Goal: Task Accomplishment & Management: Manage account settings

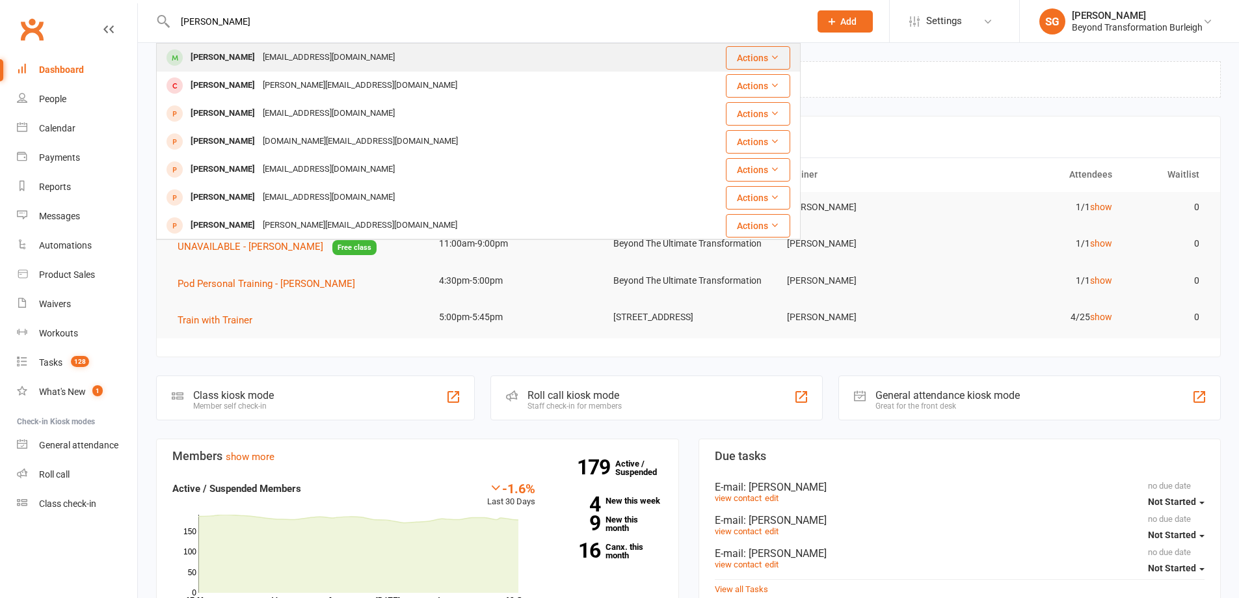
type input "[PERSON_NAME]"
click at [262, 46] on div "[PERSON_NAME] [EMAIL_ADDRESS][DOMAIN_NAME]" at bounding box center [424, 57] width 535 height 27
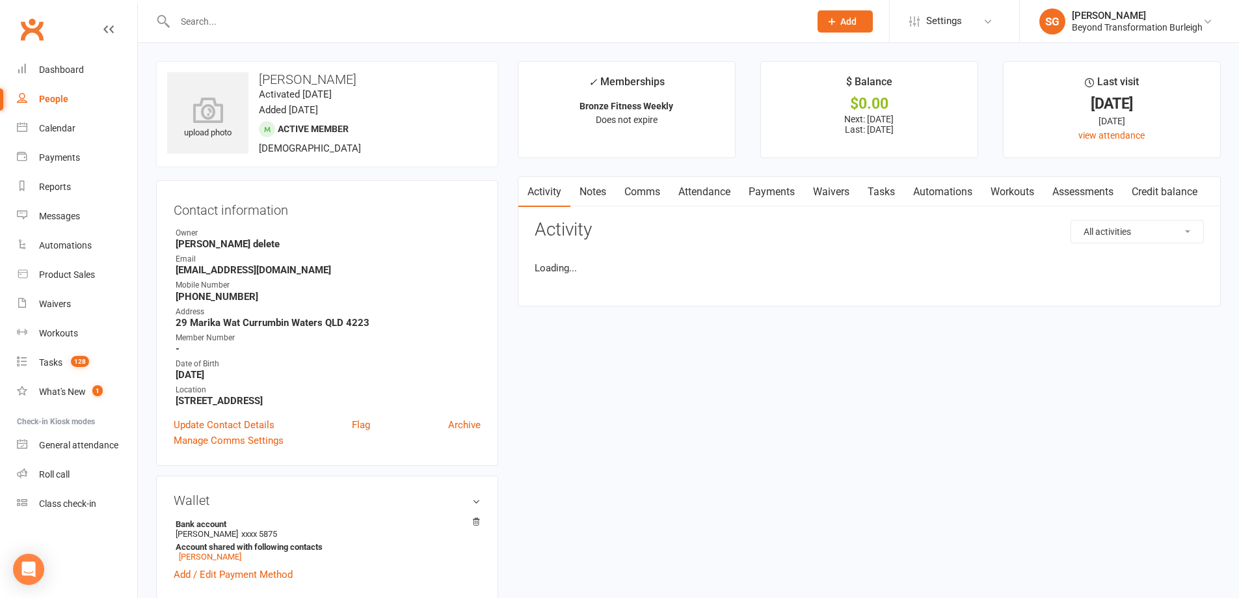
click at [715, 191] on link "Attendance" at bounding box center [704, 192] width 70 height 30
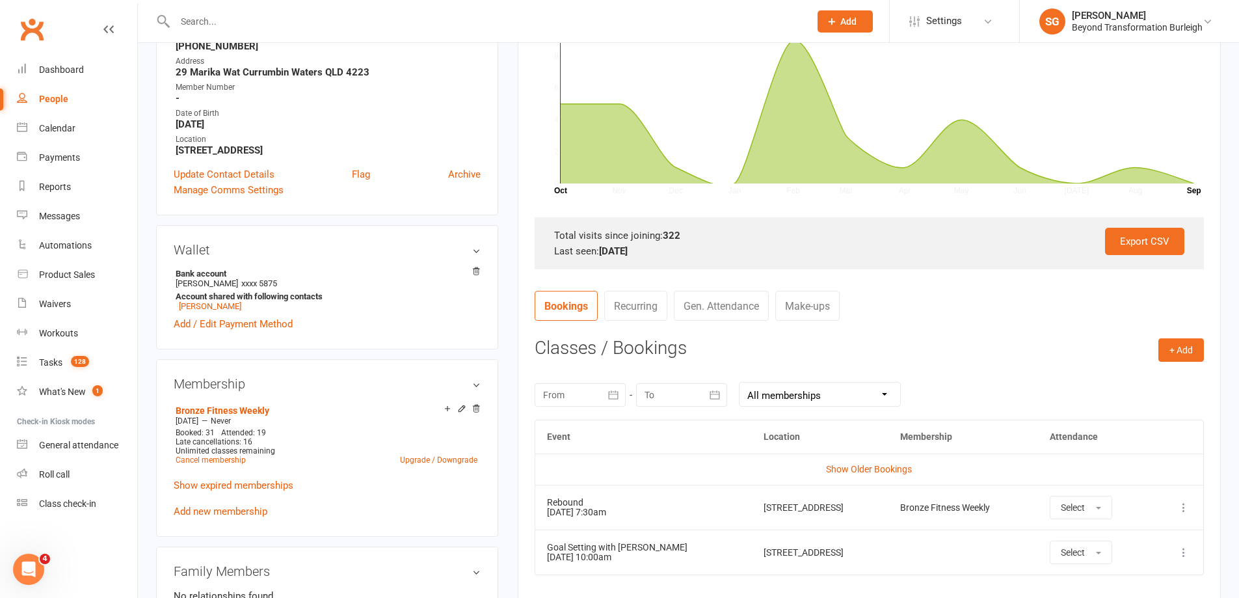
scroll to position [390, 0]
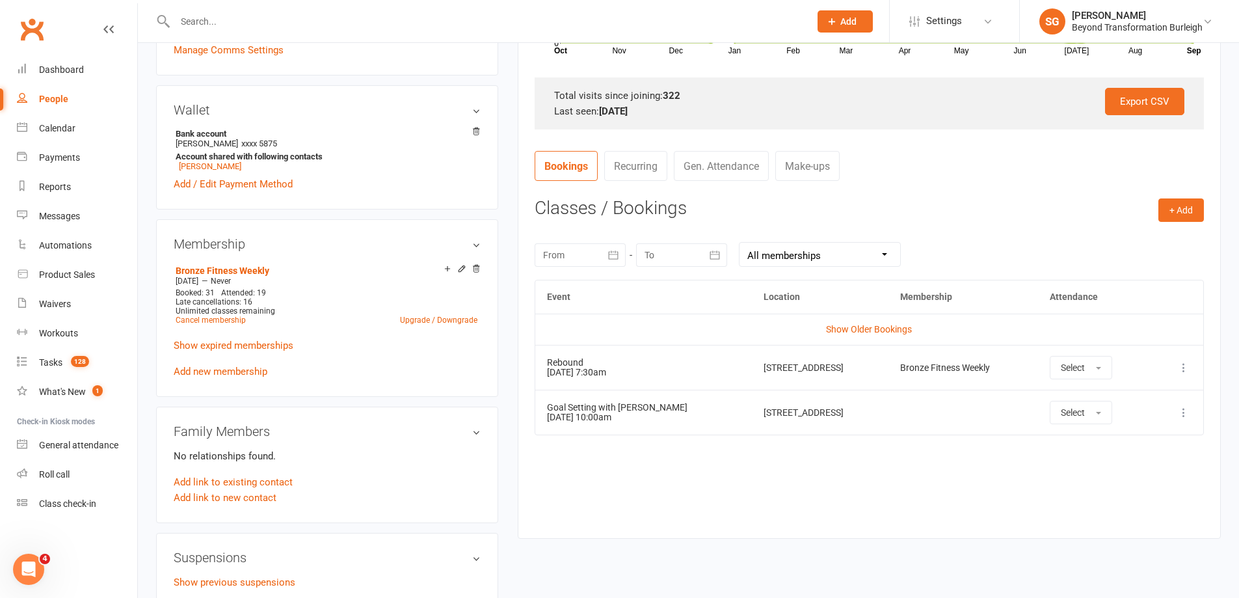
click at [231, 21] on input "text" at bounding box center [486, 21] width 630 height 18
paste input "[PERSON_NAME]"
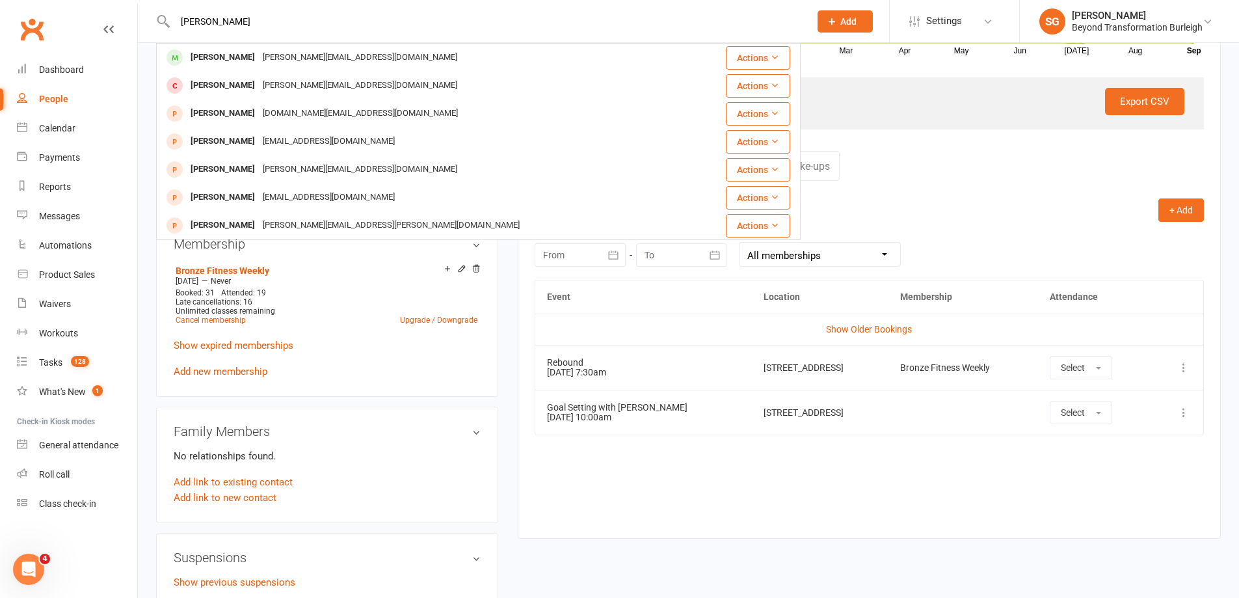
type input "[PERSON_NAME]"
click at [243, 59] on div "[PERSON_NAME]" at bounding box center [223, 57] width 72 height 19
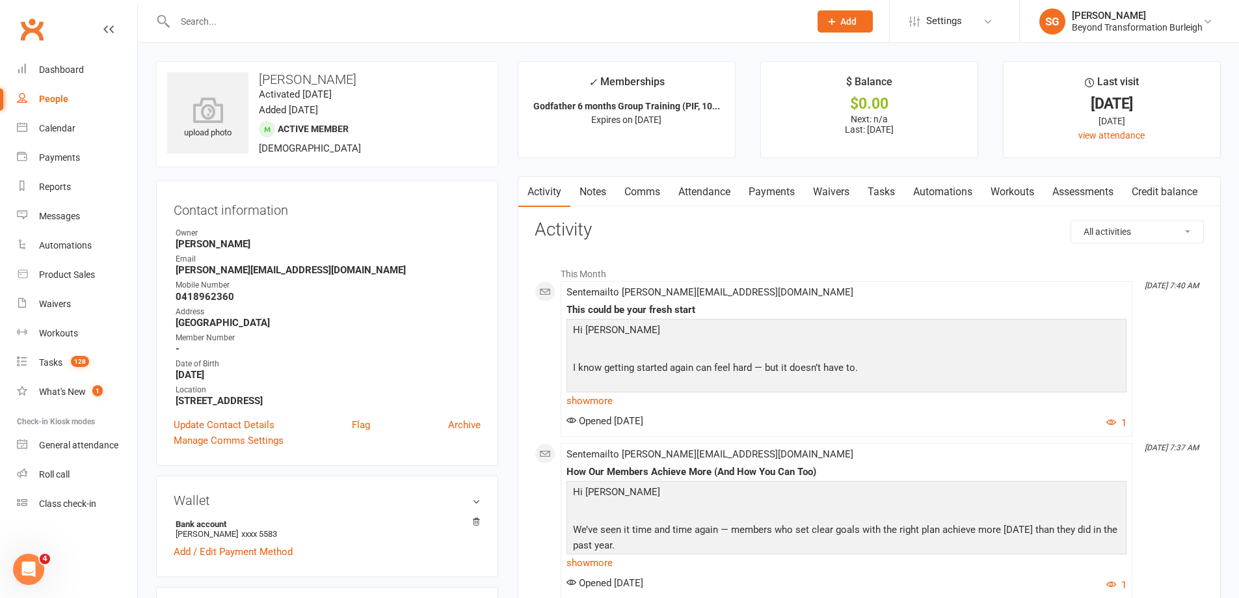
click at [712, 185] on link "Attendance" at bounding box center [704, 192] width 70 height 30
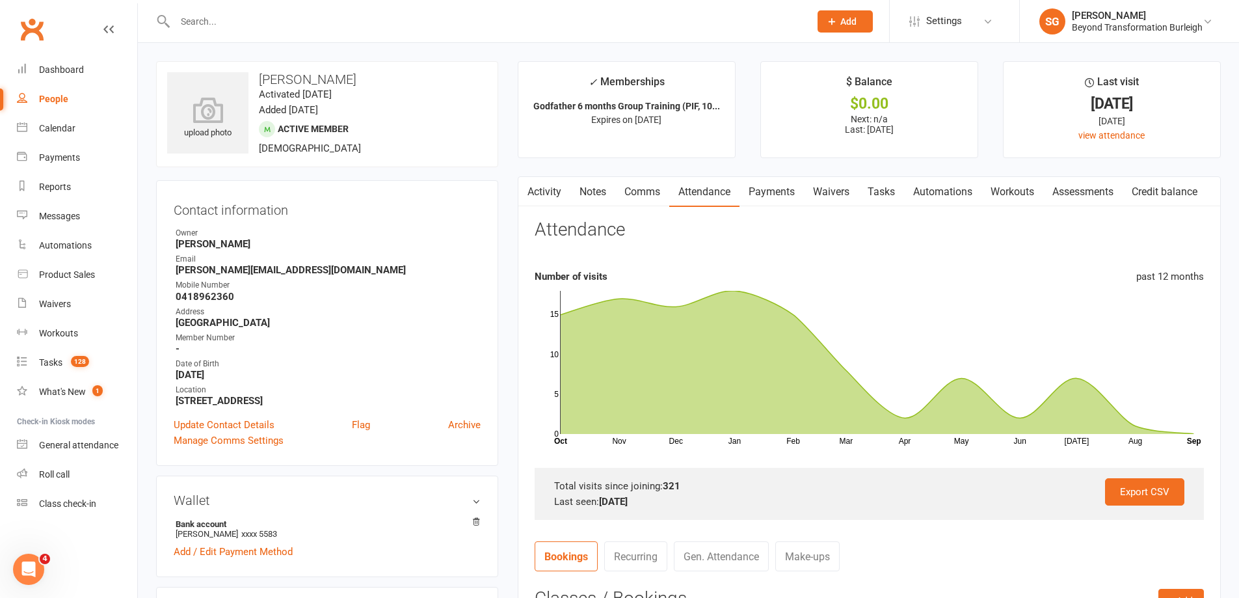
click at [392, 29] on input "text" at bounding box center [486, 21] width 630 height 18
paste input "[PERSON_NAME]"
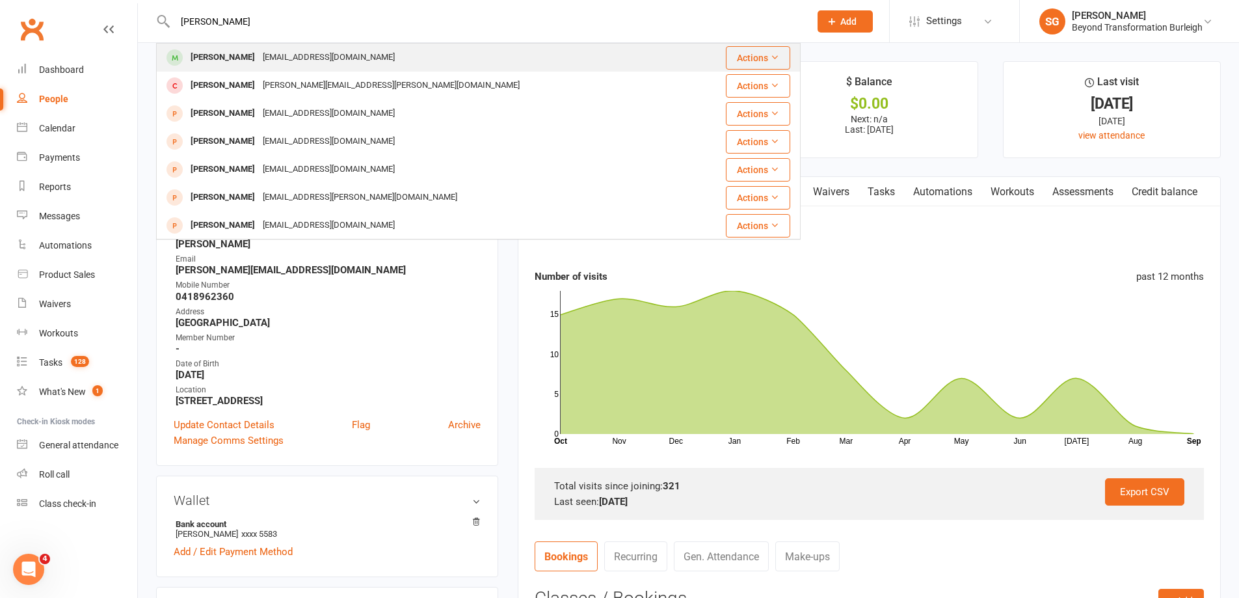
type input "[PERSON_NAME]"
click at [388, 47] on div "[PERSON_NAME] [EMAIL_ADDRESS][DOMAIN_NAME]" at bounding box center [424, 57] width 535 height 27
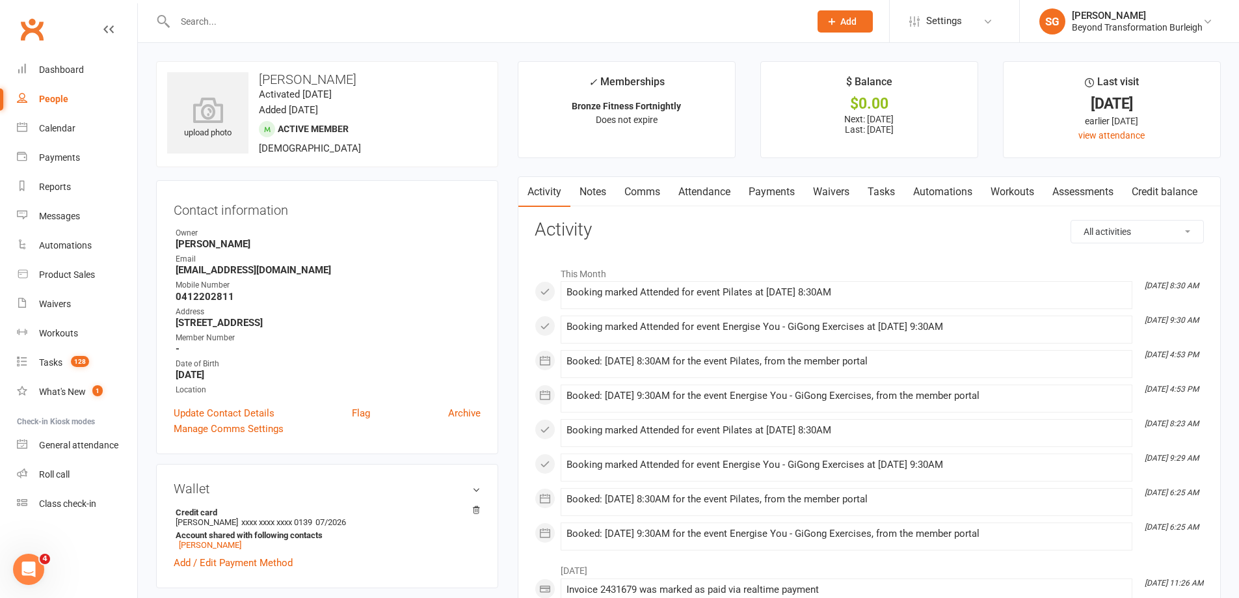
click at [309, 25] on input "text" at bounding box center [486, 21] width 630 height 18
paste input "[PERSON_NAME]"
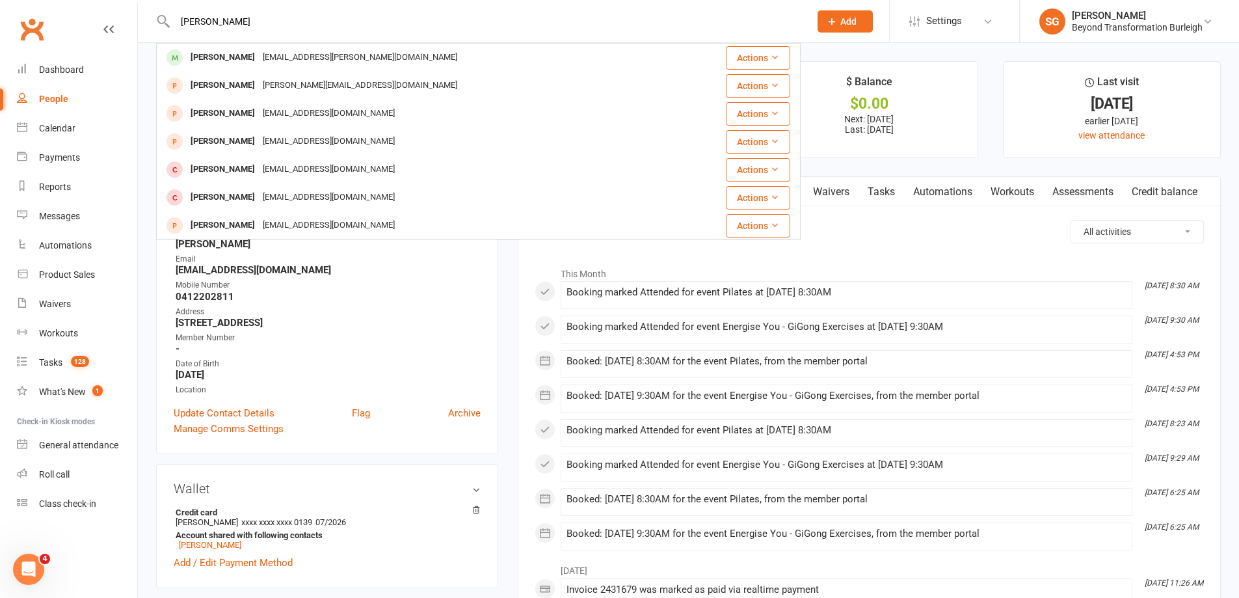
type input "[PERSON_NAME]"
click at [309, 67] on div "[EMAIL_ADDRESS][PERSON_NAME][DOMAIN_NAME]" at bounding box center [360, 57] width 202 height 19
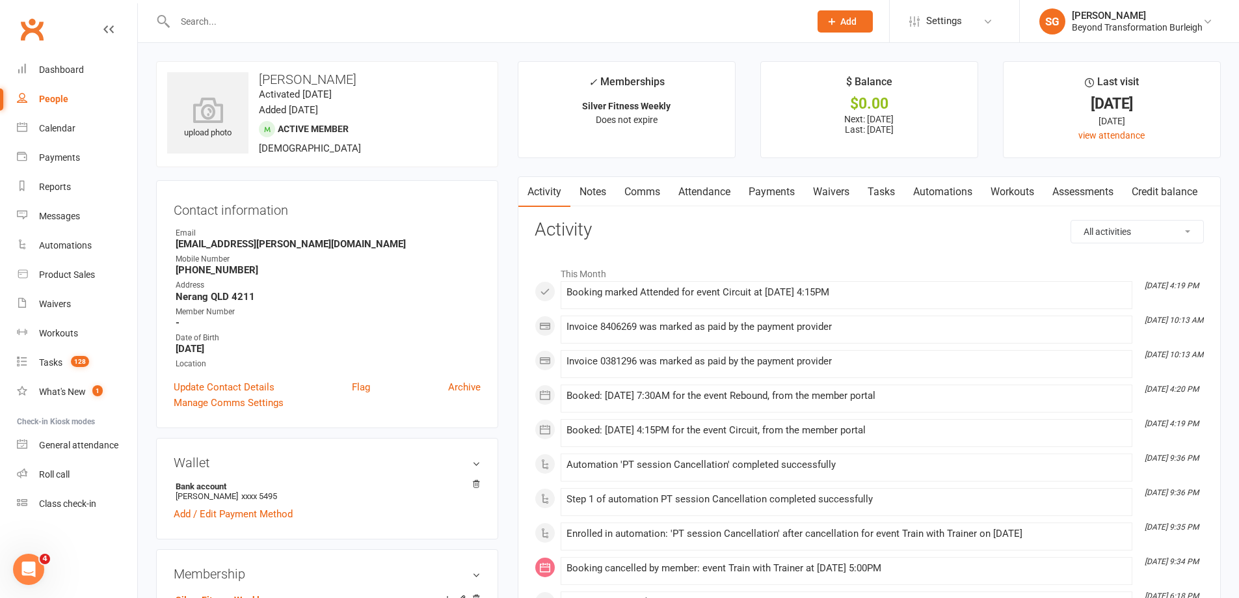
click at [711, 199] on link "Attendance" at bounding box center [704, 192] width 70 height 30
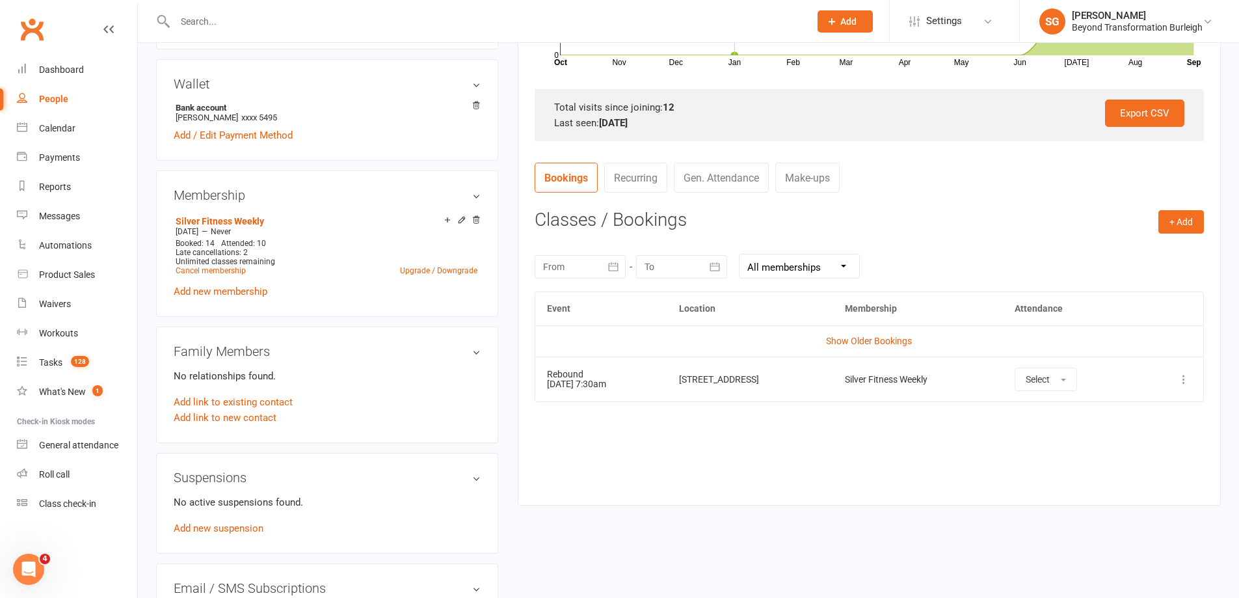
scroll to position [390, 0]
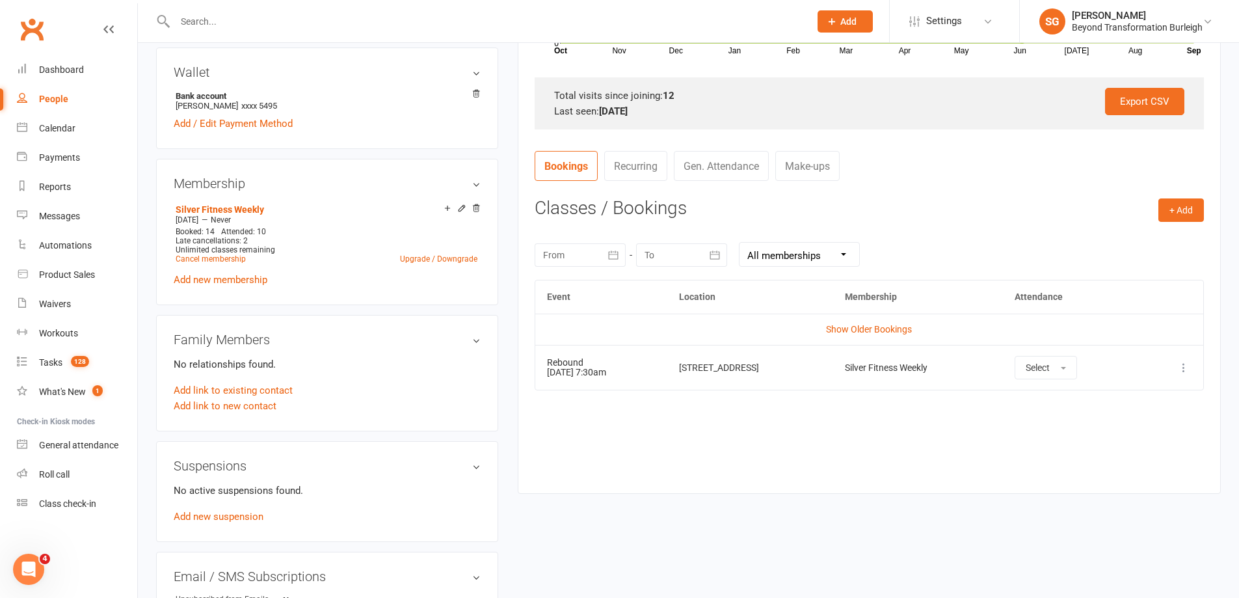
click at [213, 25] on input "text" at bounding box center [486, 21] width 630 height 18
paste input "[PERSON_NAME]"
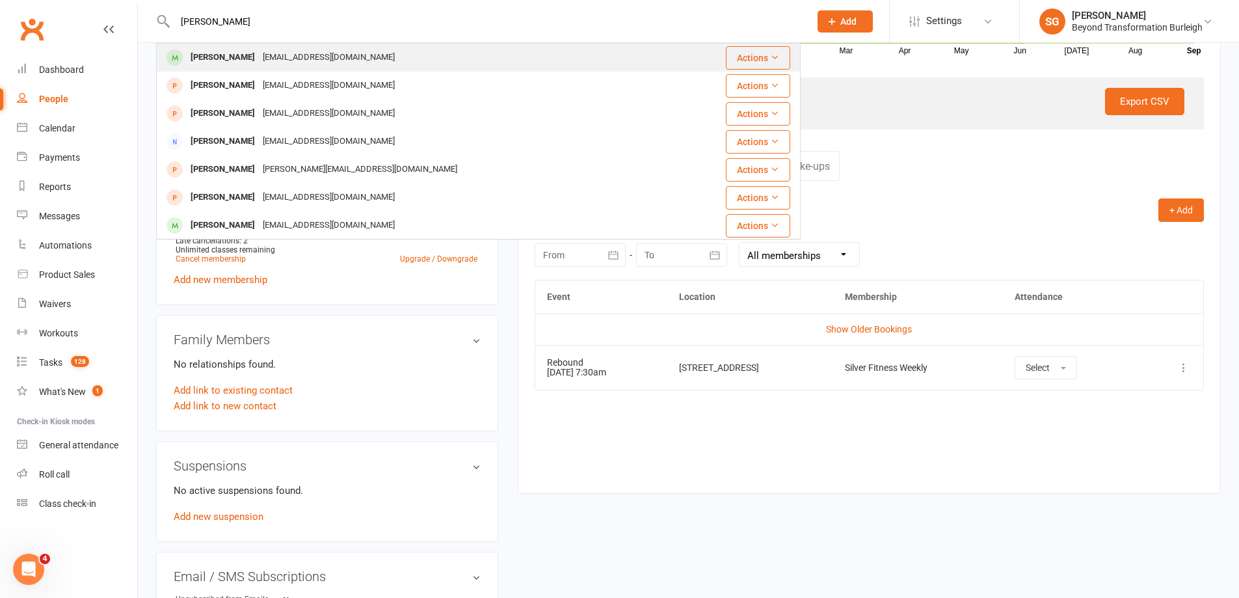
type input "[PERSON_NAME]"
click at [227, 59] on div "[PERSON_NAME]" at bounding box center [223, 57] width 72 height 19
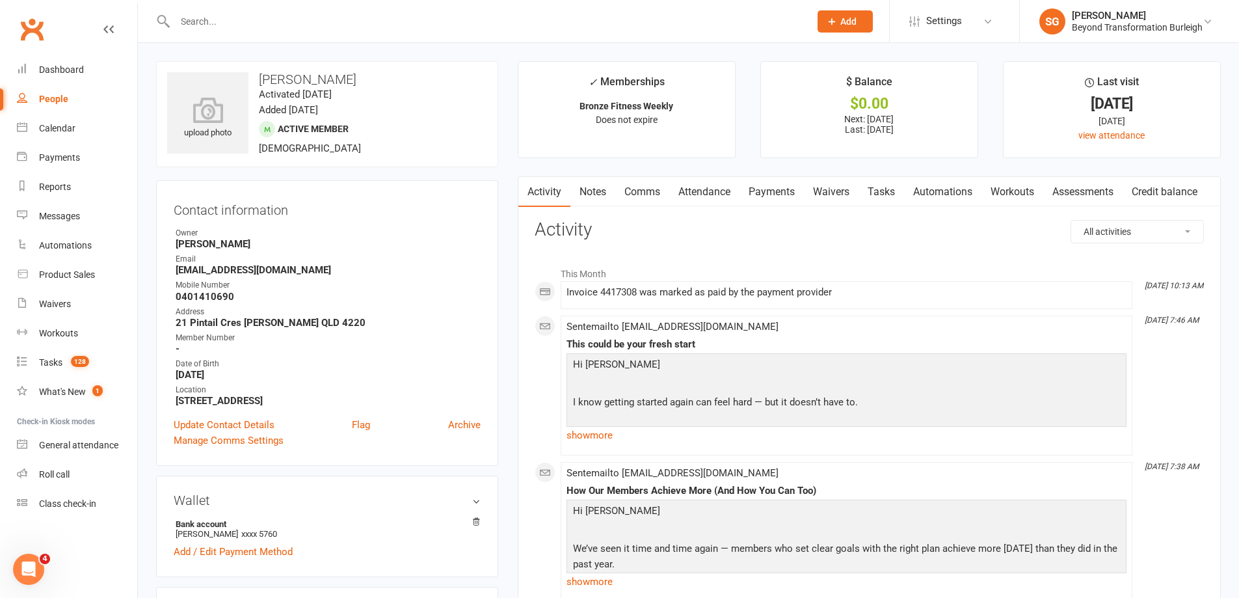
drag, startPoint x: 692, startPoint y: 197, endPoint x: 669, endPoint y: 185, distance: 26.2
click at [692, 196] on link "Attendance" at bounding box center [704, 192] width 70 height 30
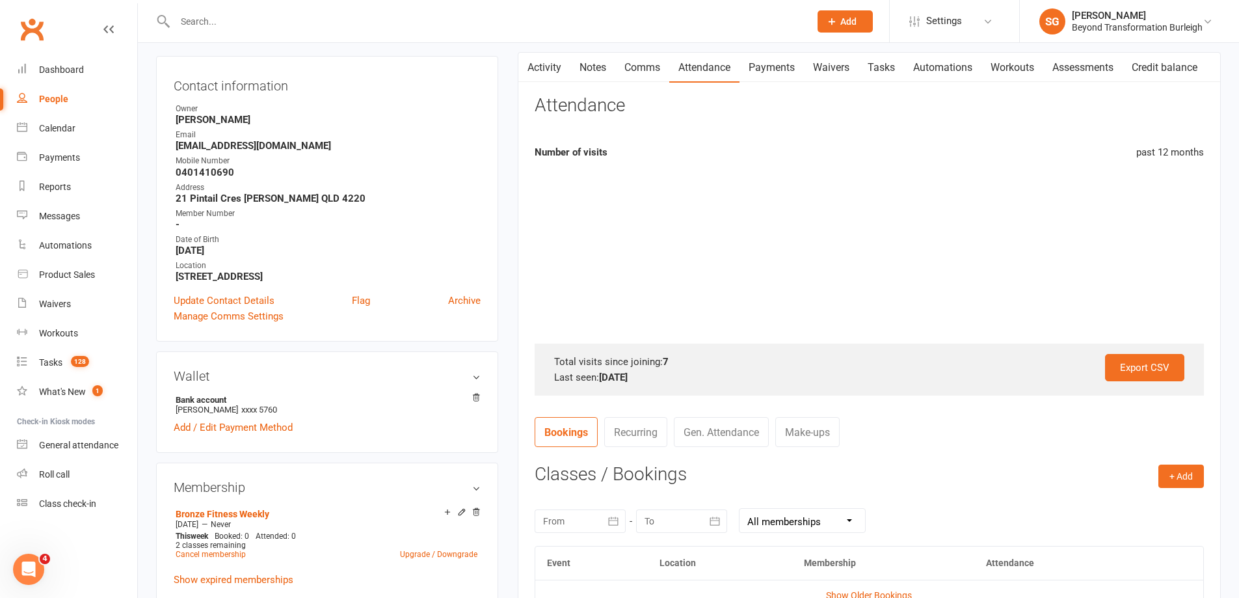
scroll to position [260, 0]
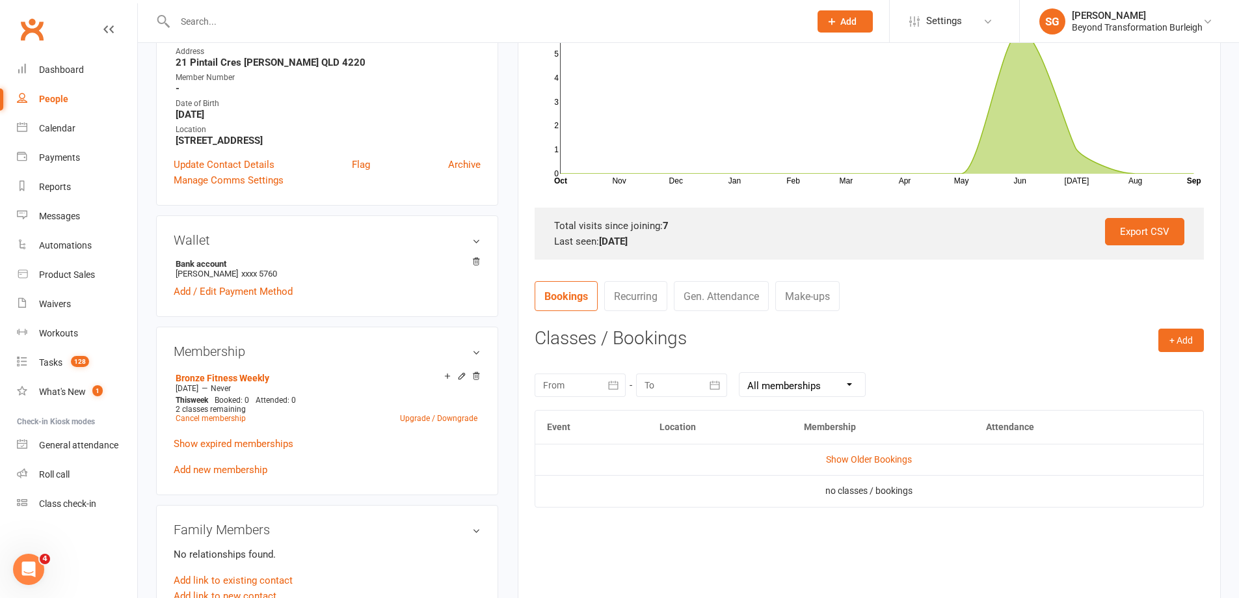
click at [263, 18] on input "text" at bounding box center [486, 21] width 630 height 18
paste input "[PERSON_NAME]"
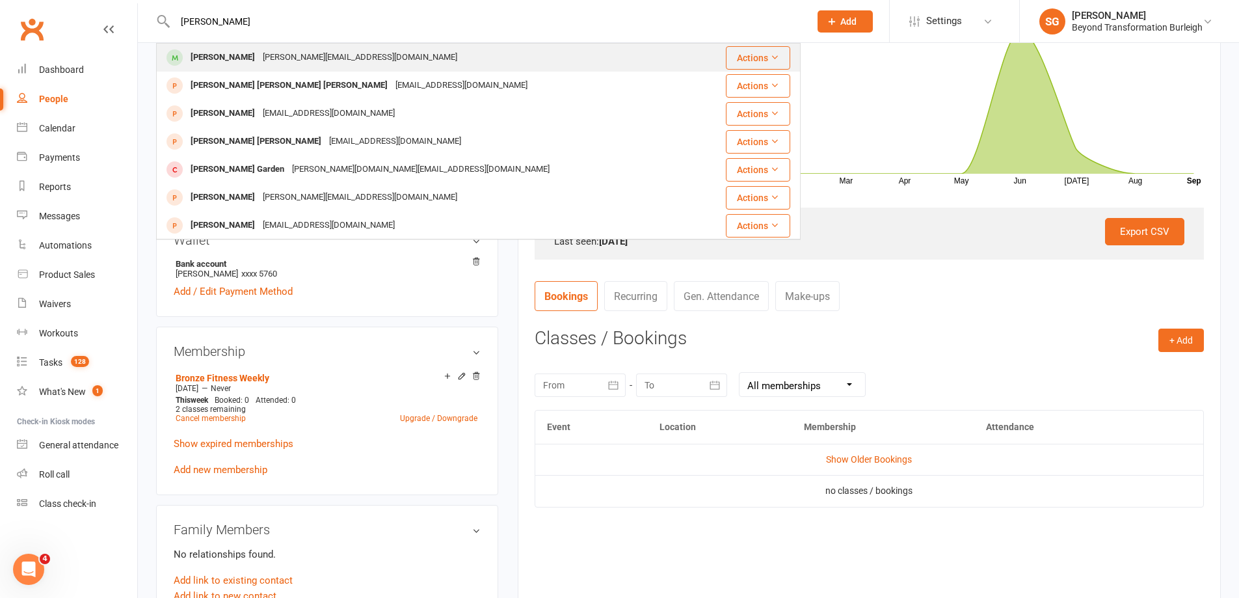
type input "[PERSON_NAME]"
click at [268, 47] on div "[PERSON_NAME] [PERSON_NAME][EMAIL_ADDRESS][DOMAIN_NAME]" at bounding box center [427, 57] width 541 height 27
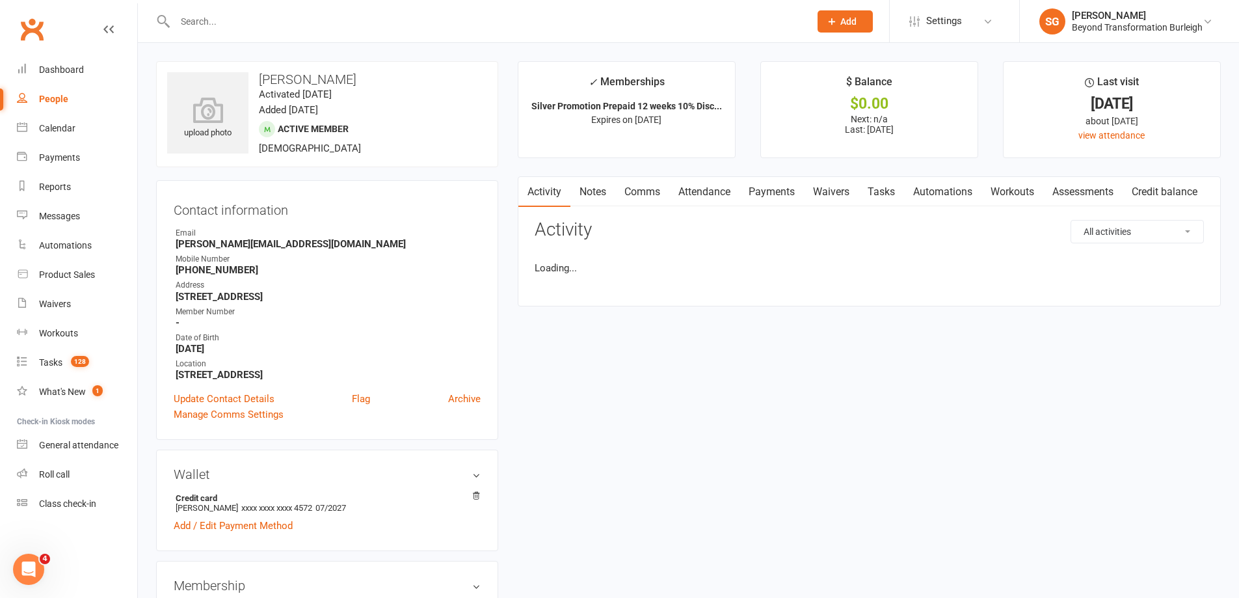
click at [728, 189] on link "Attendance" at bounding box center [704, 192] width 70 height 30
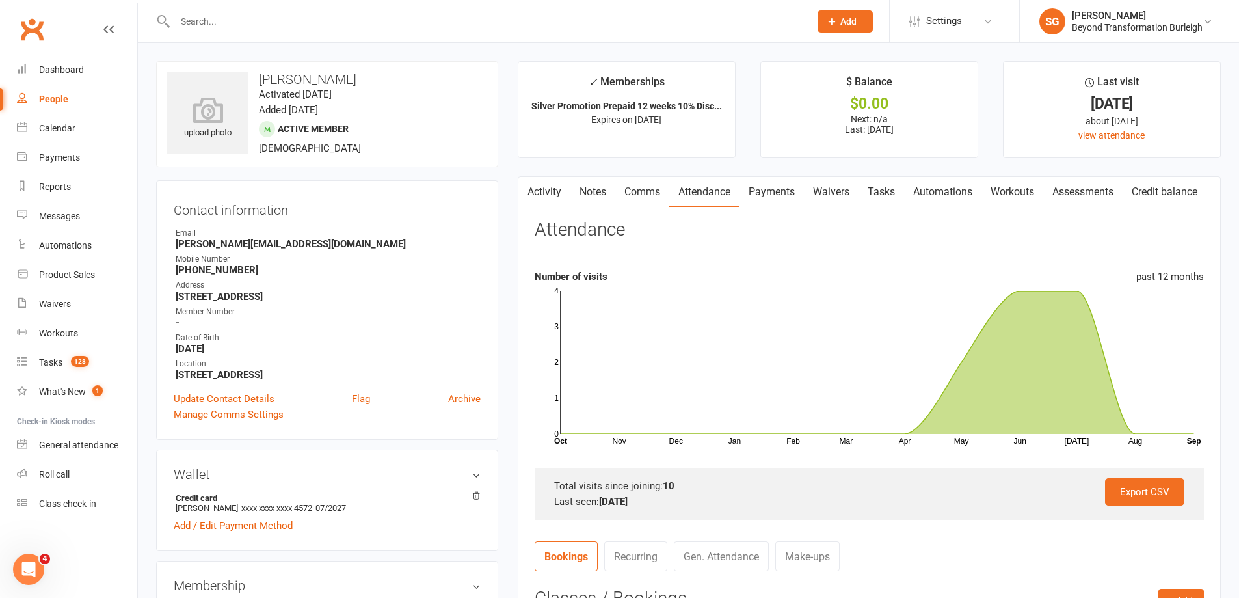
click at [252, 14] on div at bounding box center [478, 21] width 645 height 42
click at [252, 14] on input "text" at bounding box center [486, 21] width 630 height 18
paste input "[PERSON_NAME]"
type input "[PERSON_NAME]"
click at [264, 47] on div "Loading..." at bounding box center [478, 56] width 642 height 24
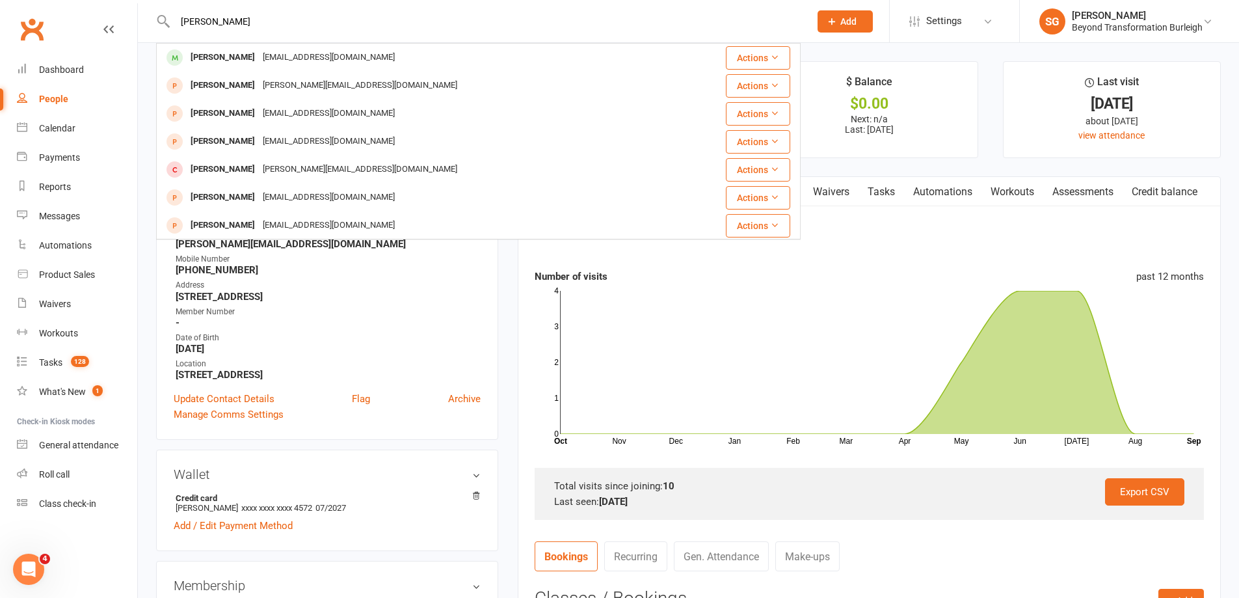
click at [264, 47] on div "[PERSON_NAME] [EMAIL_ADDRESS][DOMAIN_NAME]" at bounding box center [415, 57] width 517 height 27
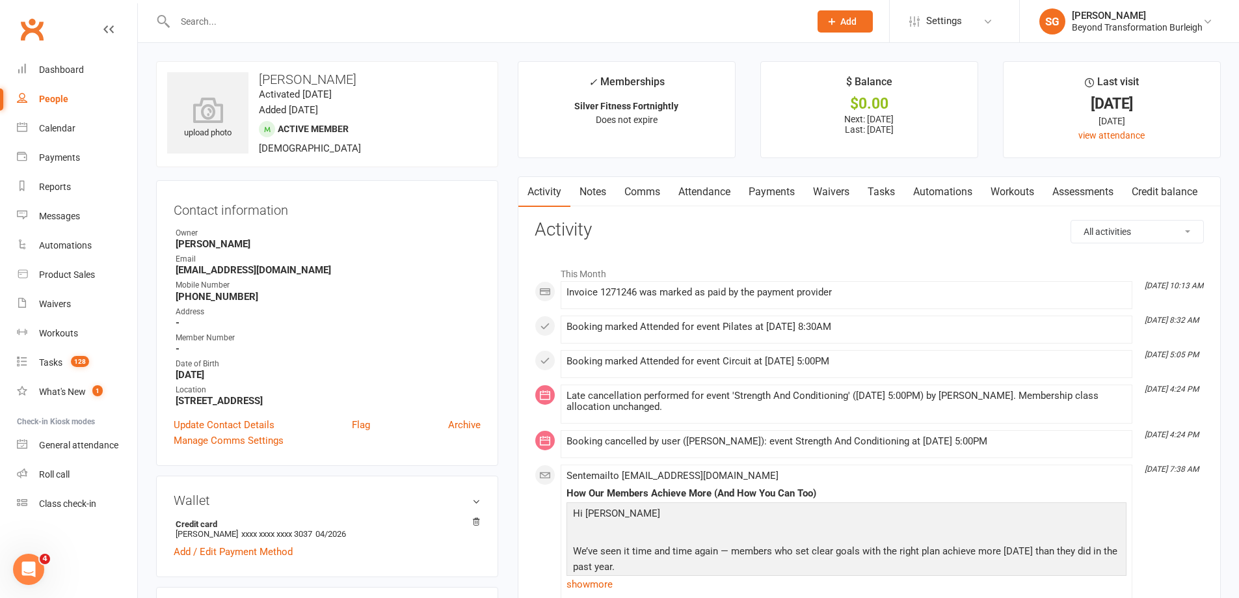
click at [699, 182] on link "Attendance" at bounding box center [704, 192] width 70 height 30
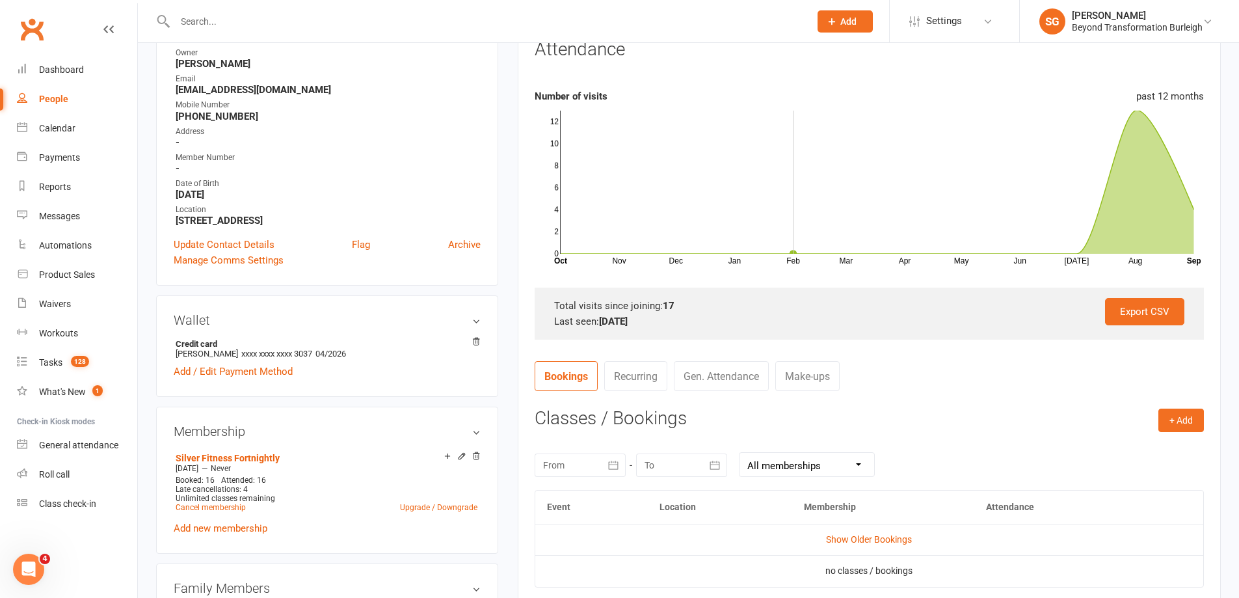
scroll to position [195, 0]
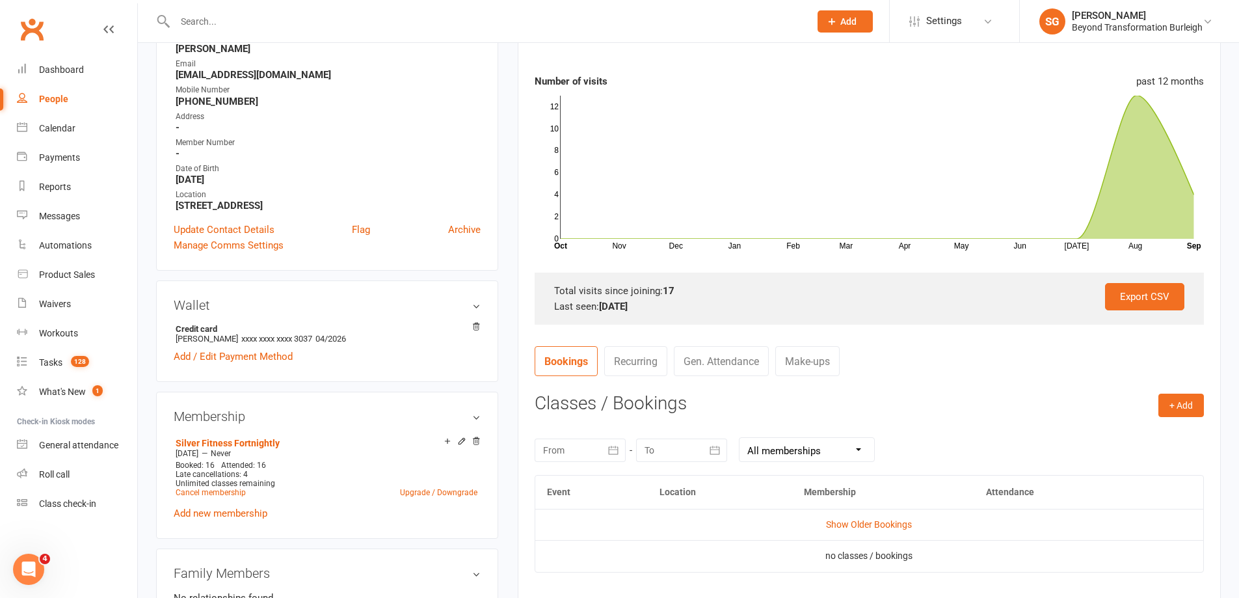
click at [243, 19] on input "text" at bounding box center [486, 21] width 630 height 18
paste input "[PERSON_NAME]"
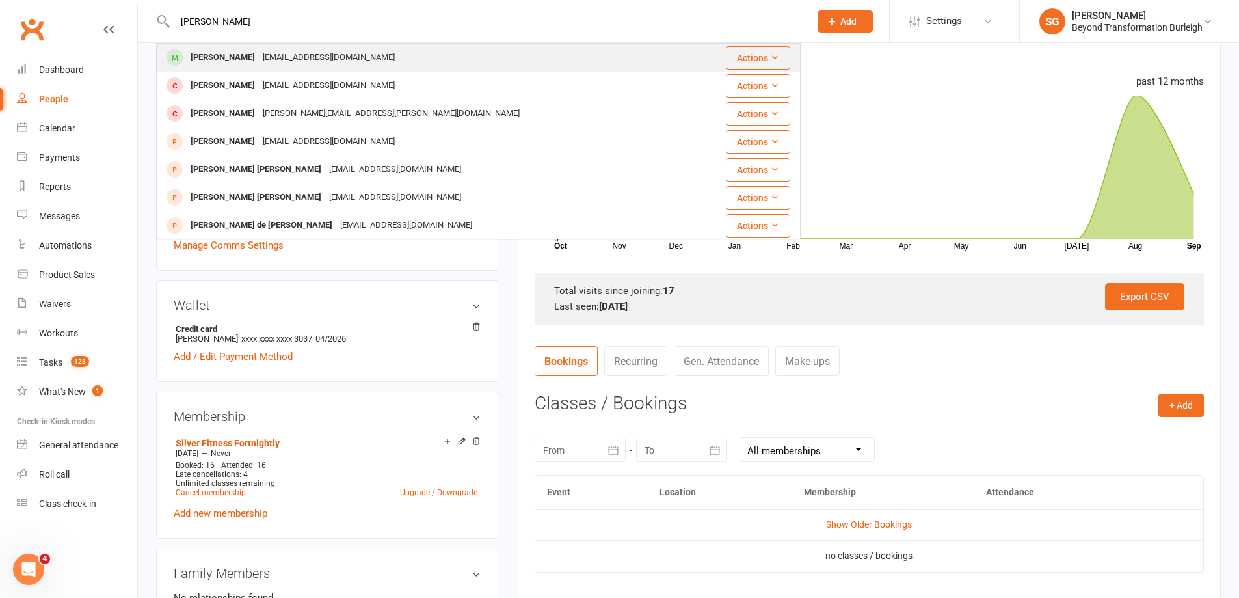
type input "[PERSON_NAME]"
click at [281, 62] on div "[EMAIL_ADDRESS][DOMAIN_NAME]" at bounding box center [329, 57] width 140 height 19
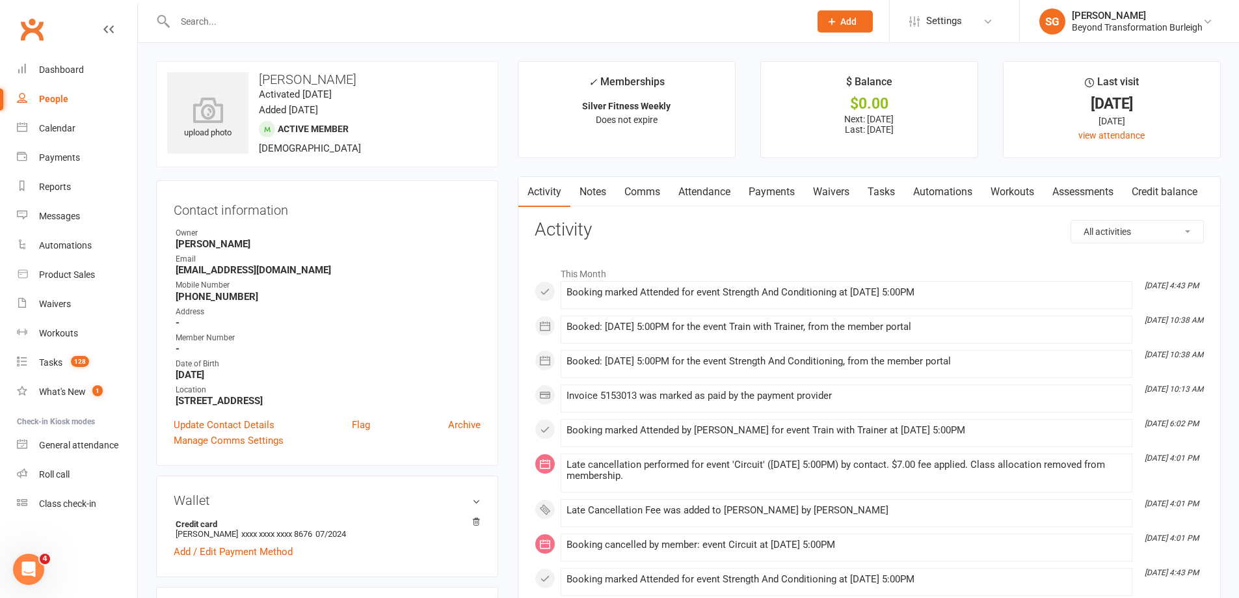
click at [702, 178] on link "Attendance" at bounding box center [704, 192] width 70 height 30
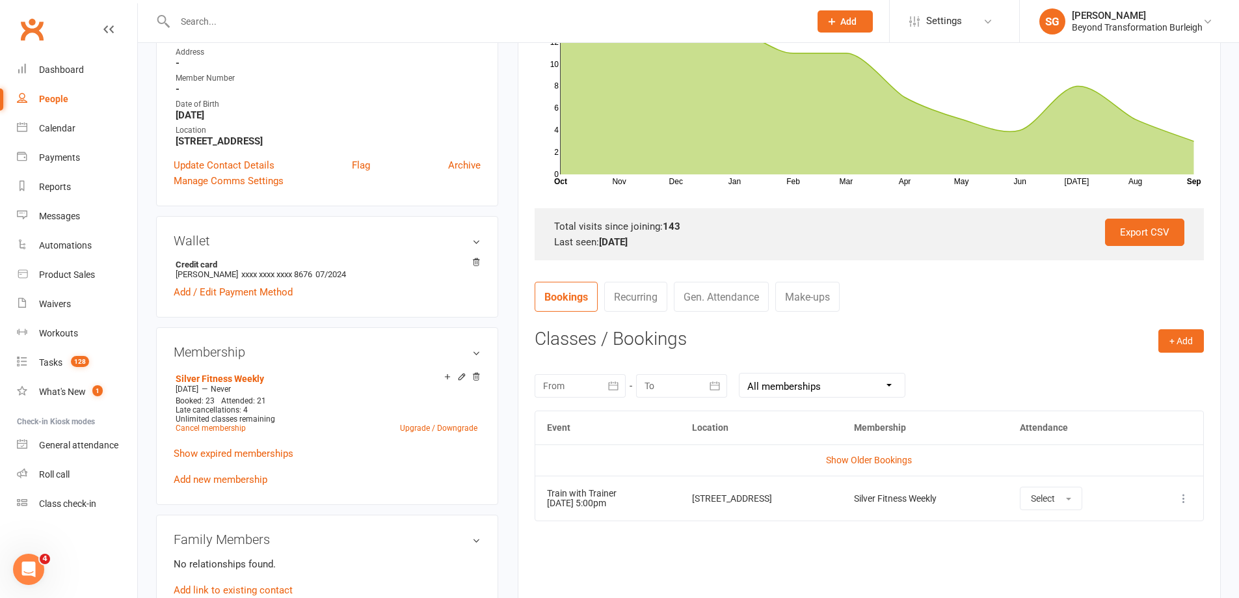
scroll to position [325, 0]
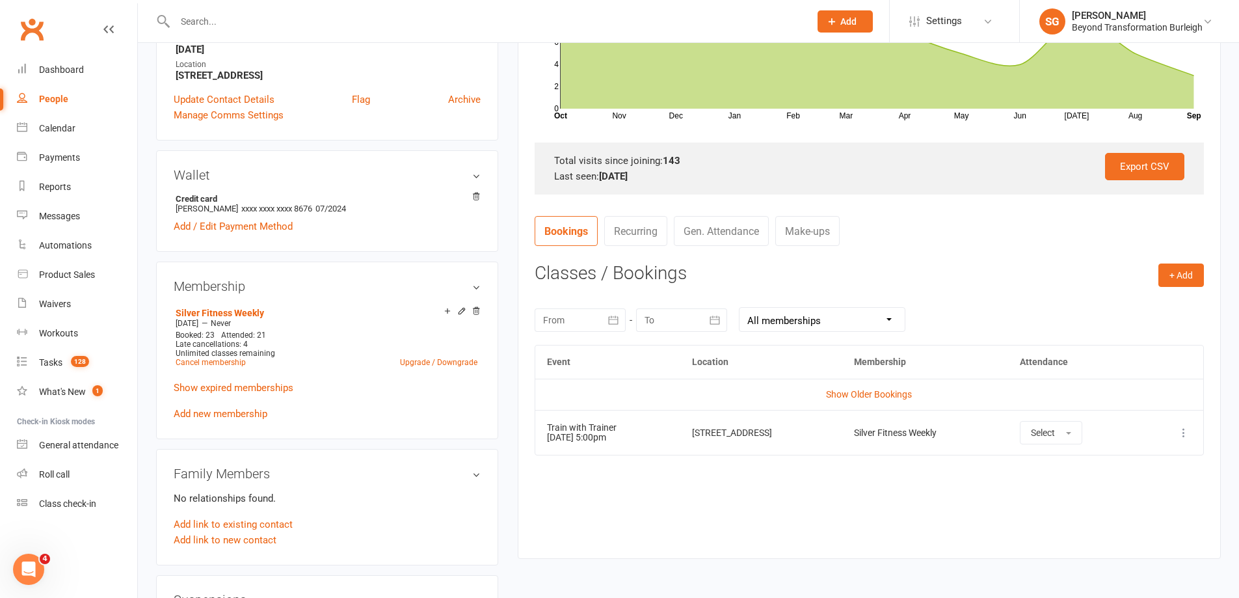
click at [265, 16] on input "text" at bounding box center [486, 21] width 630 height 18
paste input "[PERSON_NAME]"
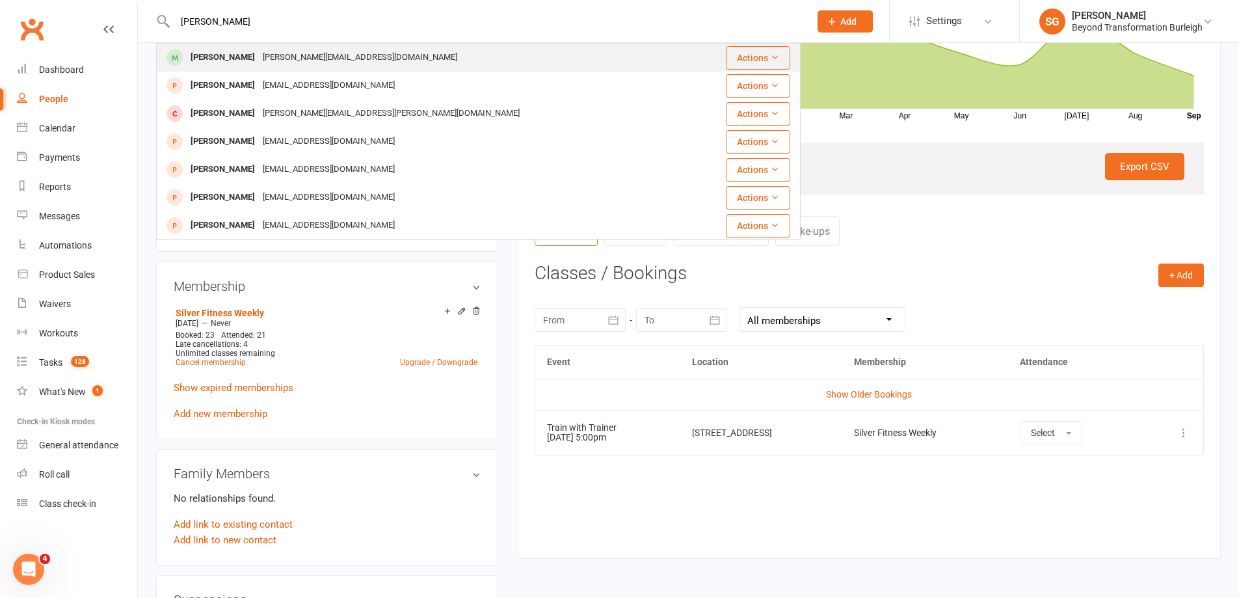
type input "[PERSON_NAME]"
click at [273, 66] on div "[PERSON_NAME][EMAIL_ADDRESS][DOMAIN_NAME]" at bounding box center [360, 57] width 202 height 19
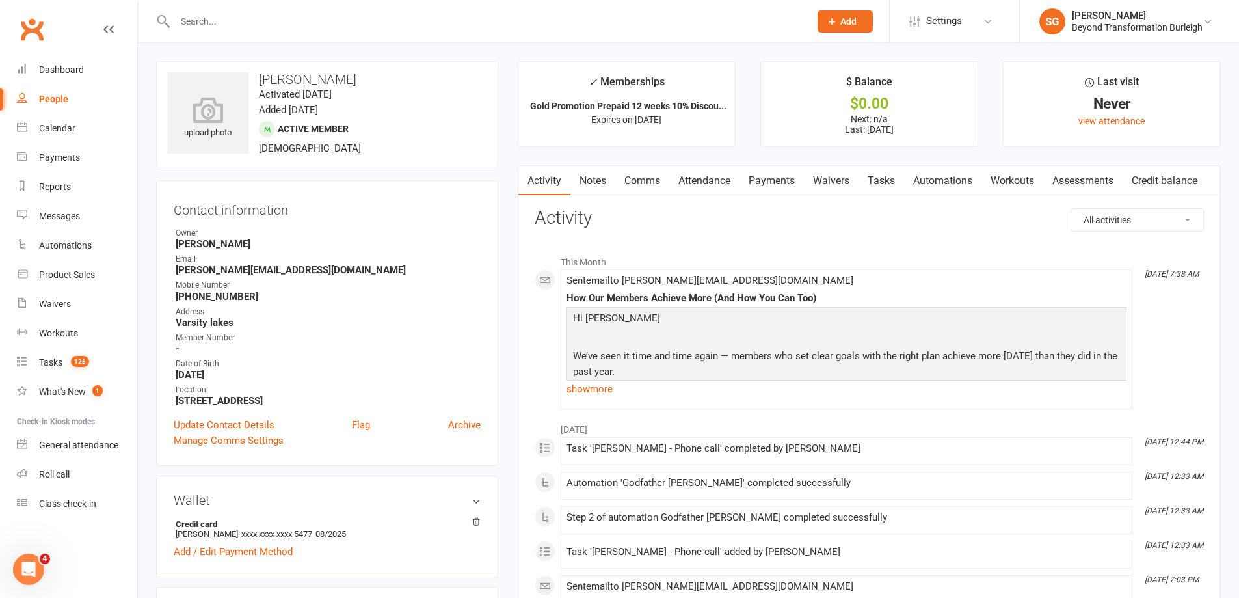
click at [250, 17] on input "text" at bounding box center [486, 21] width 630 height 18
paste input "[PERSON_NAME]"
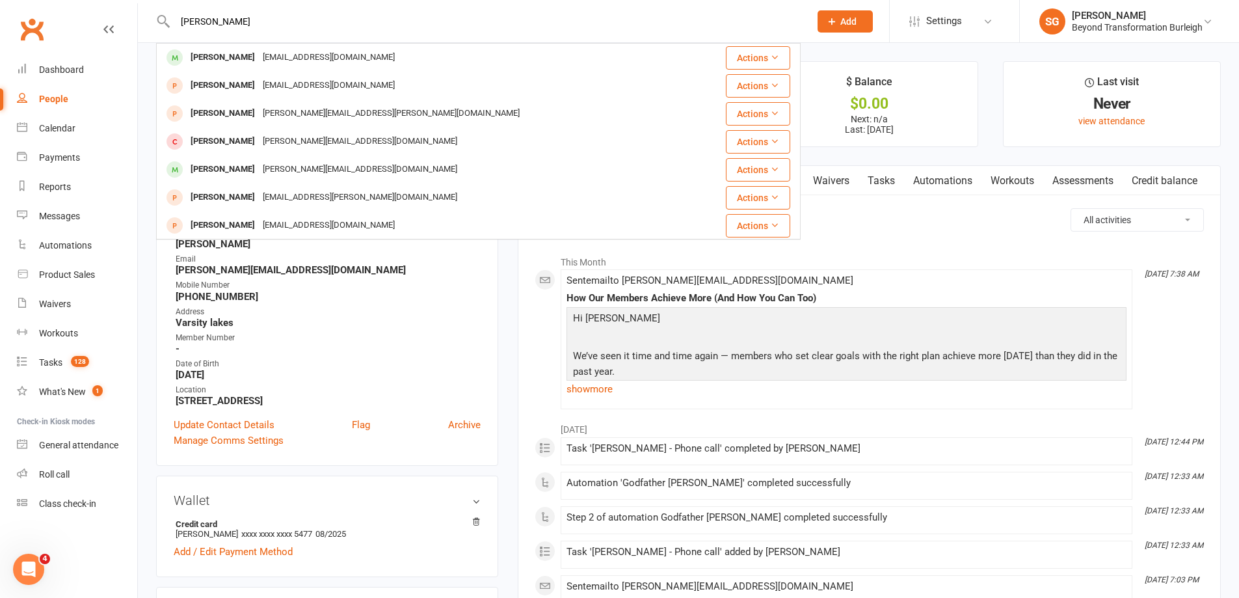
type input "[PERSON_NAME]"
click at [280, 47] on div "[PERSON_NAME] [EMAIL_ADDRESS][DOMAIN_NAME]" at bounding box center [424, 57] width 535 height 27
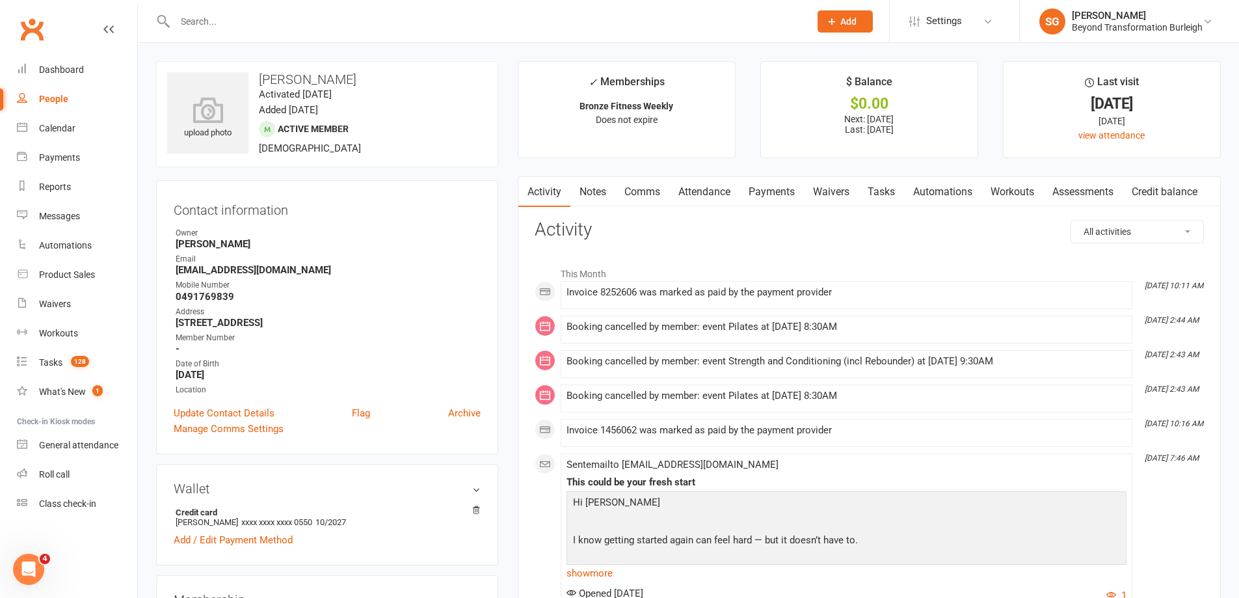
click at [712, 192] on link "Attendance" at bounding box center [704, 192] width 70 height 30
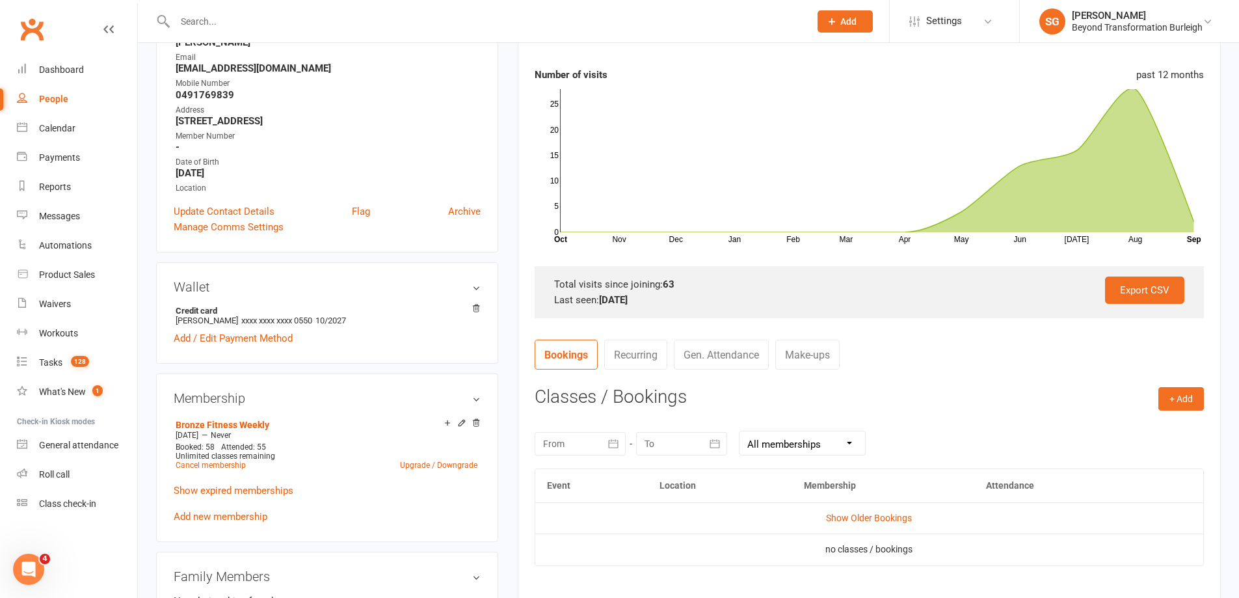
scroll to position [65, 0]
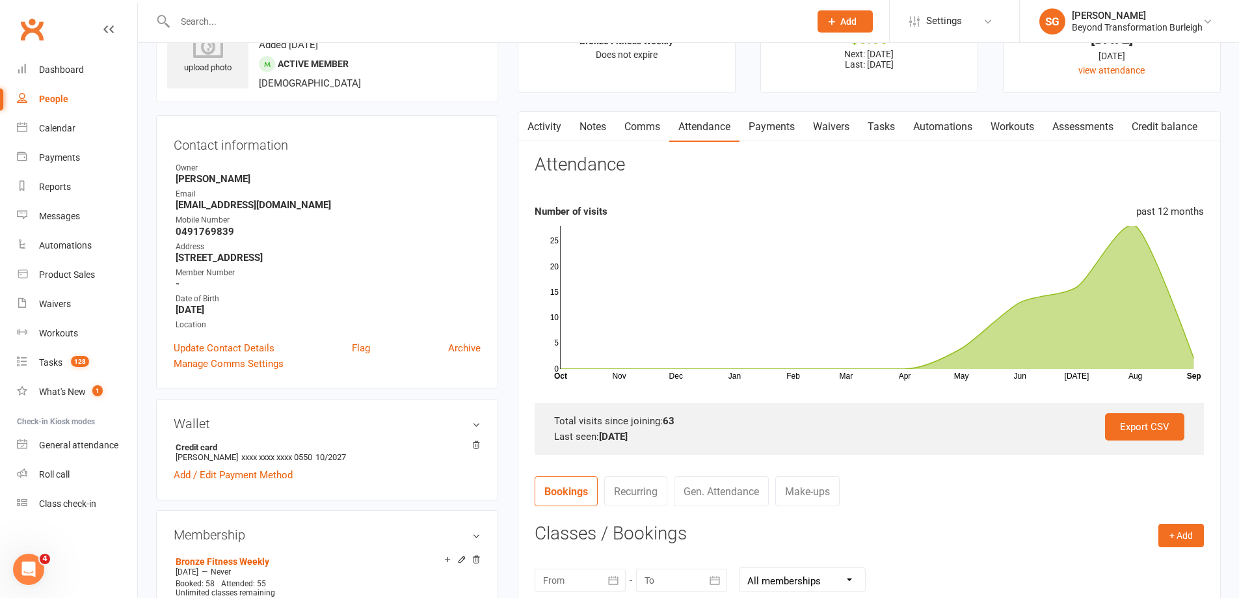
click at [231, 26] on input "text" at bounding box center [486, 21] width 630 height 18
paste input "[PERSON_NAME]"
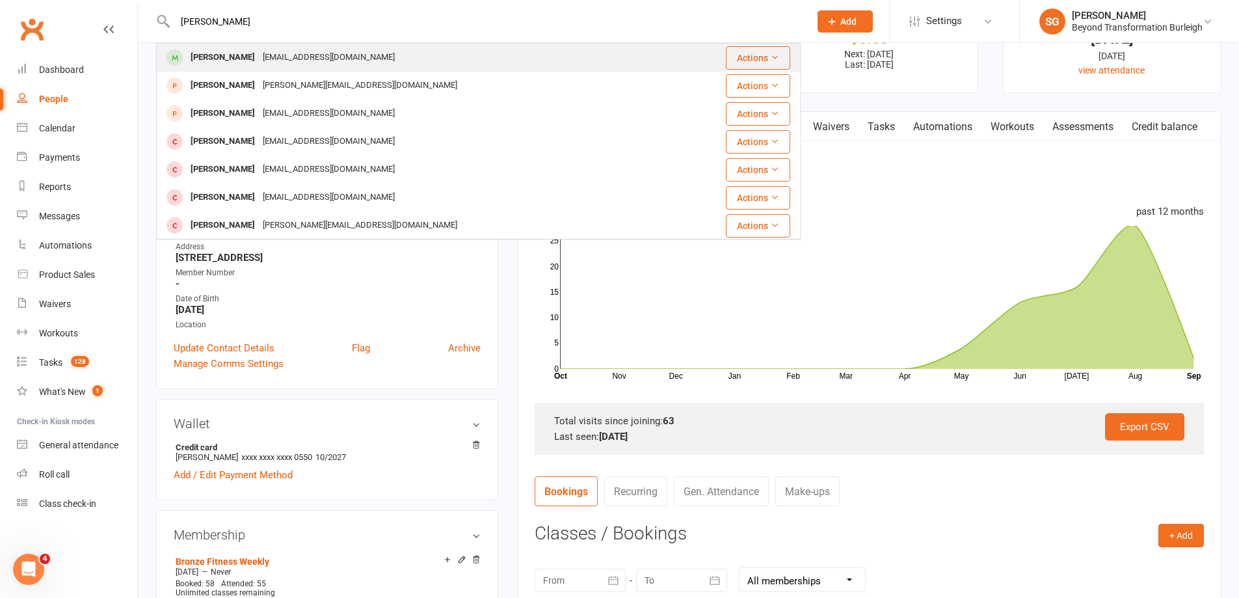
type input "[PERSON_NAME]"
click at [234, 51] on div "[PERSON_NAME]" at bounding box center [223, 57] width 72 height 19
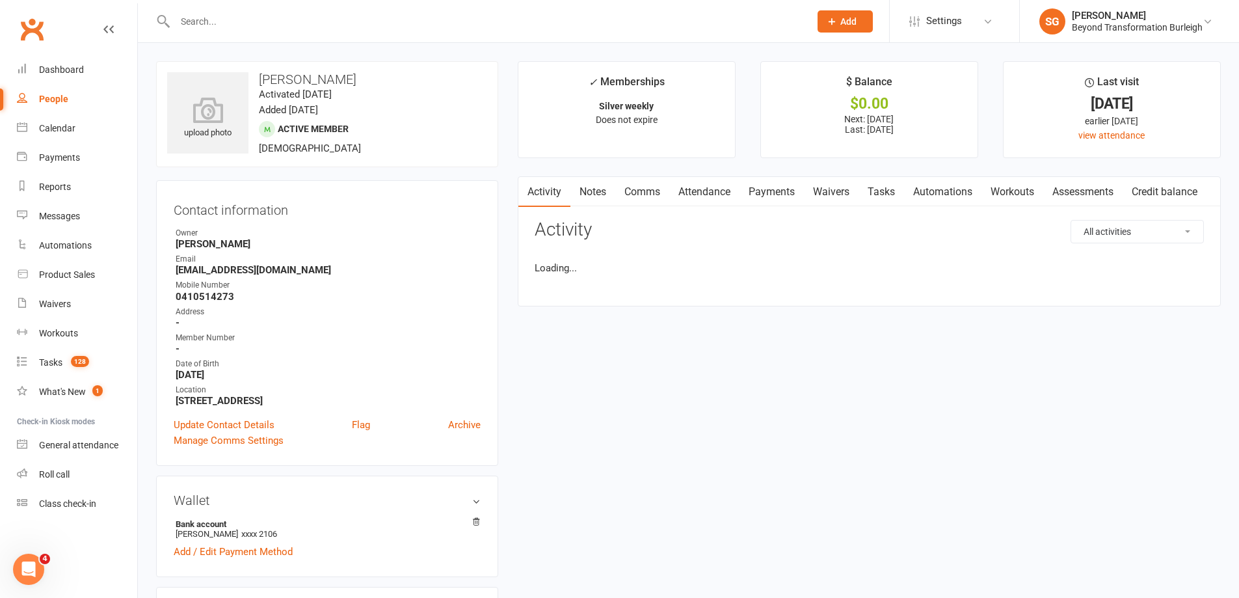
click at [710, 183] on link "Attendance" at bounding box center [704, 192] width 70 height 30
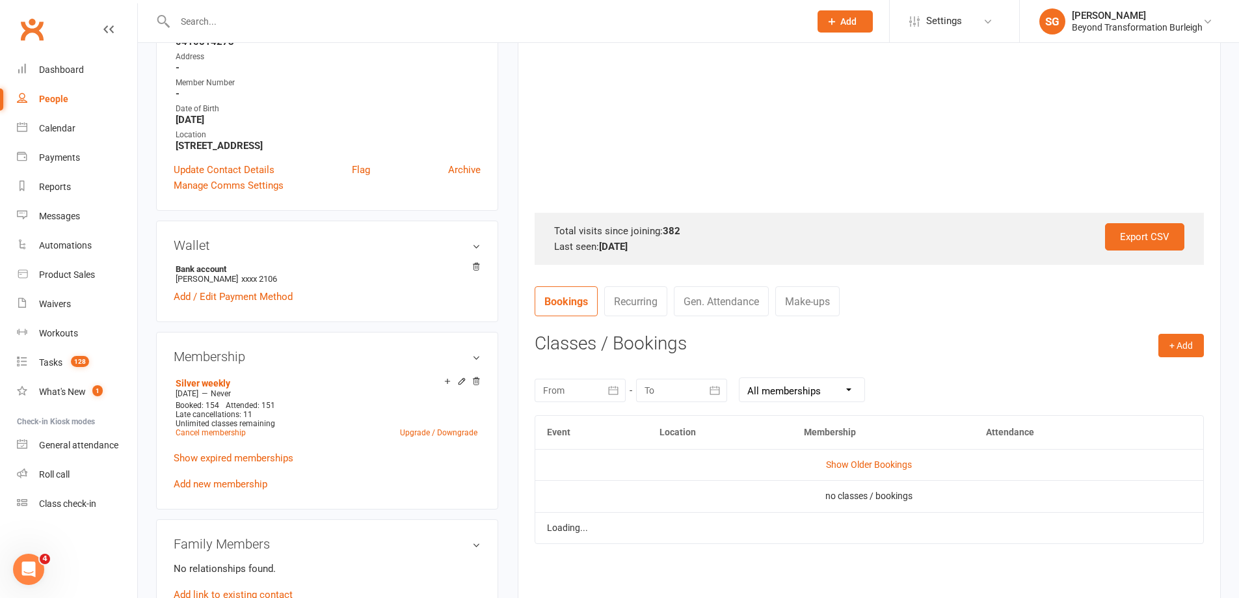
scroll to position [260, 0]
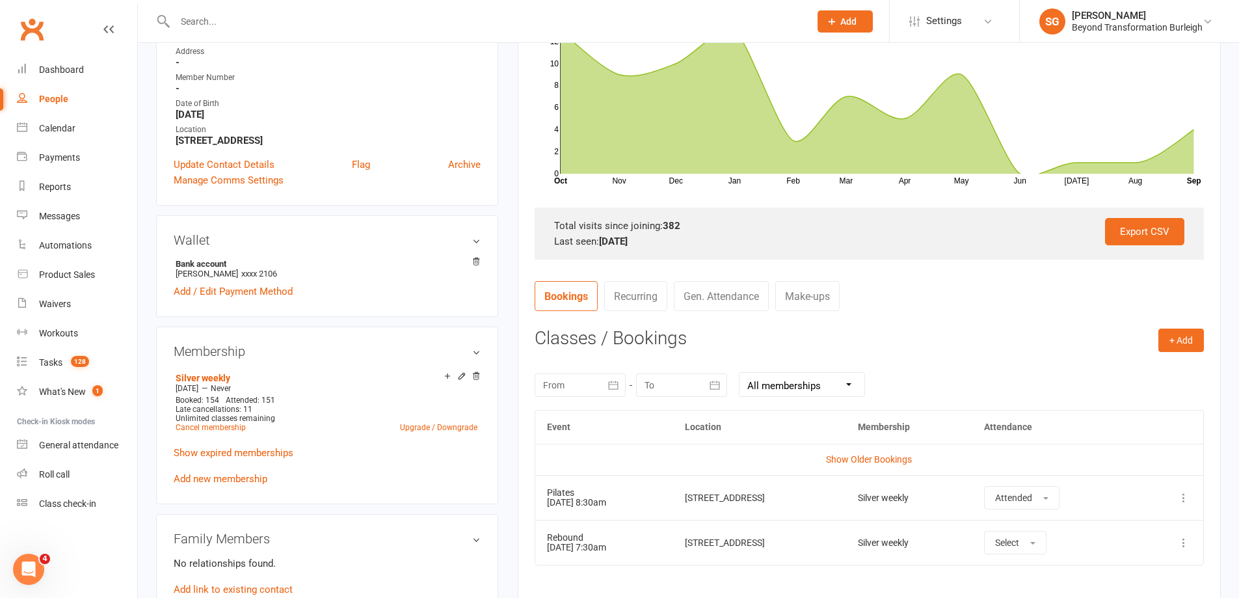
click at [224, 8] on div at bounding box center [478, 21] width 645 height 42
click at [222, 20] on input "text" at bounding box center [486, 21] width 630 height 18
paste input "[PERSON_NAME]"
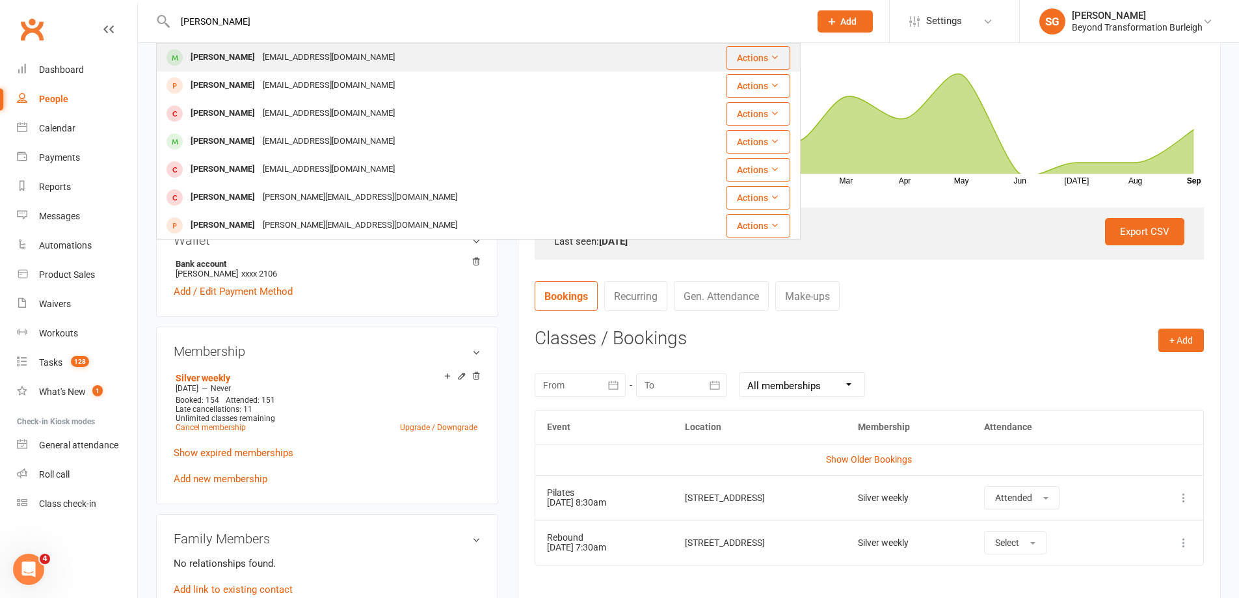
type input "[PERSON_NAME]"
click at [233, 53] on div "[PERSON_NAME]" at bounding box center [223, 57] width 72 height 19
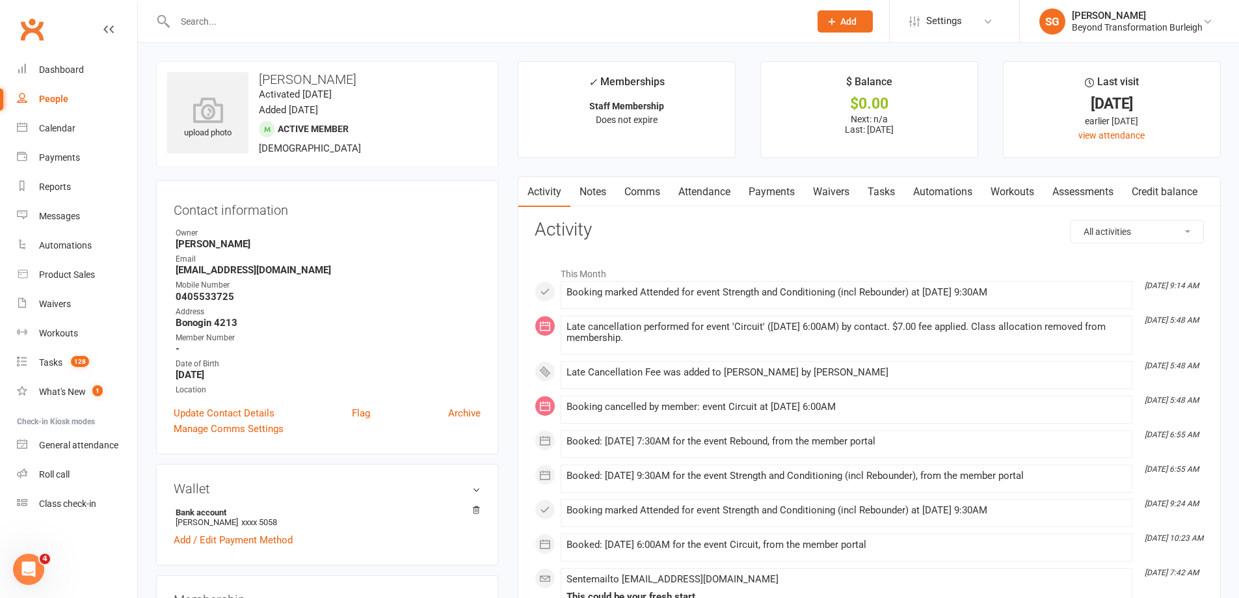
click at [220, 8] on div at bounding box center [478, 21] width 645 height 42
paste input "[PERSON_NAME]"
click at [221, 24] on input "[PERSON_NAME]" at bounding box center [486, 21] width 630 height 18
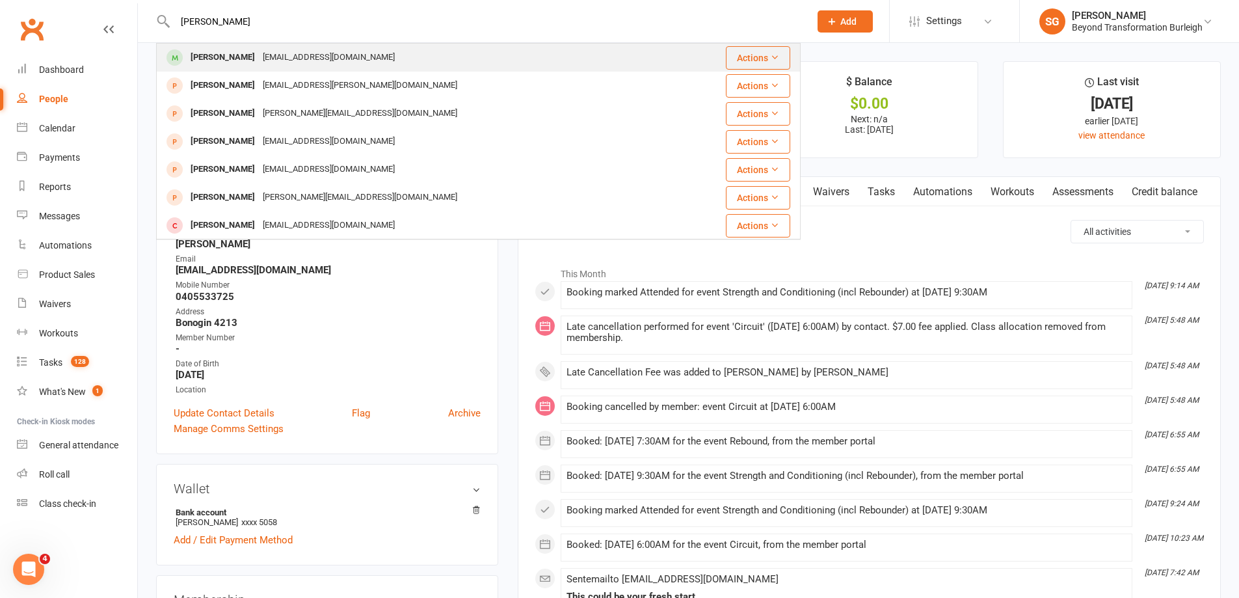
type input "[PERSON_NAME]"
click at [229, 53] on div "[PERSON_NAME]" at bounding box center [223, 57] width 72 height 19
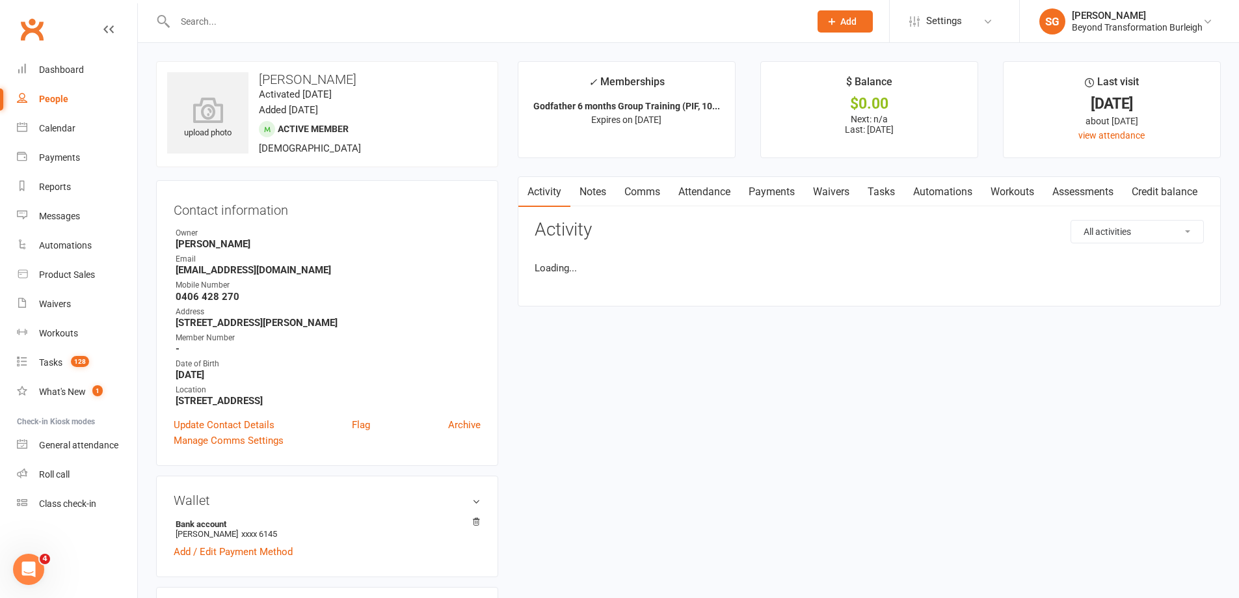
click at [689, 196] on link "Attendance" at bounding box center [704, 192] width 70 height 30
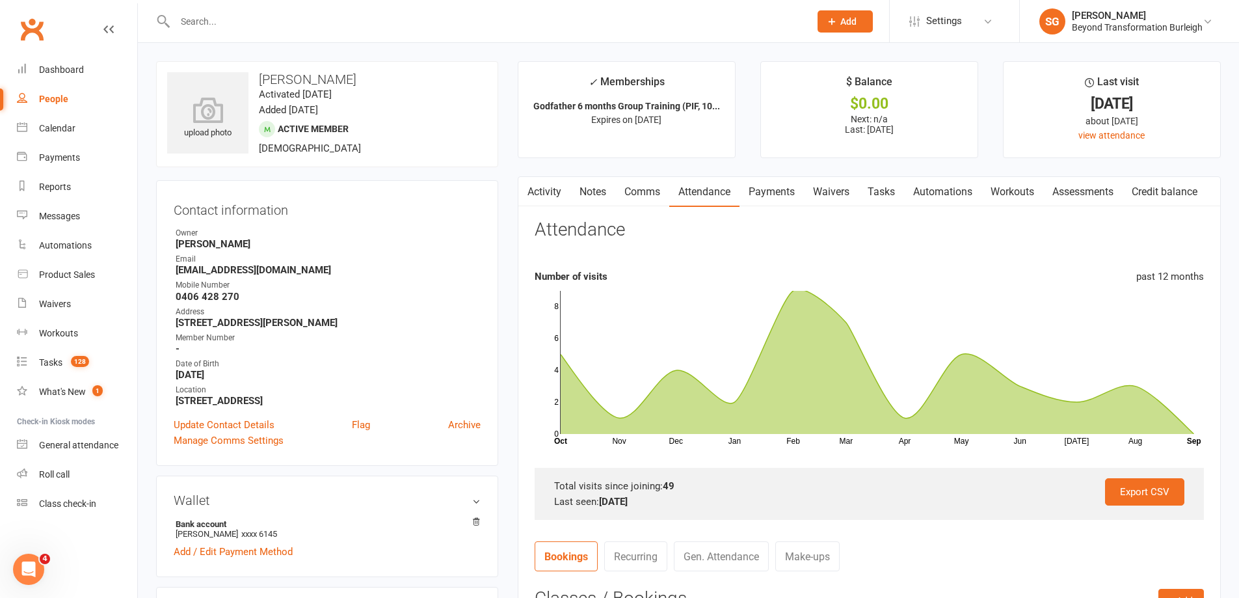
click at [249, 23] on input "text" at bounding box center [486, 21] width 630 height 18
paste input "[PERSON_NAME]"
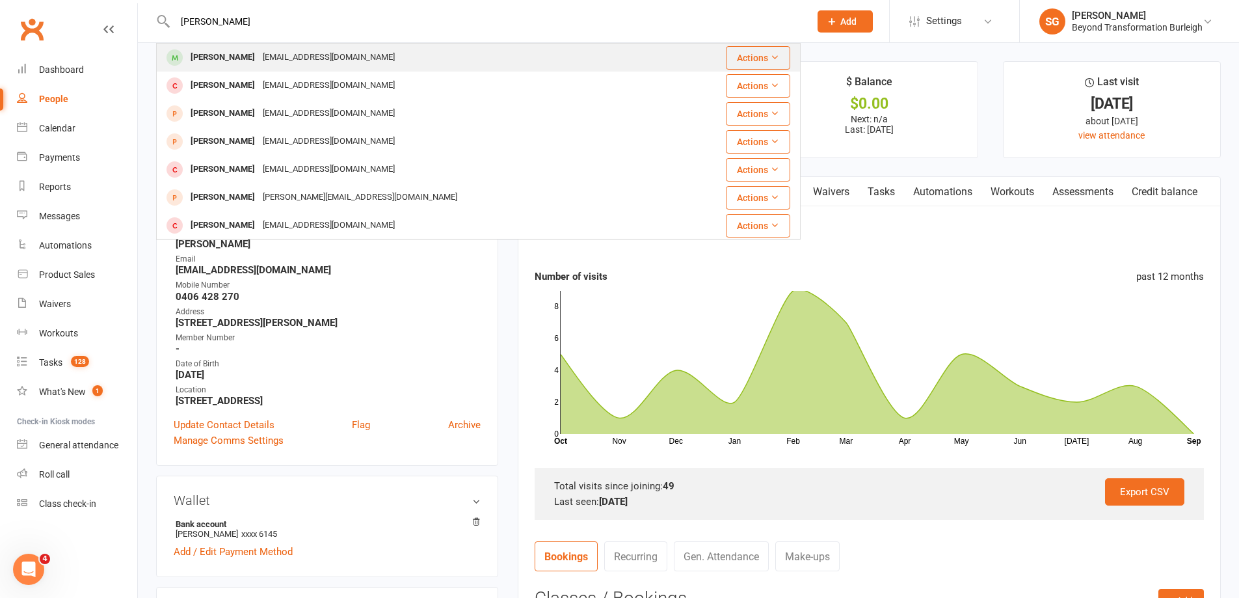
type input "[PERSON_NAME]"
click at [249, 46] on div "[PERSON_NAME] [PERSON_NAME][EMAIL_ADDRESS][DOMAIN_NAME]" at bounding box center [424, 57] width 535 height 27
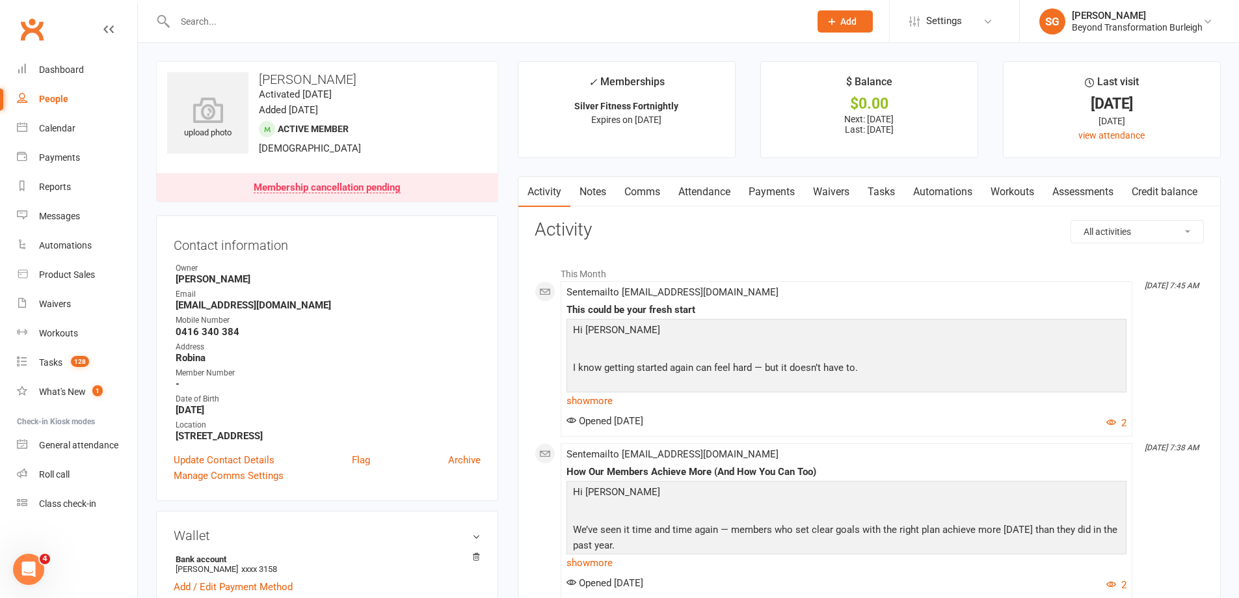
drag, startPoint x: 281, startPoint y: 42, endPoint x: 281, endPoint y: 25, distance: 16.9
click at [281, 40] on div "Prospect Member Non-attending contact Class / event Appointment Task Membership…" at bounding box center [619, 21] width 1239 height 43
click at [281, 25] on input "text" at bounding box center [486, 21] width 630 height 18
paste input "[PERSON_NAME]"
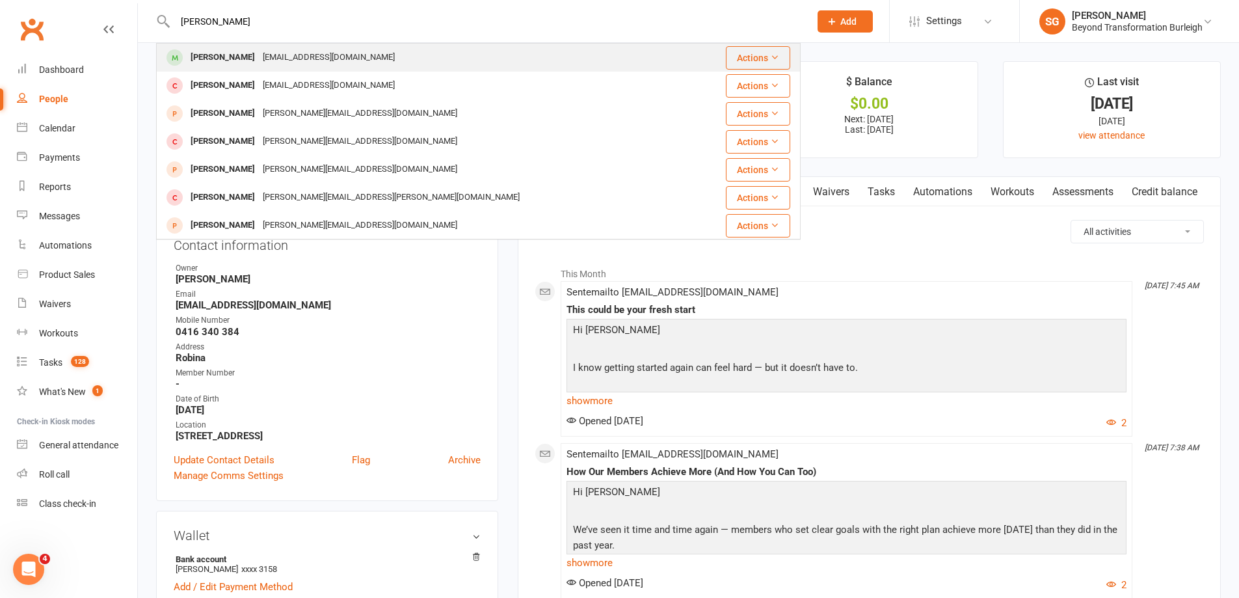
type input "[PERSON_NAME]"
click at [281, 49] on div "[EMAIL_ADDRESS][DOMAIN_NAME]" at bounding box center [329, 57] width 140 height 19
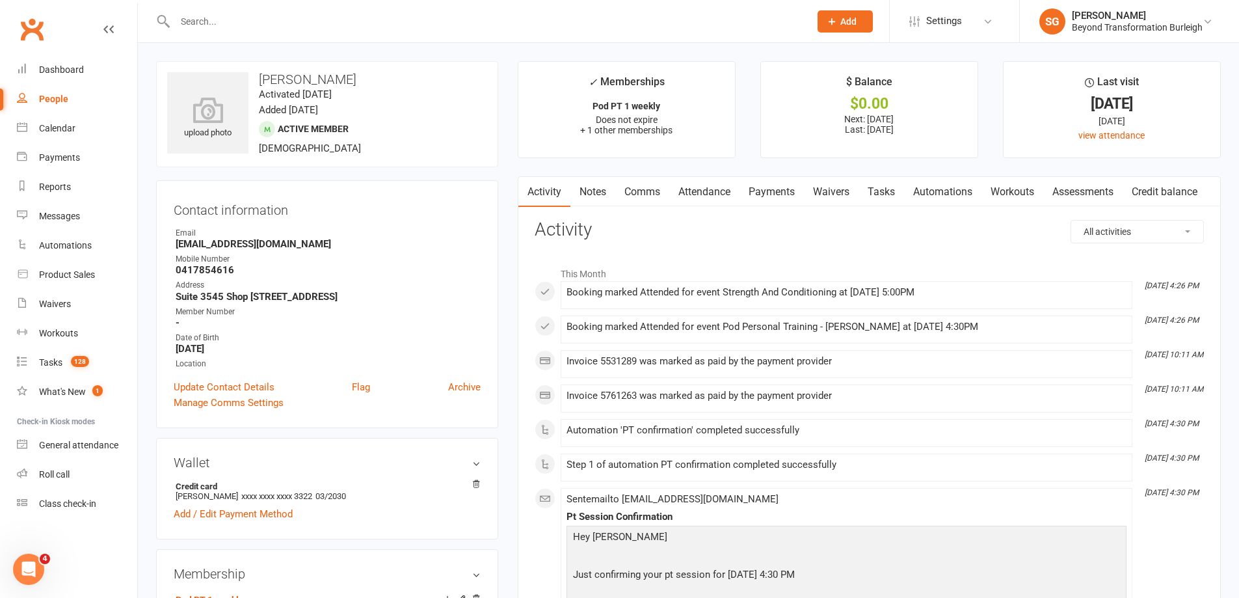
click at [695, 193] on link "Attendance" at bounding box center [704, 192] width 70 height 30
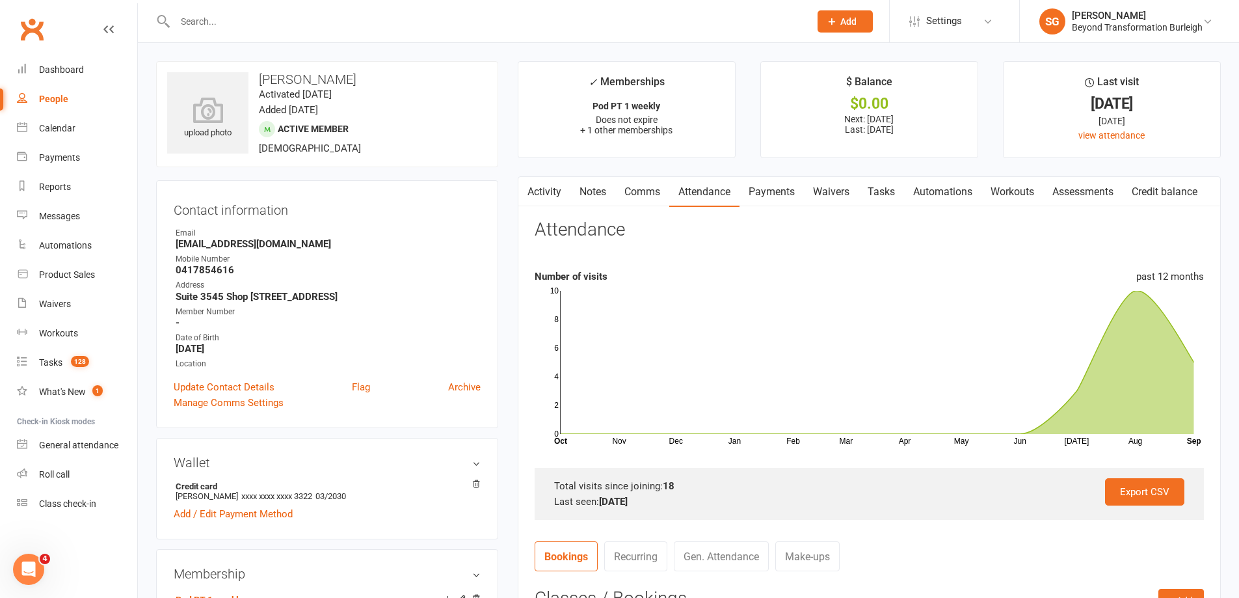
click at [221, 23] on input "text" at bounding box center [486, 21] width 630 height 18
paste input "[PERSON_NAME]"
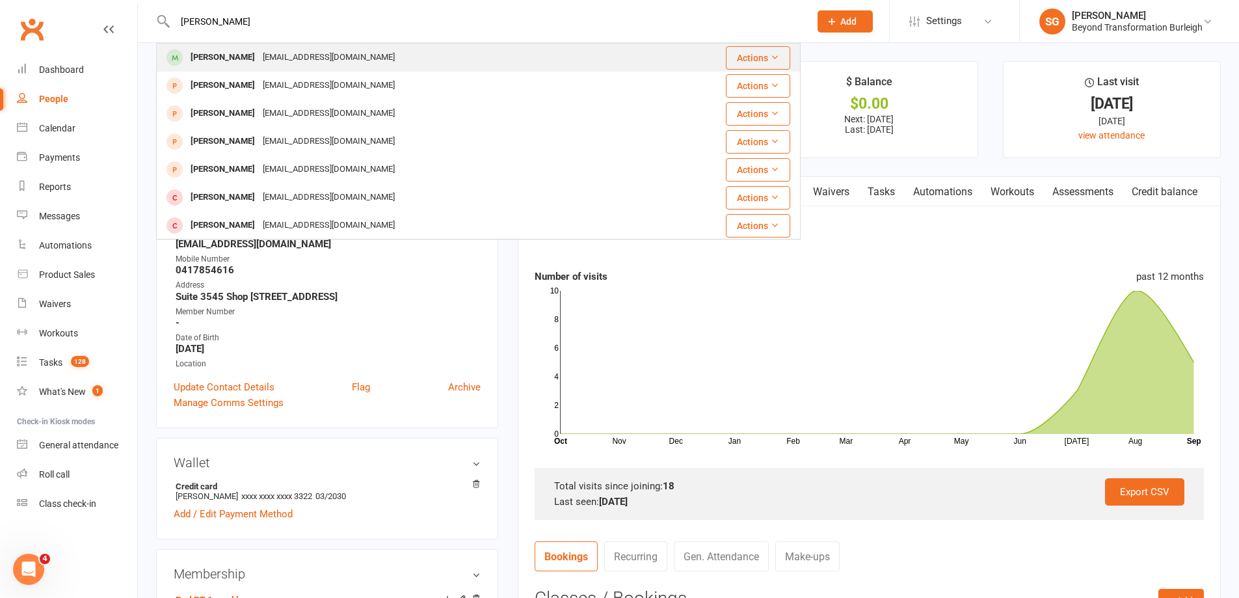
type input "[PERSON_NAME]"
click at [254, 62] on div "[PERSON_NAME]" at bounding box center [223, 57] width 72 height 19
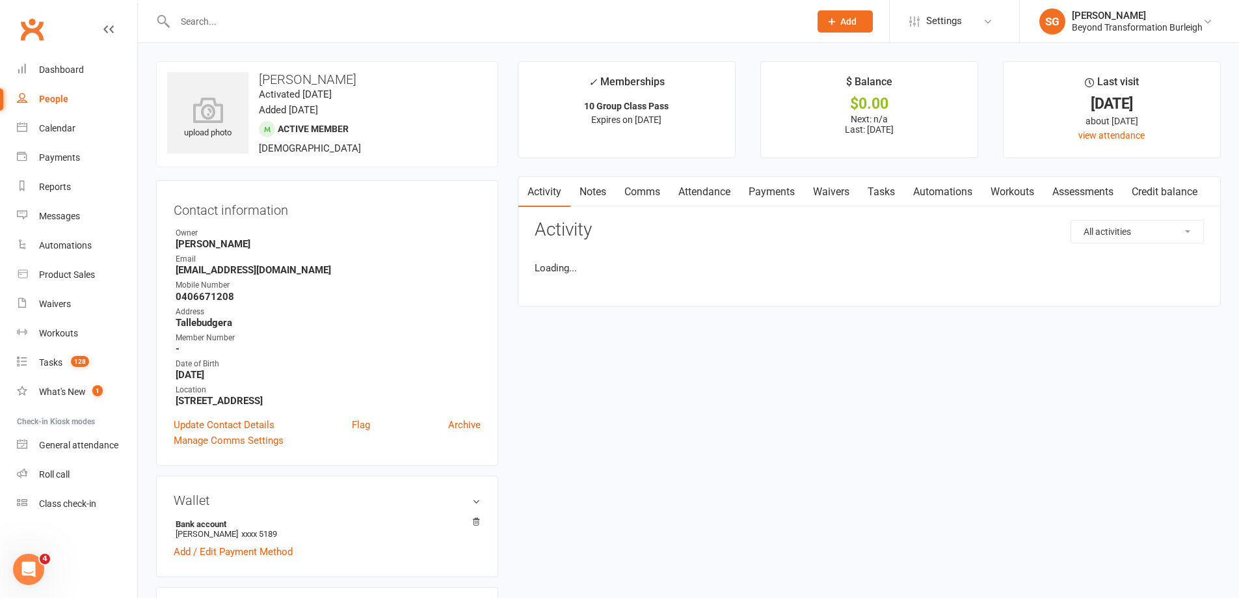
click at [680, 183] on link "Attendance" at bounding box center [704, 192] width 70 height 30
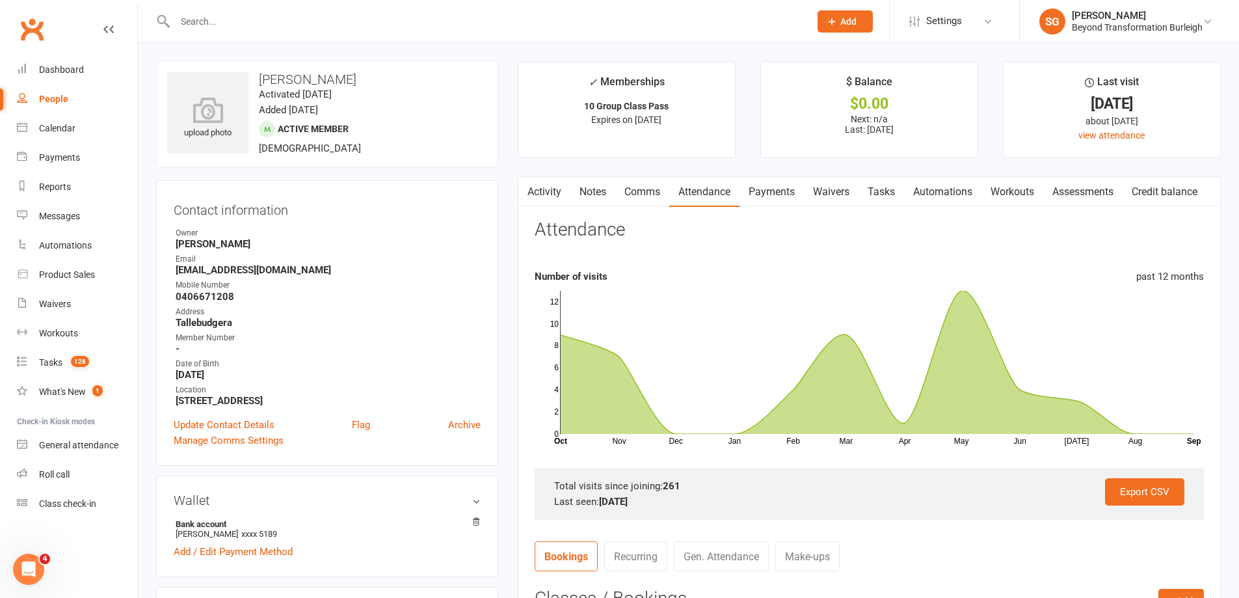
click at [219, 20] on input "text" at bounding box center [486, 21] width 630 height 18
paste input "[PERSON_NAME]"
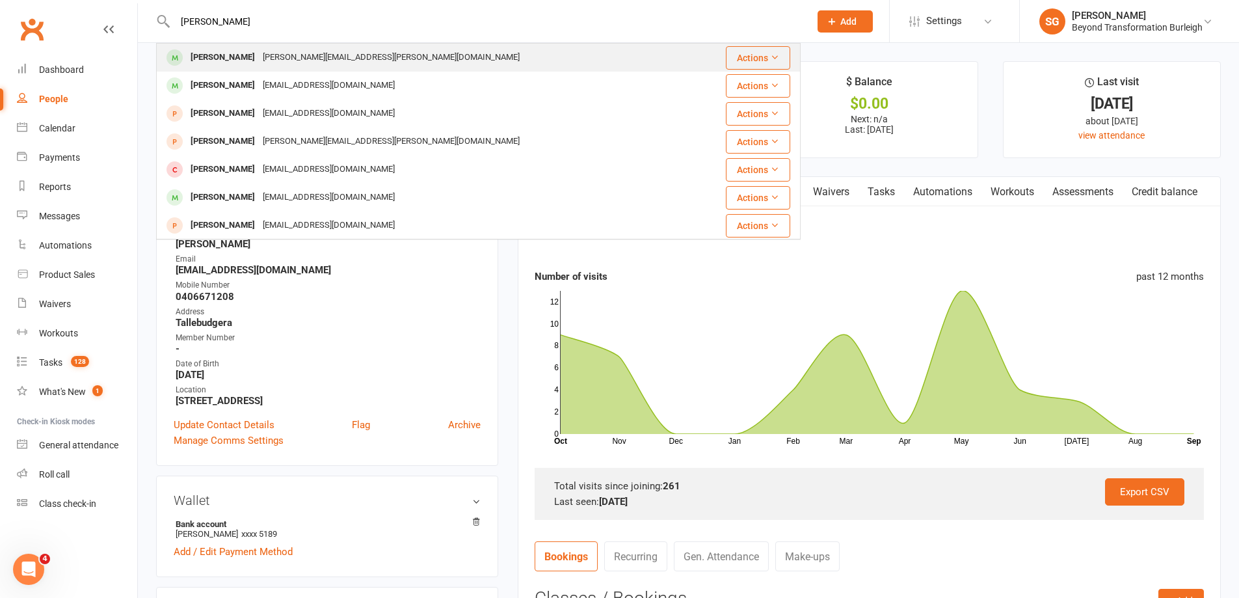
type input "[PERSON_NAME]"
click at [250, 68] on div "[PERSON_NAME] [PERSON_NAME][EMAIL_ADDRESS][PERSON_NAME][DOMAIN_NAME]" at bounding box center [424, 57] width 535 height 27
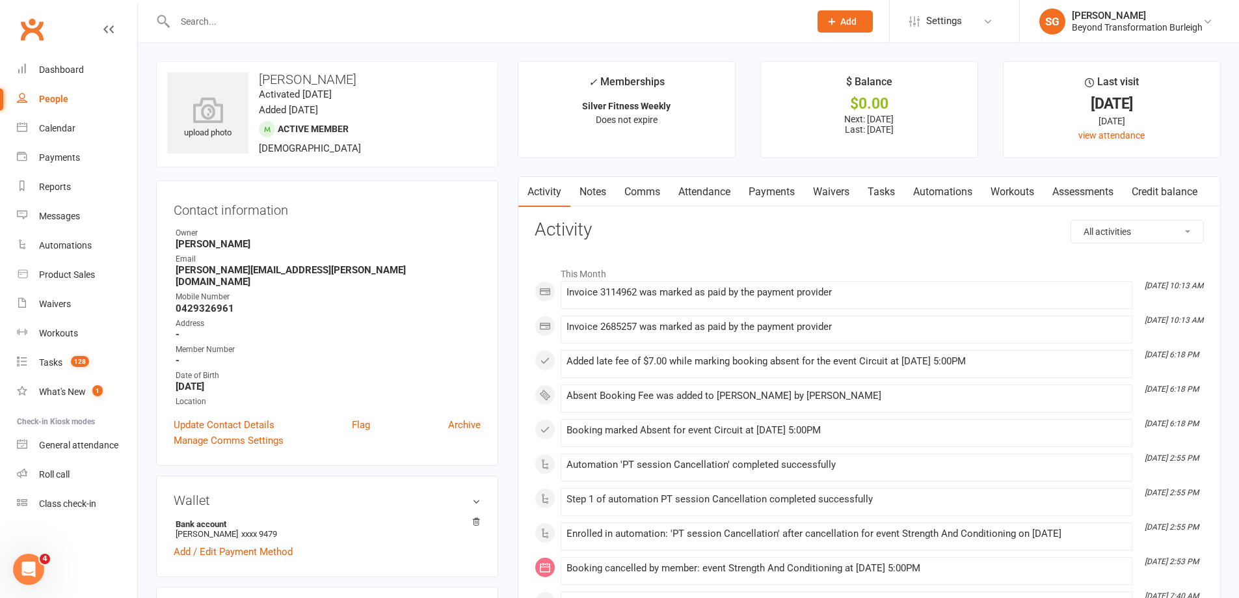
click at [247, 15] on input "text" at bounding box center [486, 21] width 630 height 18
paste input "[PERSON_NAME]"
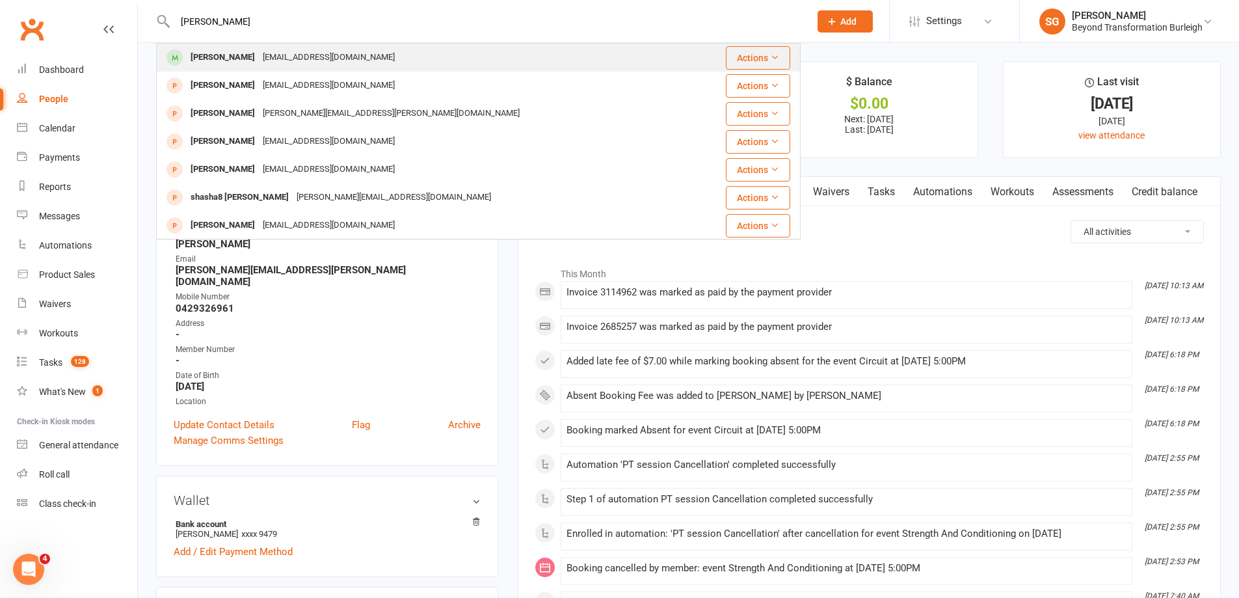
type input "[PERSON_NAME]"
click at [263, 49] on div "[EMAIL_ADDRESS][DOMAIN_NAME]" at bounding box center [329, 57] width 140 height 19
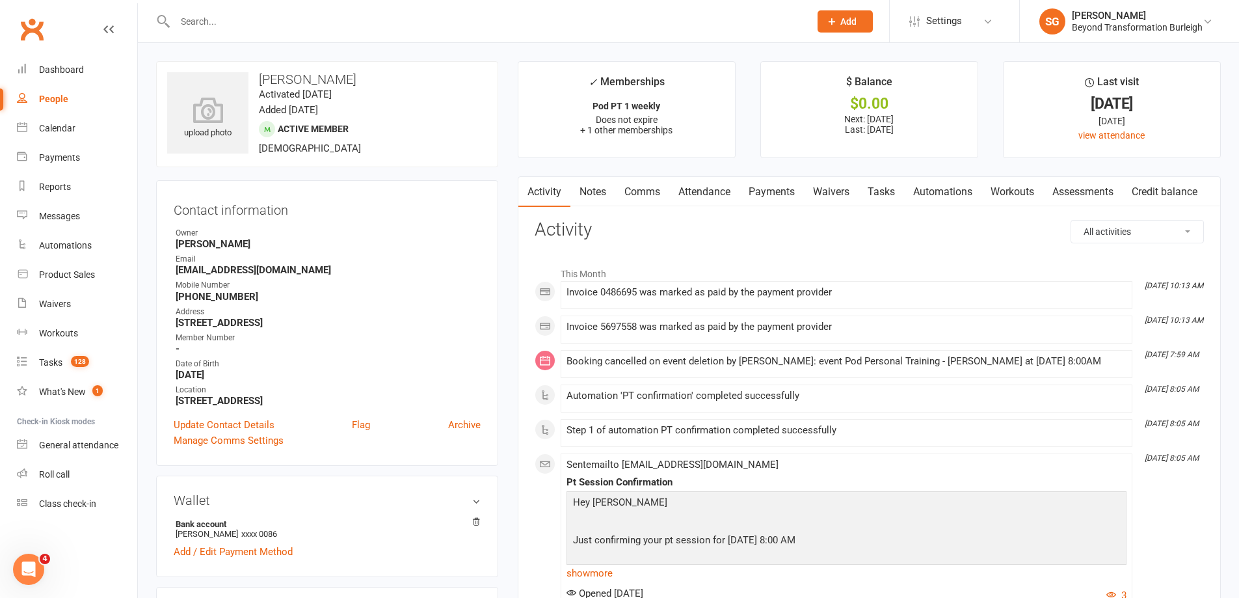
click at [718, 189] on link "Attendance" at bounding box center [704, 192] width 70 height 30
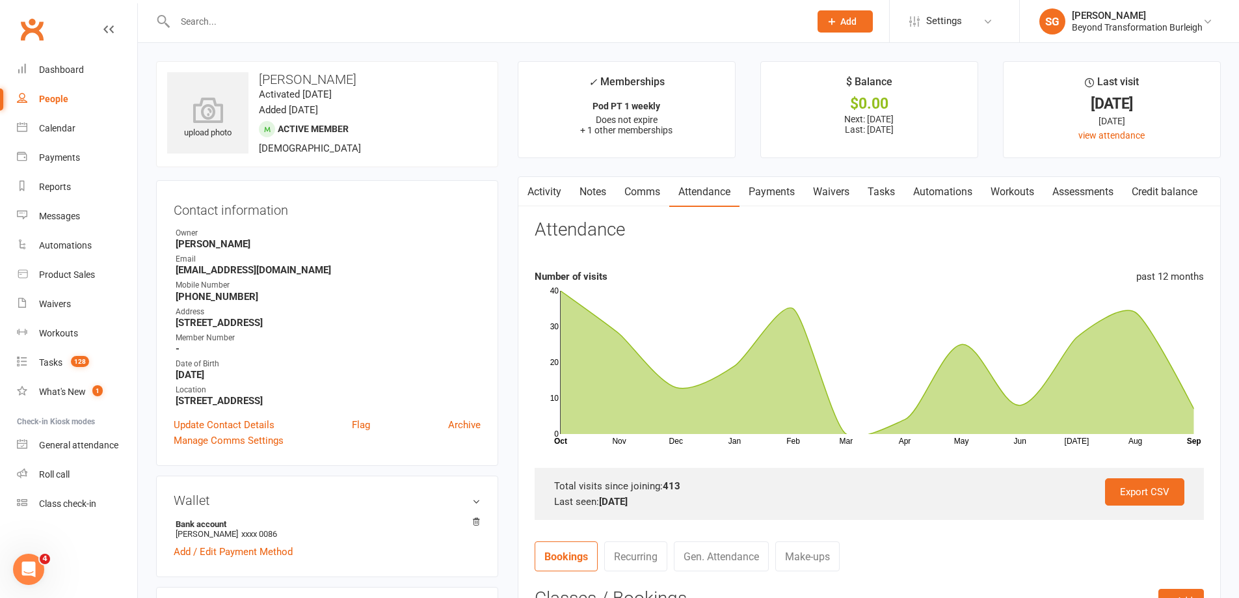
click at [326, 23] on input "text" at bounding box center [486, 21] width 630 height 18
paste input "[PERSON_NAME]"
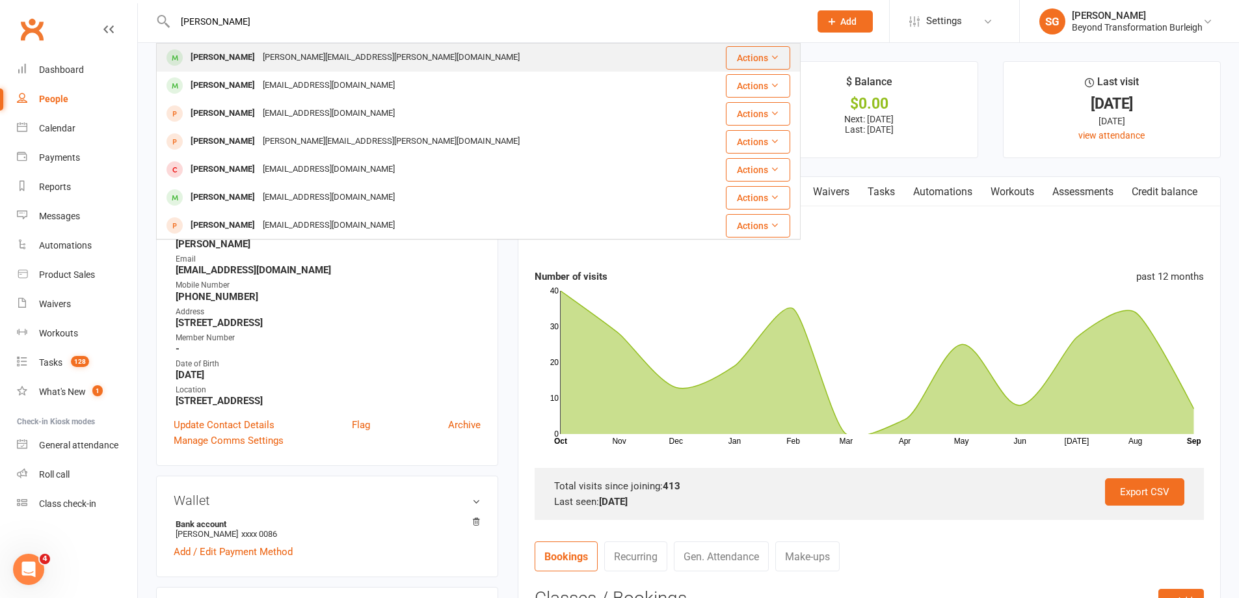
type input "[PERSON_NAME]"
click at [319, 54] on div "[PERSON_NAME][EMAIL_ADDRESS][PERSON_NAME][DOMAIN_NAME]" at bounding box center [391, 57] width 265 height 19
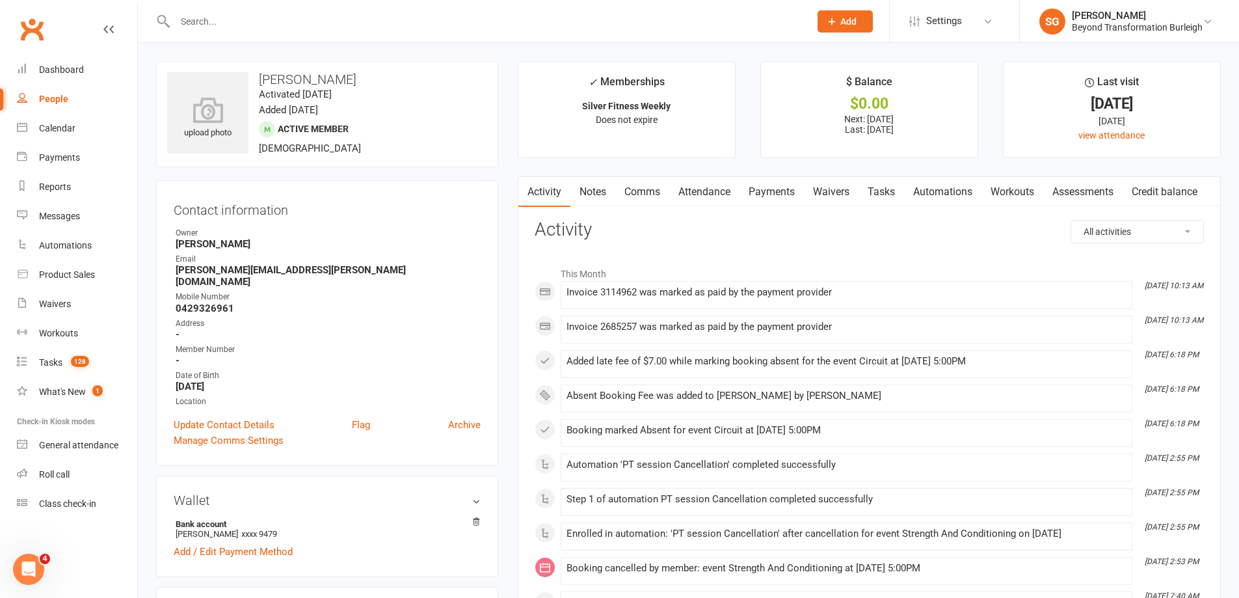
click at [709, 196] on link "Attendance" at bounding box center [704, 192] width 70 height 30
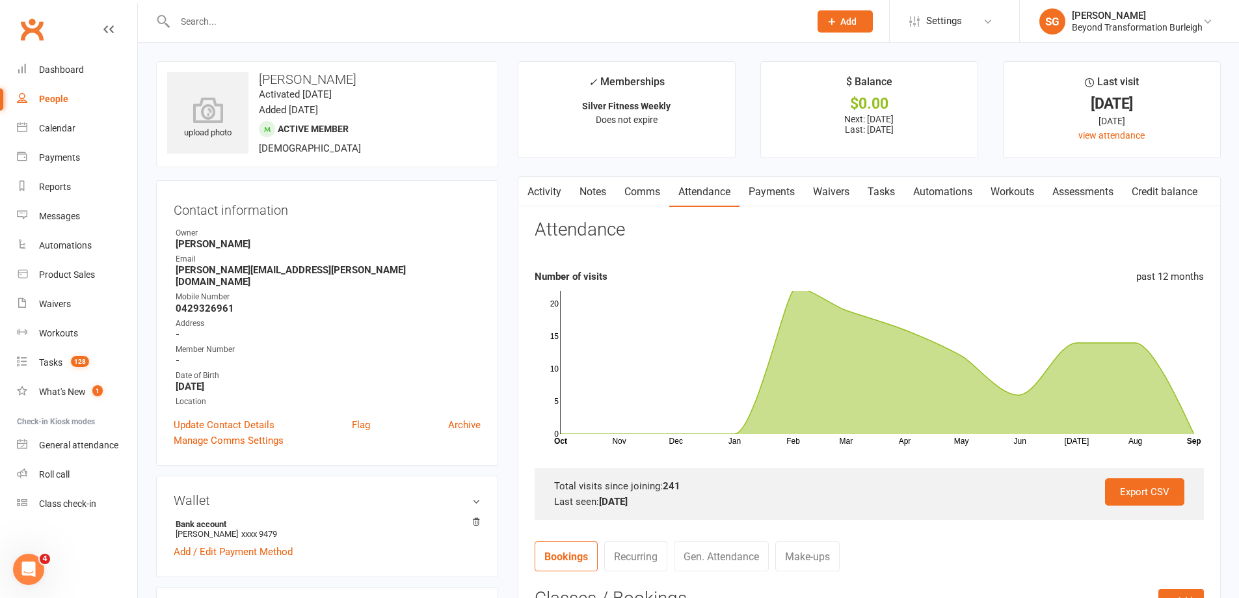
click at [762, 191] on link "Payments" at bounding box center [772, 192] width 64 height 30
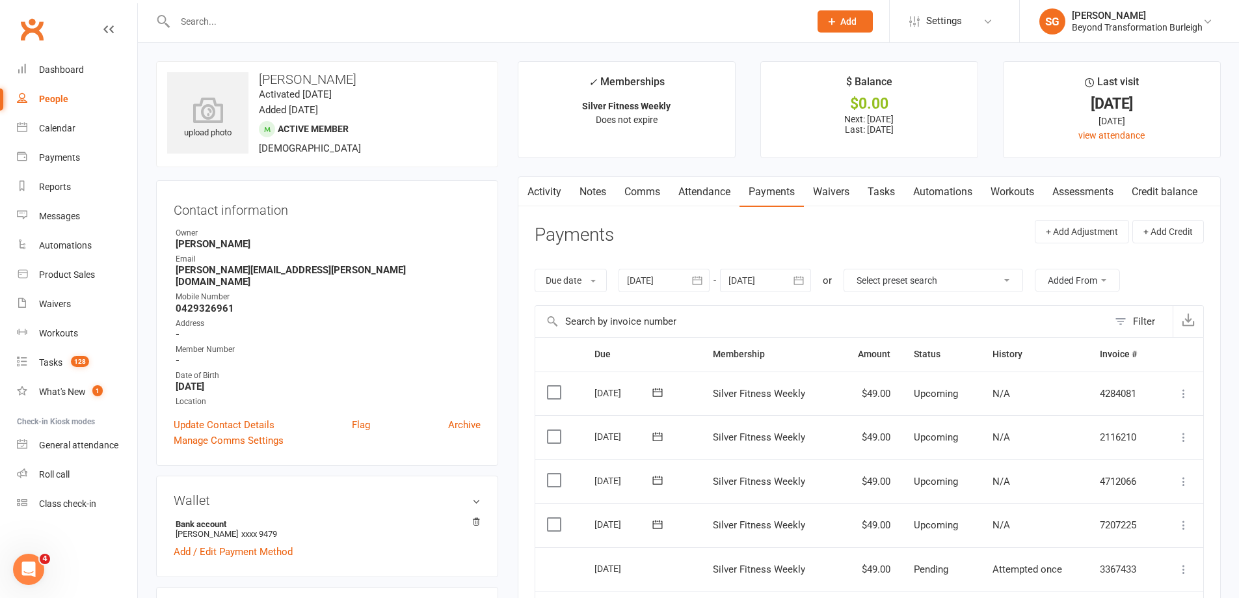
click at [247, 18] on input "text" at bounding box center [486, 21] width 630 height 18
paste input "[PERSON_NAME]"
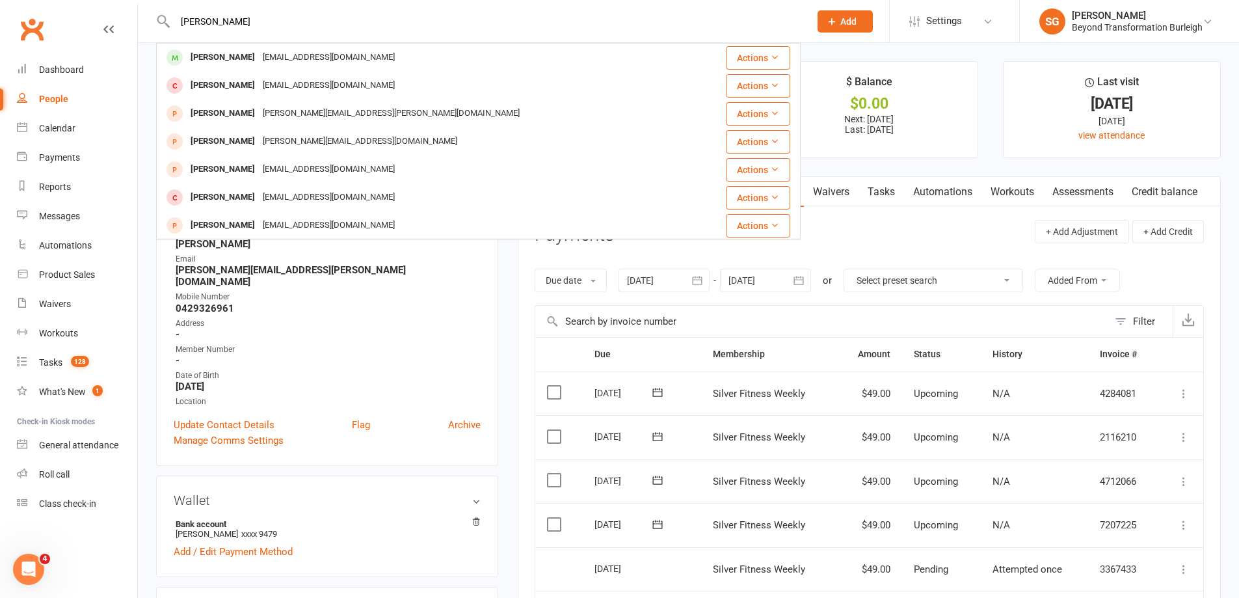
click at [249, 20] on input "[PERSON_NAME]" at bounding box center [486, 21] width 630 height 18
paste input "[PERSON_NAME]"
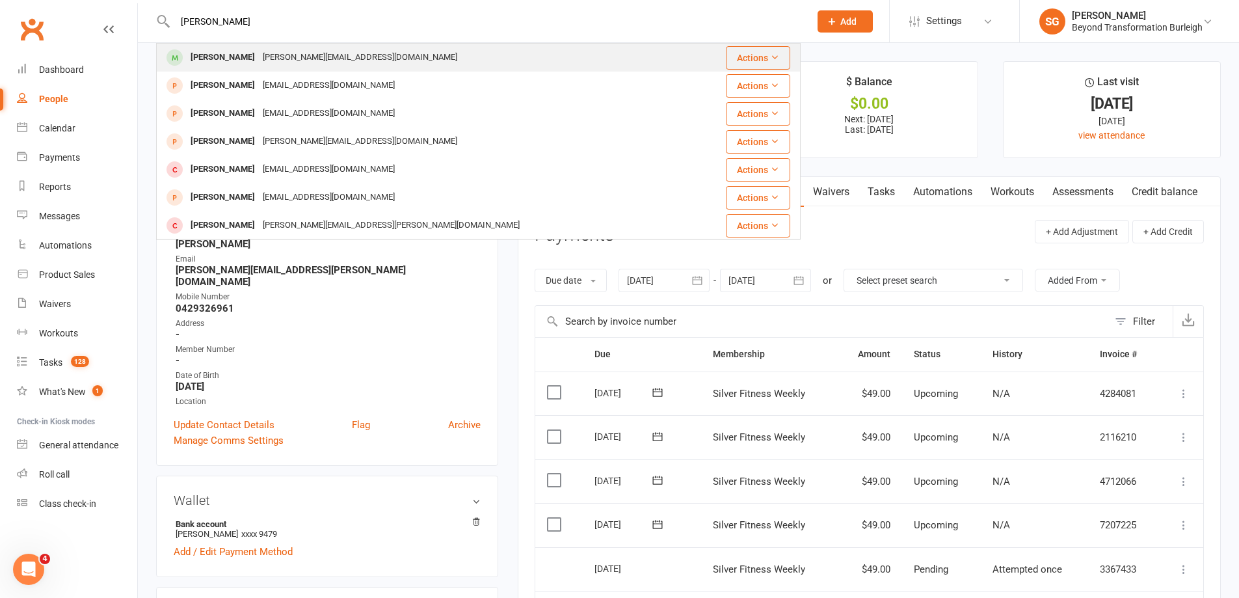
type input "[PERSON_NAME]"
click at [229, 67] on div "[PERSON_NAME]" at bounding box center [223, 57] width 72 height 19
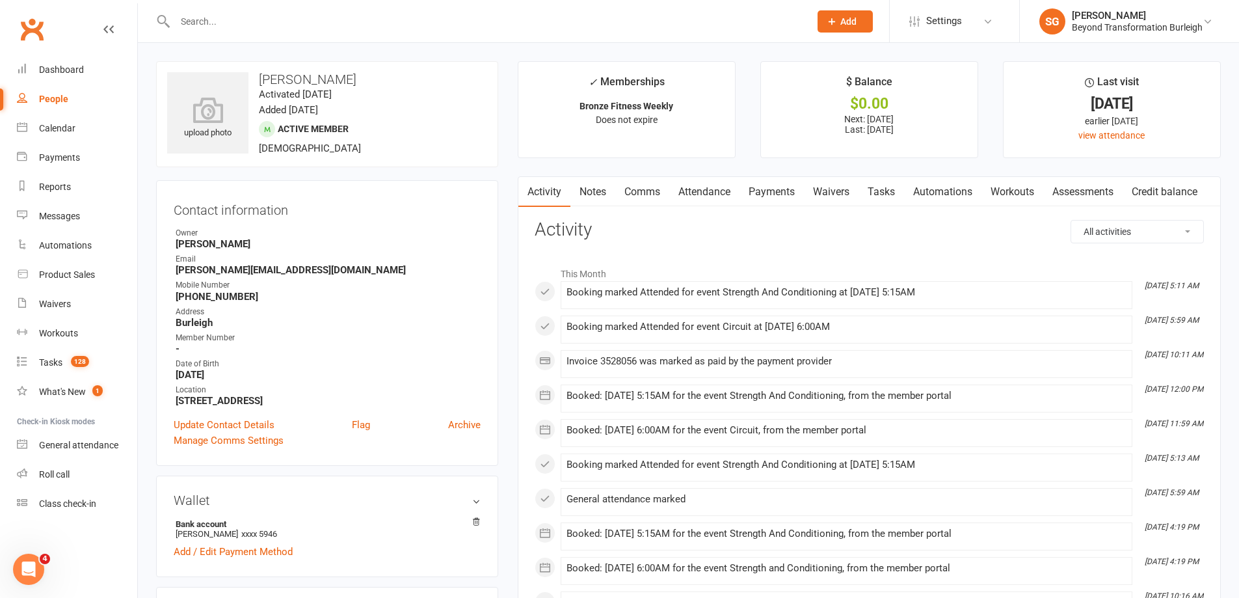
click at [211, 16] on input "text" at bounding box center [486, 21] width 630 height 18
paste input "[PERSON_NAME]"
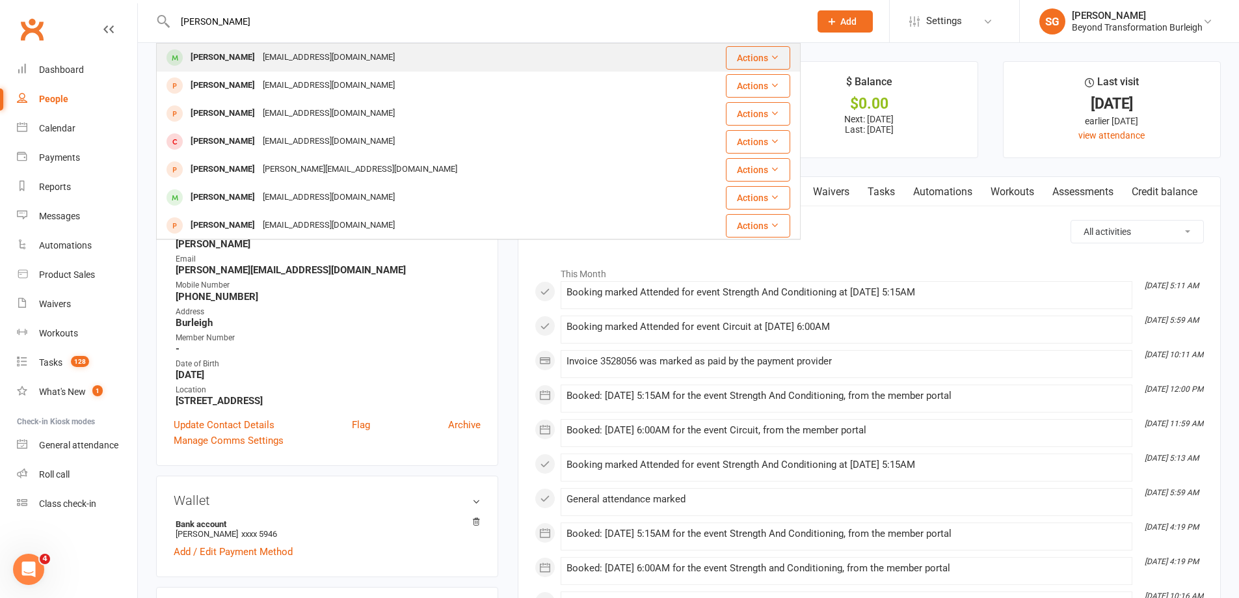
type input "[PERSON_NAME]"
click at [237, 53] on div "[PERSON_NAME]" at bounding box center [223, 57] width 72 height 19
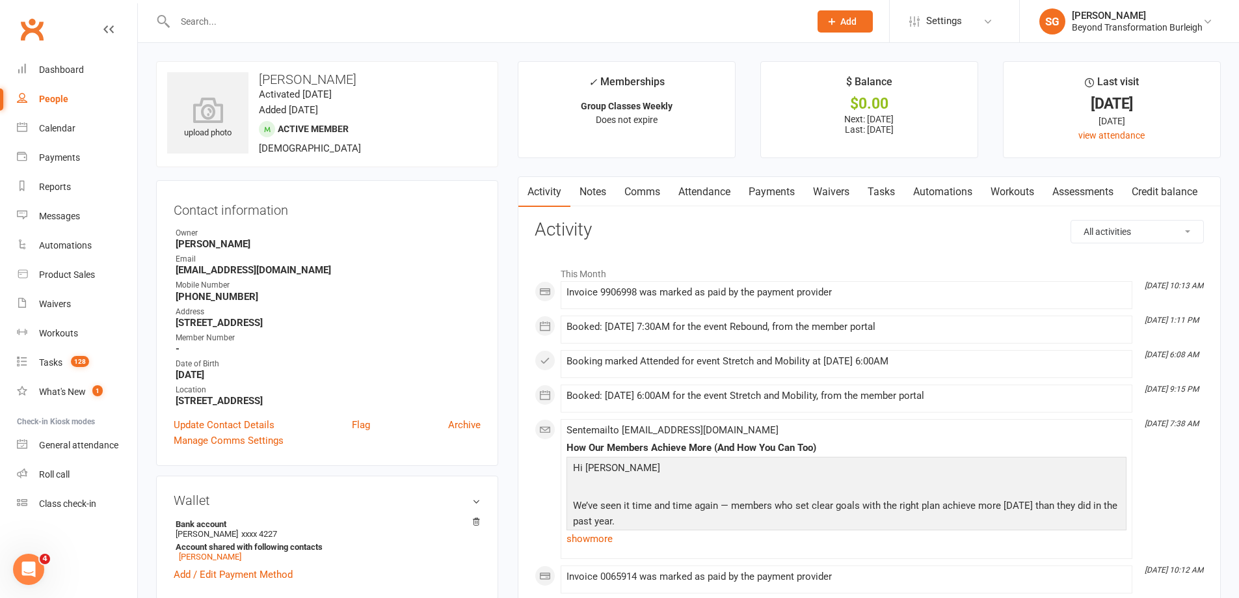
click at [710, 191] on link "Attendance" at bounding box center [704, 192] width 70 height 30
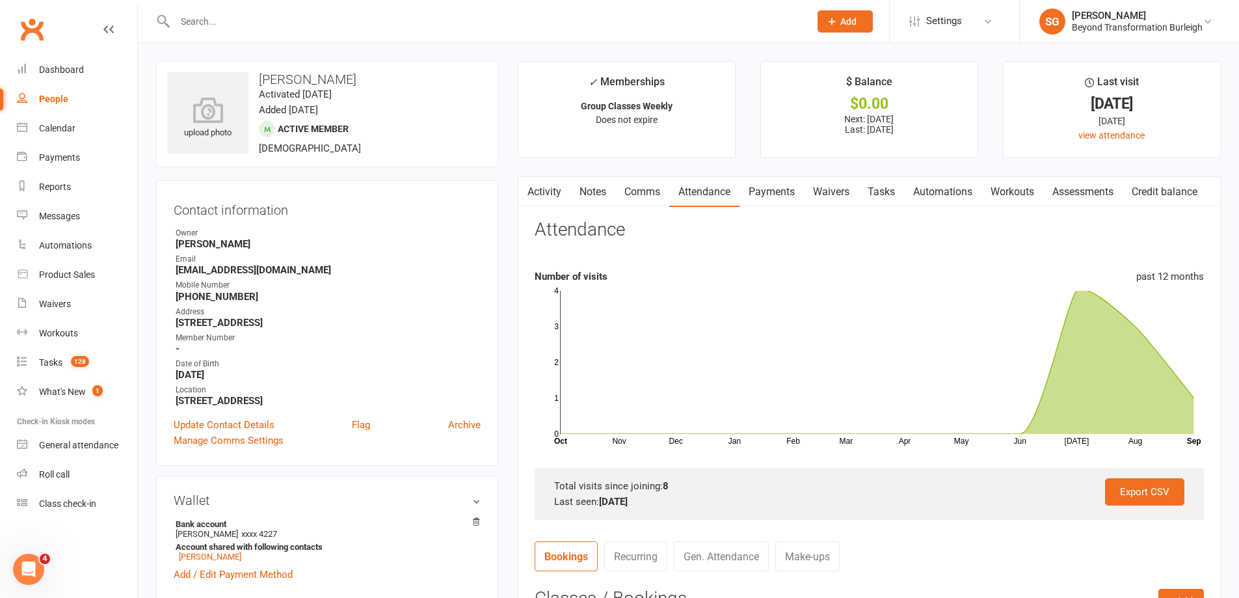
click at [245, 16] on input "text" at bounding box center [486, 21] width 630 height 18
paste input "[PERSON_NAME]"
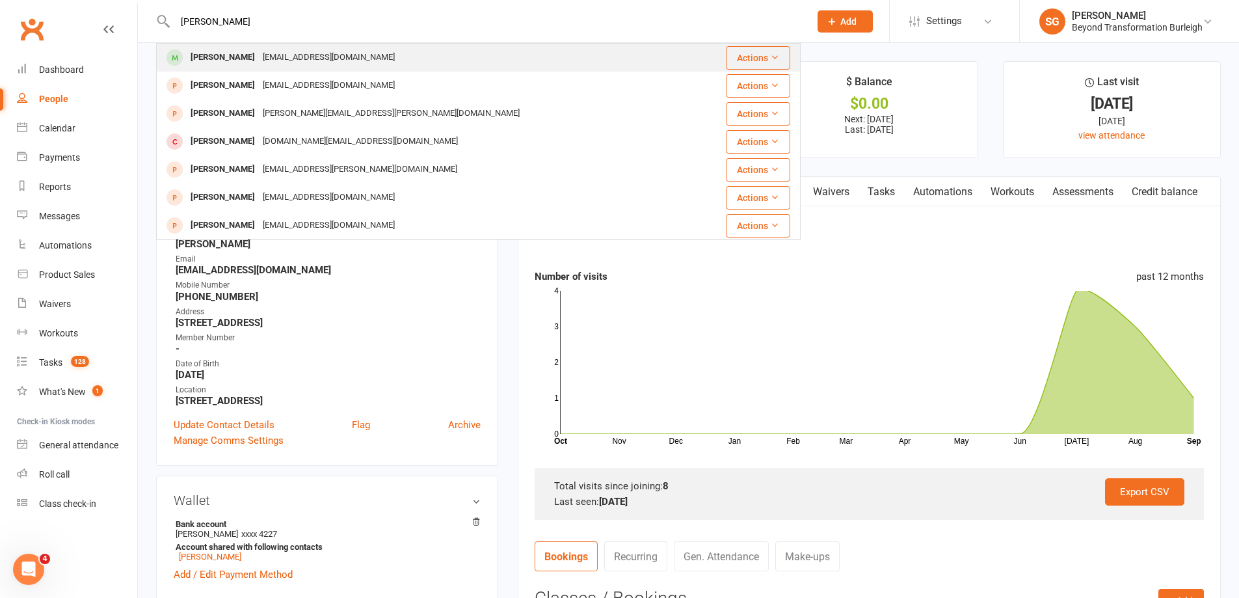
type input "[PERSON_NAME]"
click at [275, 59] on div "[EMAIL_ADDRESS][DOMAIN_NAME]" at bounding box center [329, 57] width 140 height 19
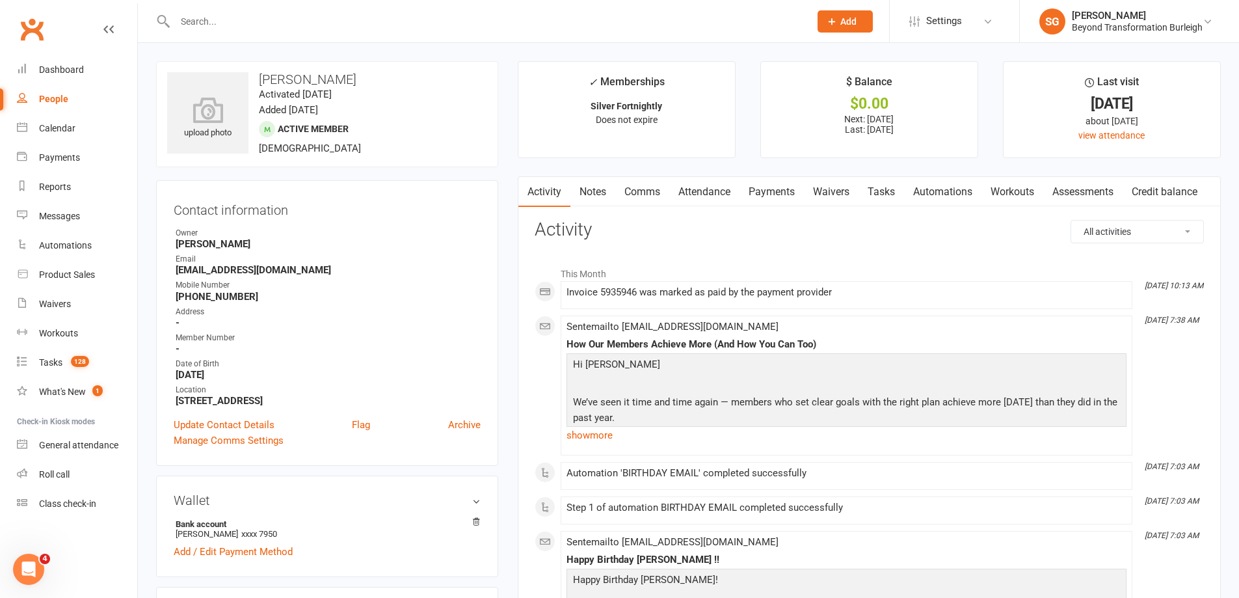
click at [723, 188] on link "Attendance" at bounding box center [704, 192] width 70 height 30
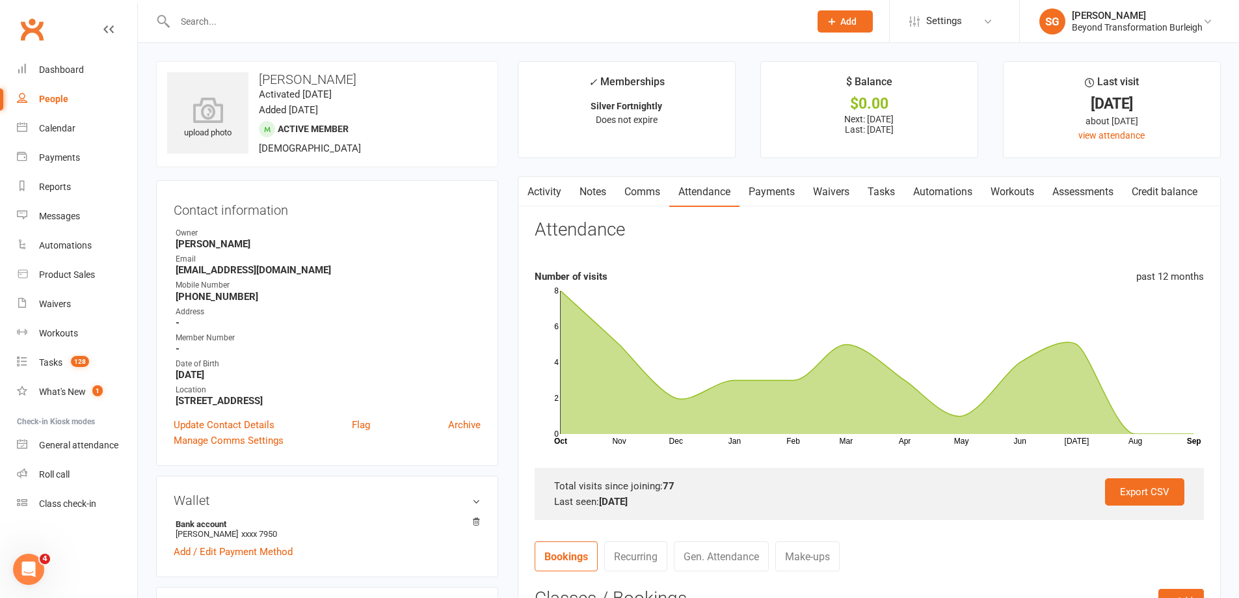
click at [243, 27] on input "text" at bounding box center [486, 21] width 630 height 18
paste input "[PERSON_NAME]"
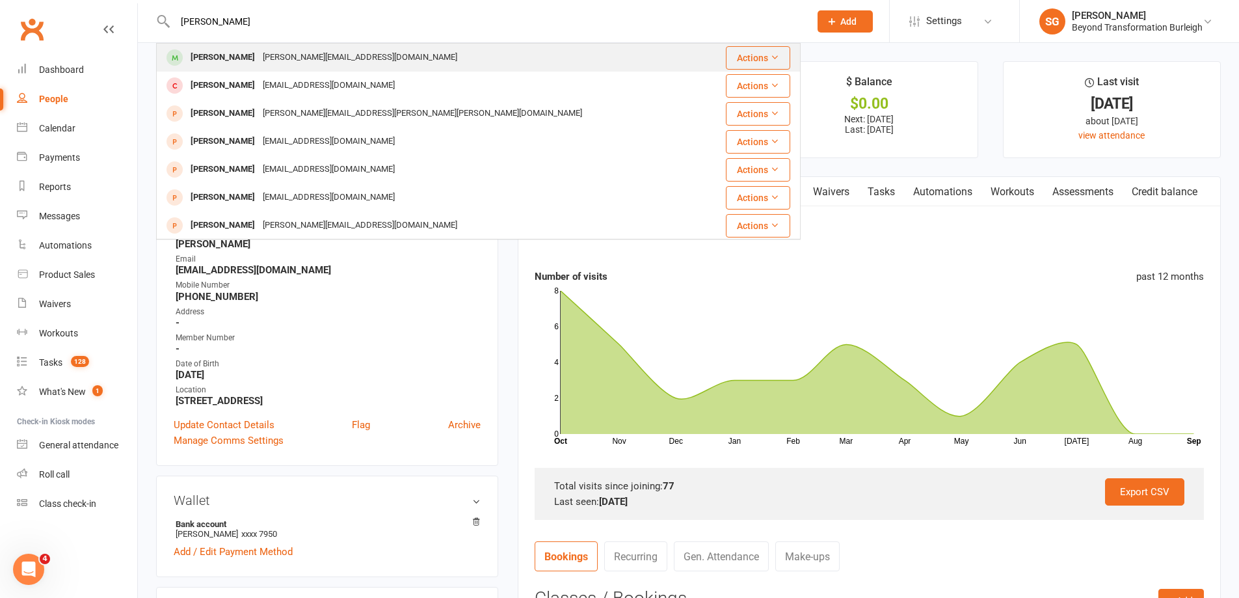
type input "[PERSON_NAME]"
click at [298, 57] on div "[PERSON_NAME][EMAIL_ADDRESS][DOMAIN_NAME]" at bounding box center [360, 57] width 202 height 19
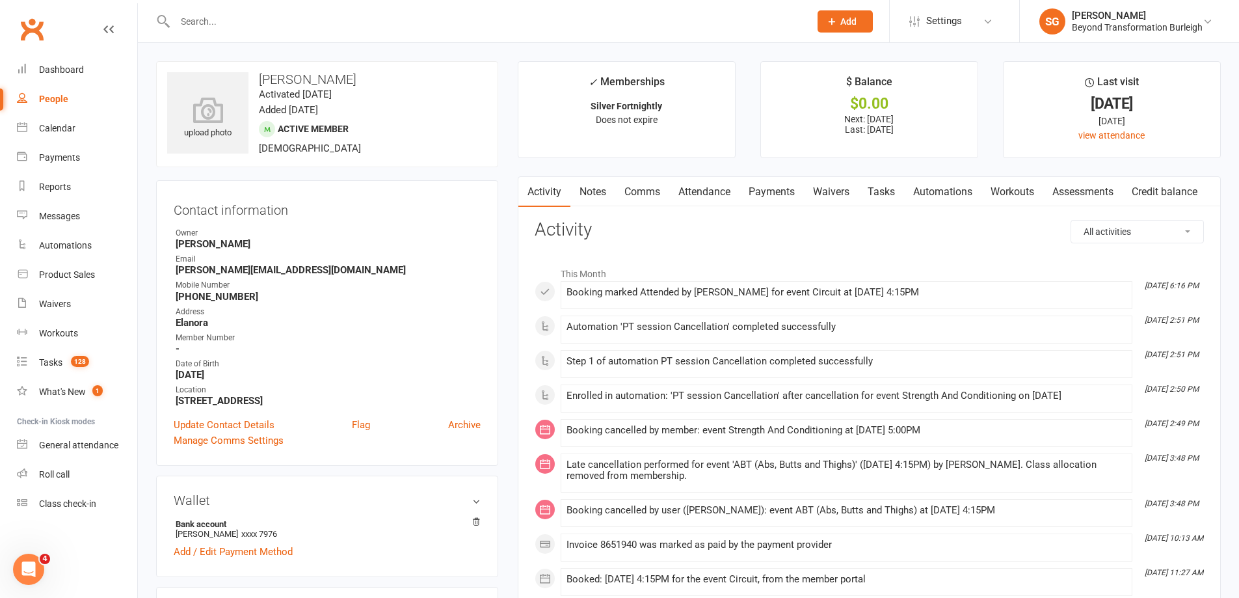
click at [257, 18] on input "text" at bounding box center [486, 21] width 630 height 18
paste input "[PERSON_NAME]"
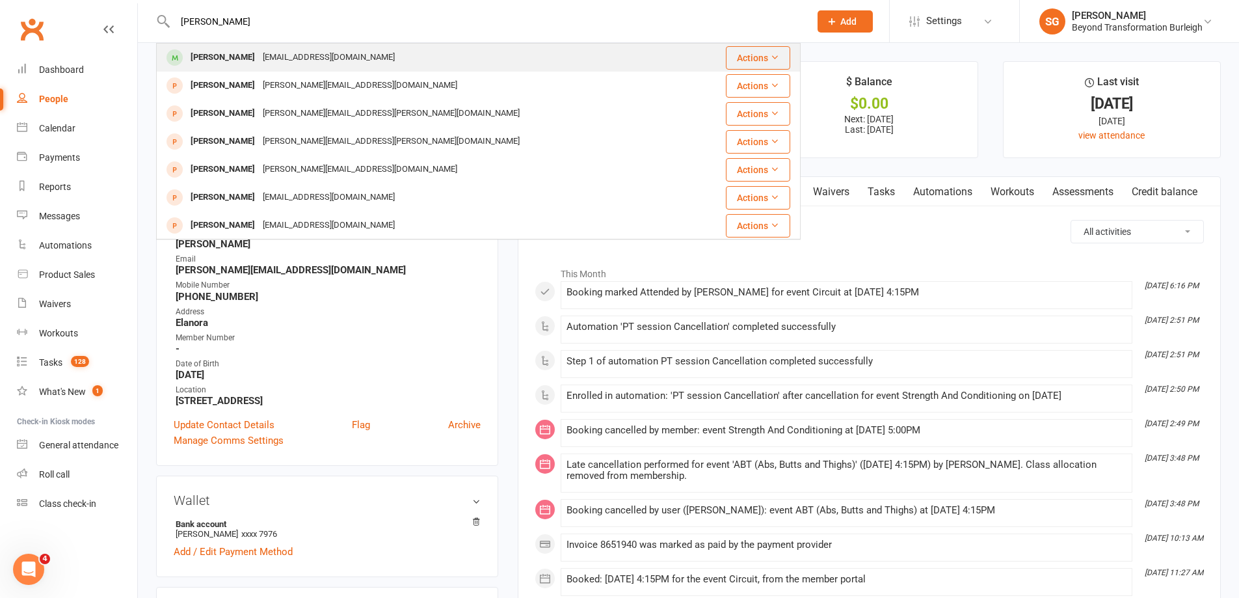
type input "[PERSON_NAME]"
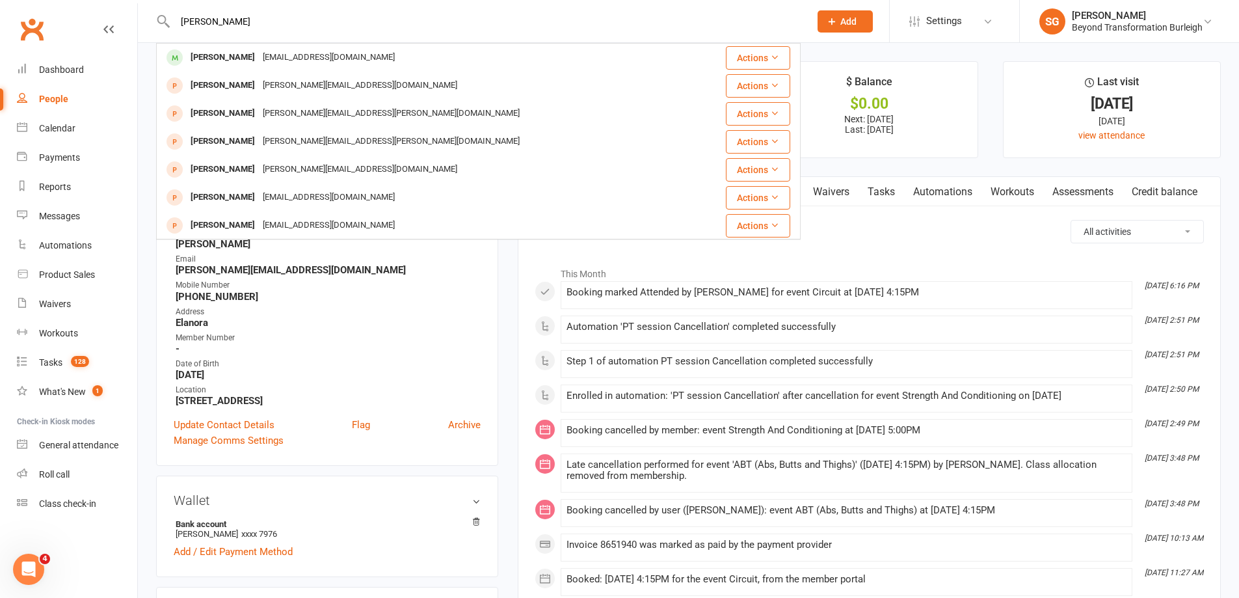
click at [320, 64] on div "[EMAIL_ADDRESS][DOMAIN_NAME]" at bounding box center [329, 57] width 140 height 19
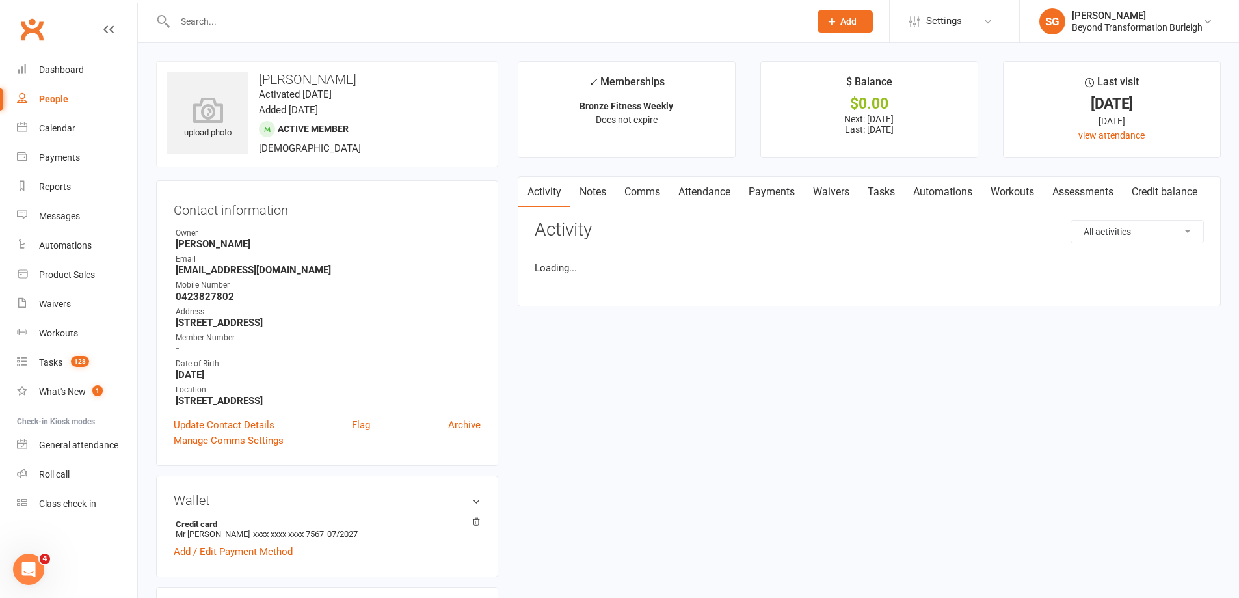
click at [715, 203] on link "Attendance" at bounding box center [704, 192] width 70 height 30
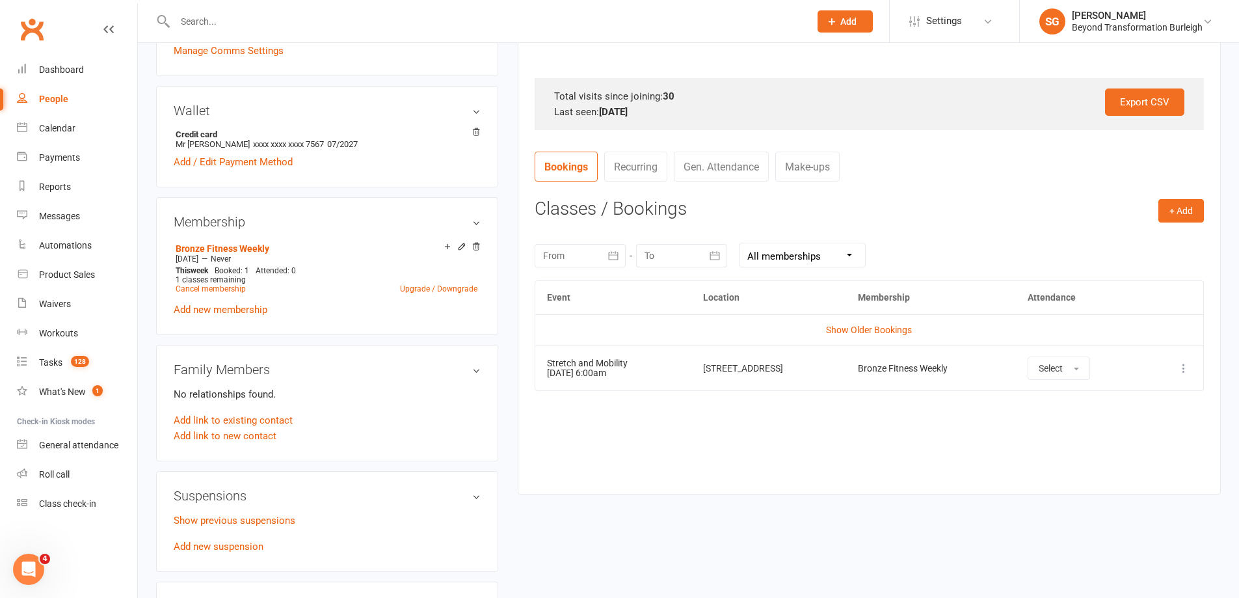
scroll to position [390, 0]
click at [235, 25] on input "text" at bounding box center [486, 21] width 630 height 18
paste input "[PERSON_NAME]"
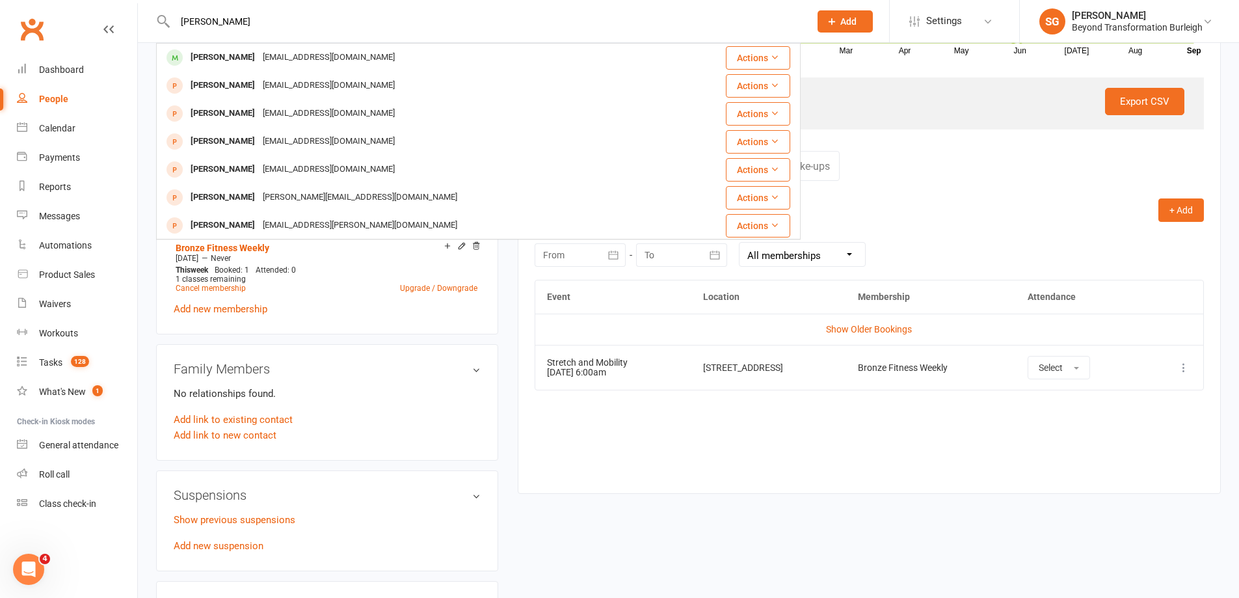
type input "[PERSON_NAME]"
click at [237, 47] on div "[PERSON_NAME] [EMAIL_ADDRESS][DOMAIN_NAME]" at bounding box center [431, 57] width 548 height 27
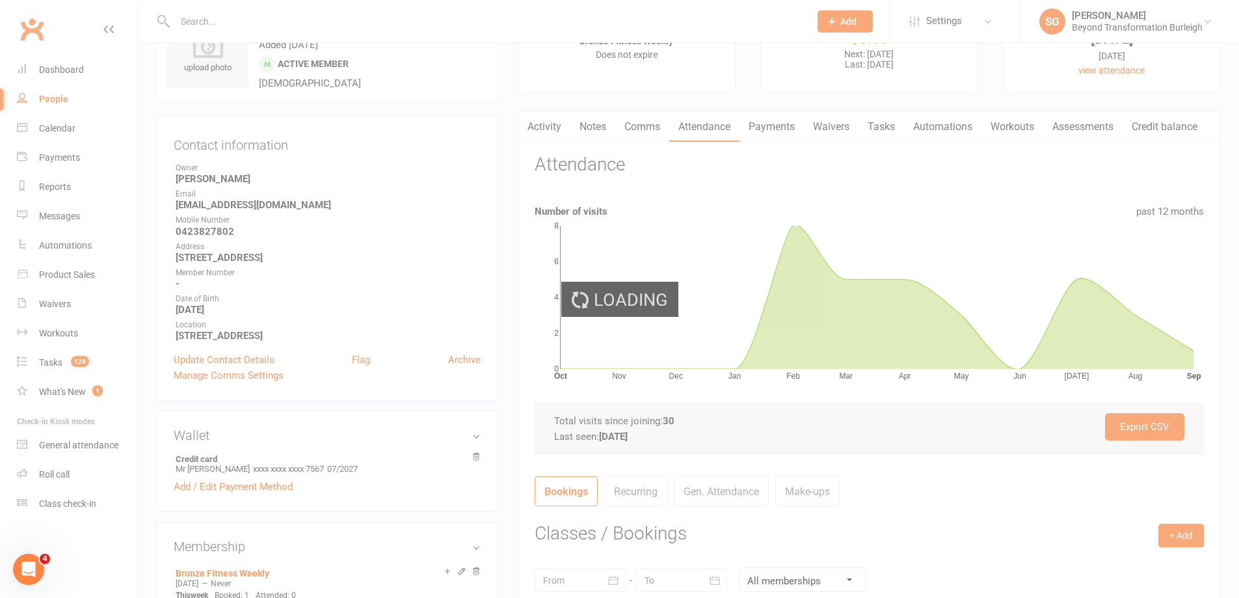
scroll to position [0, 0]
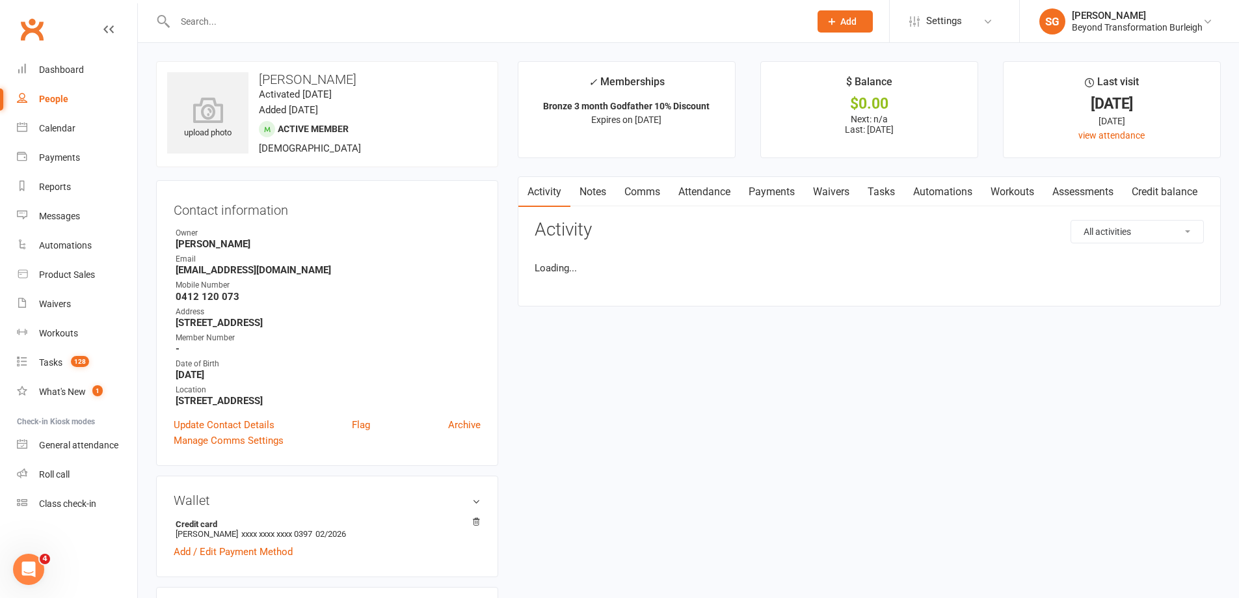
click at [712, 196] on link "Attendance" at bounding box center [704, 192] width 70 height 30
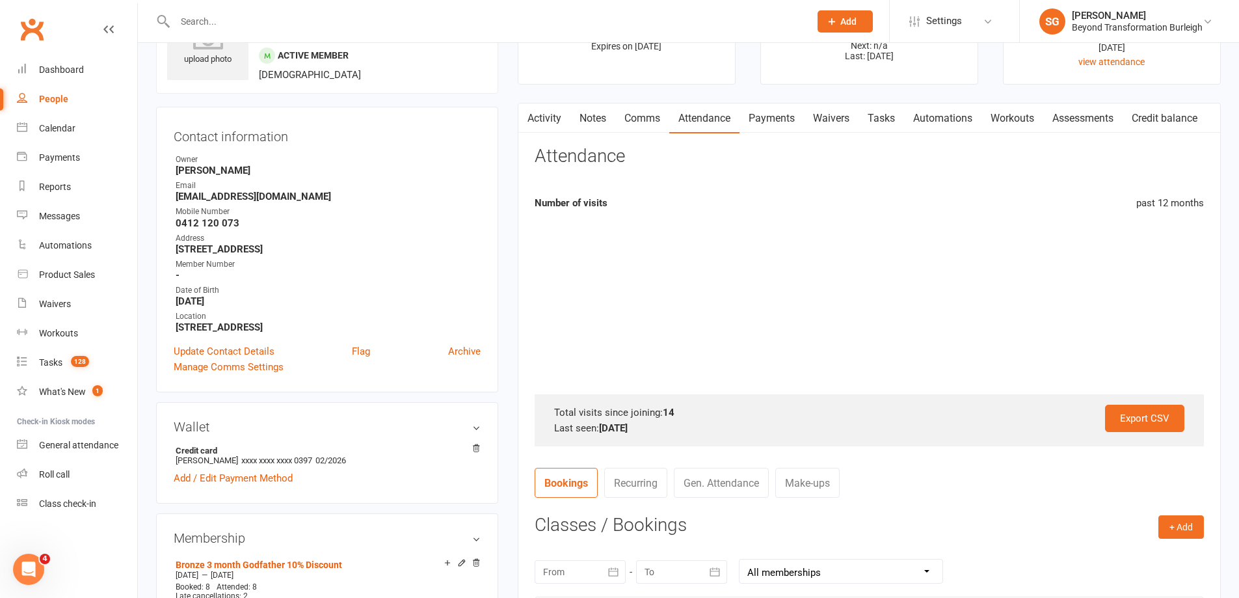
scroll to position [325, 0]
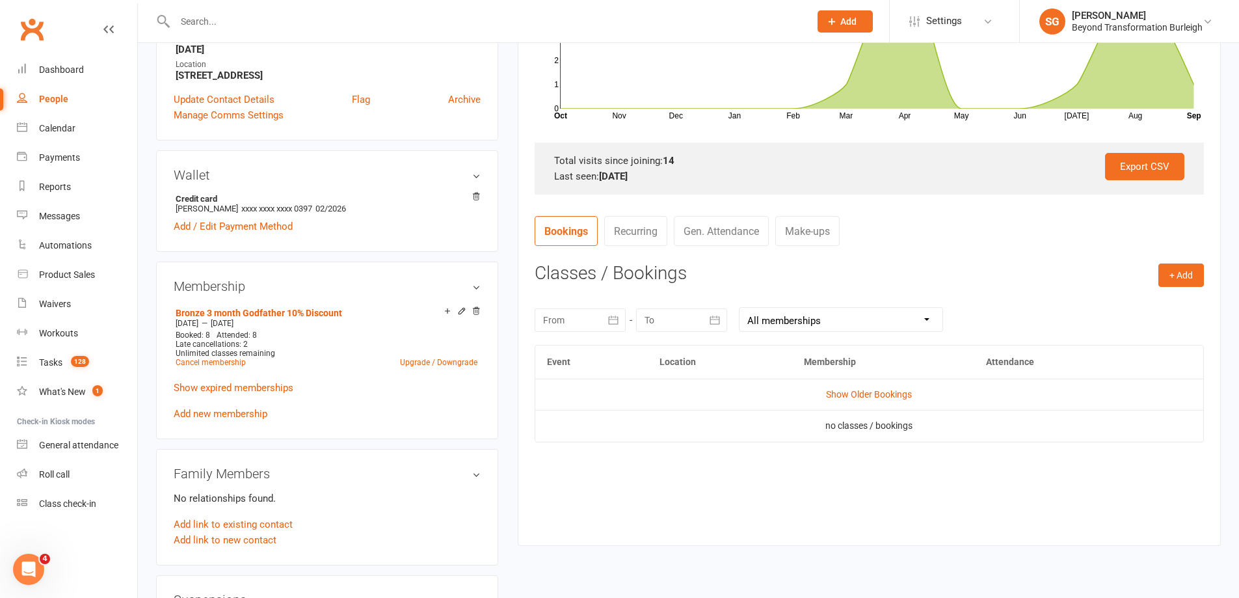
click at [234, 22] on input "text" at bounding box center [486, 21] width 630 height 18
paste input "[PERSON_NAME]"
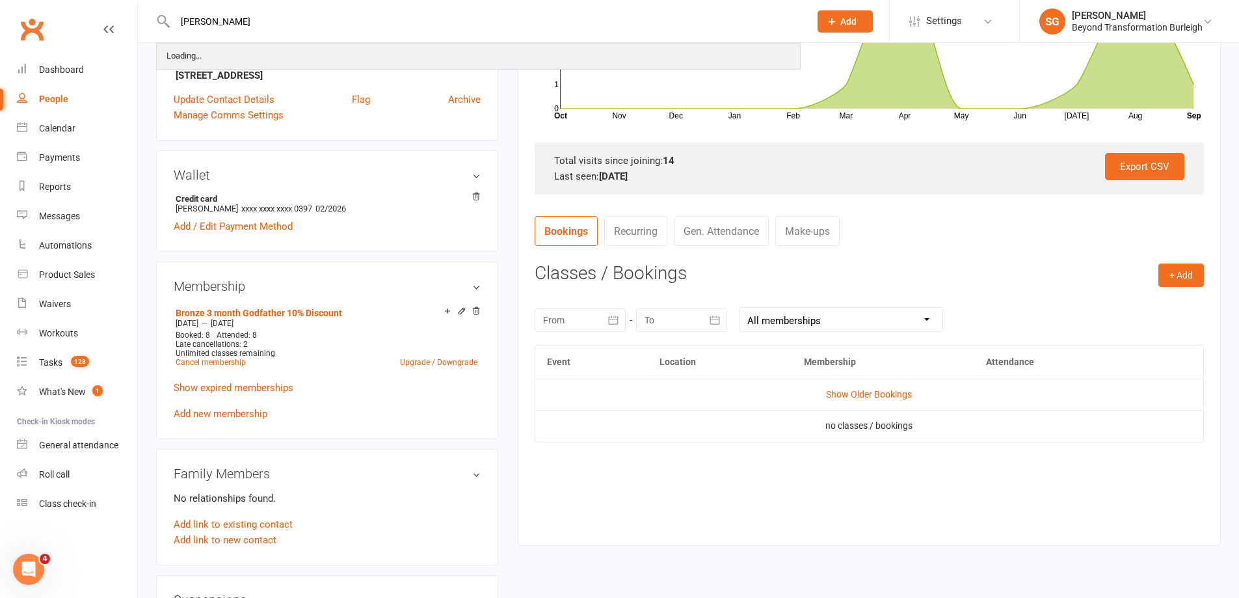
type input "[PERSON_NAME]"
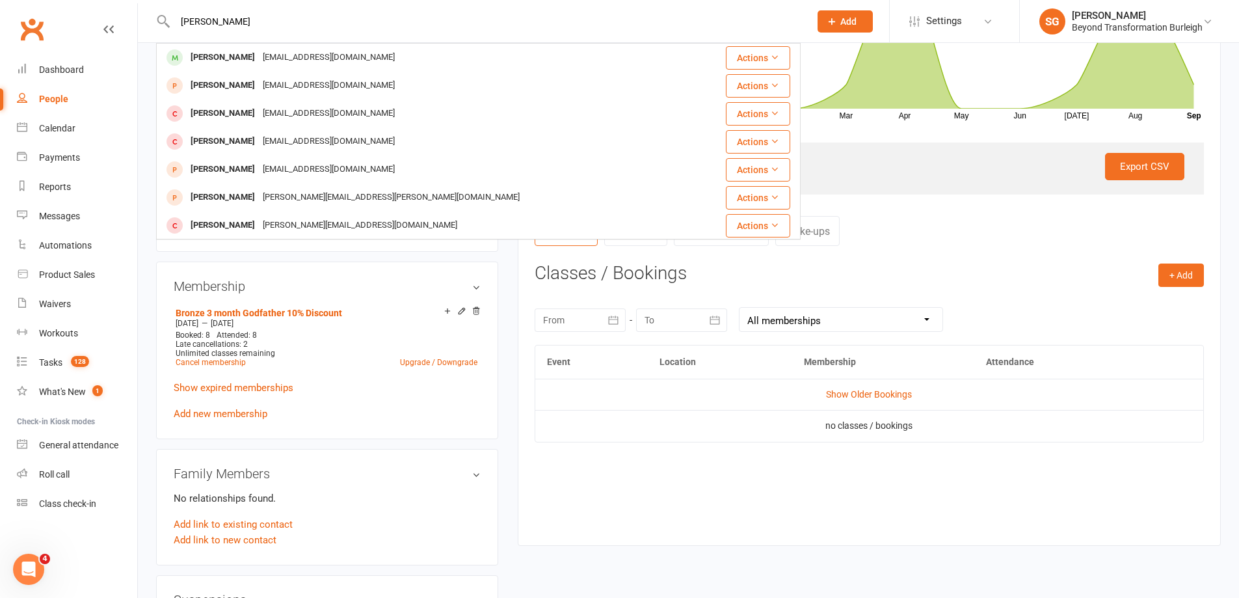
click at [240, 49] on div "[PERSON_NAME]" at bounding box center [223, 57] width 72 height 19
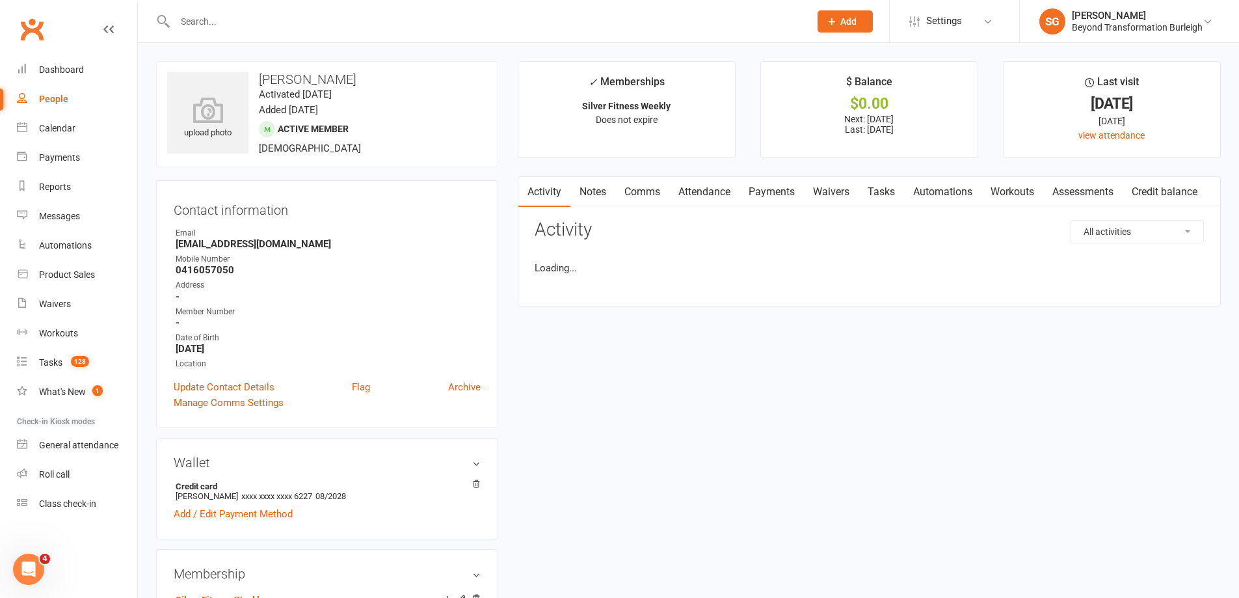
click at [707, 187] on link "Attendance" at bounding box center [704, 192] width 70 height 30
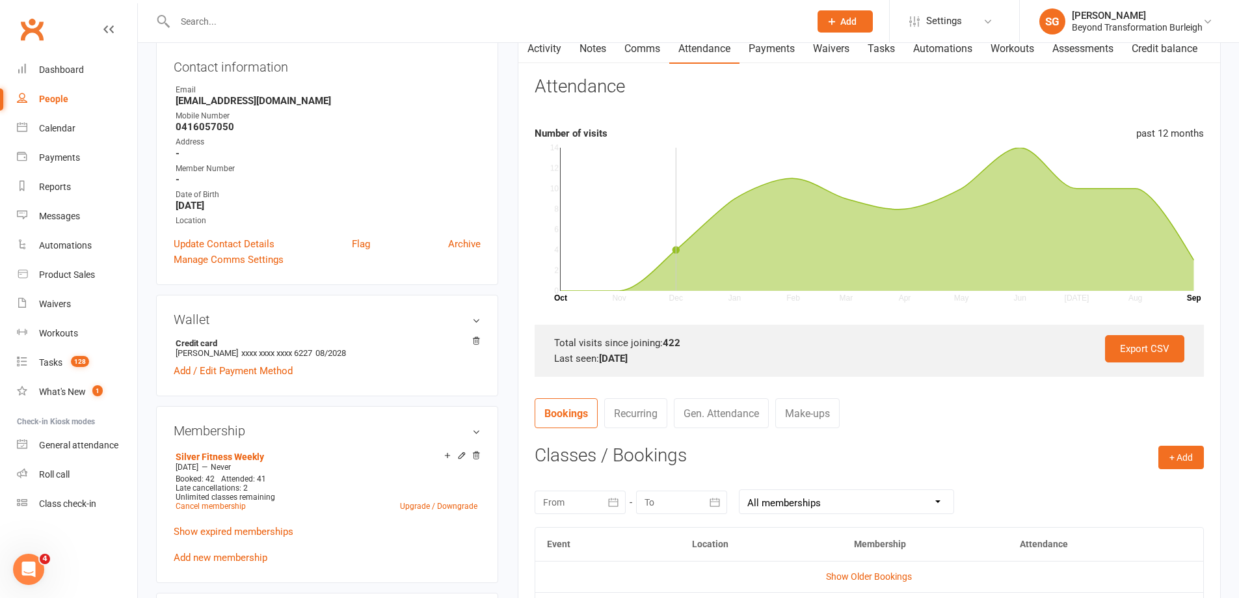
scroll to position [325, 0]
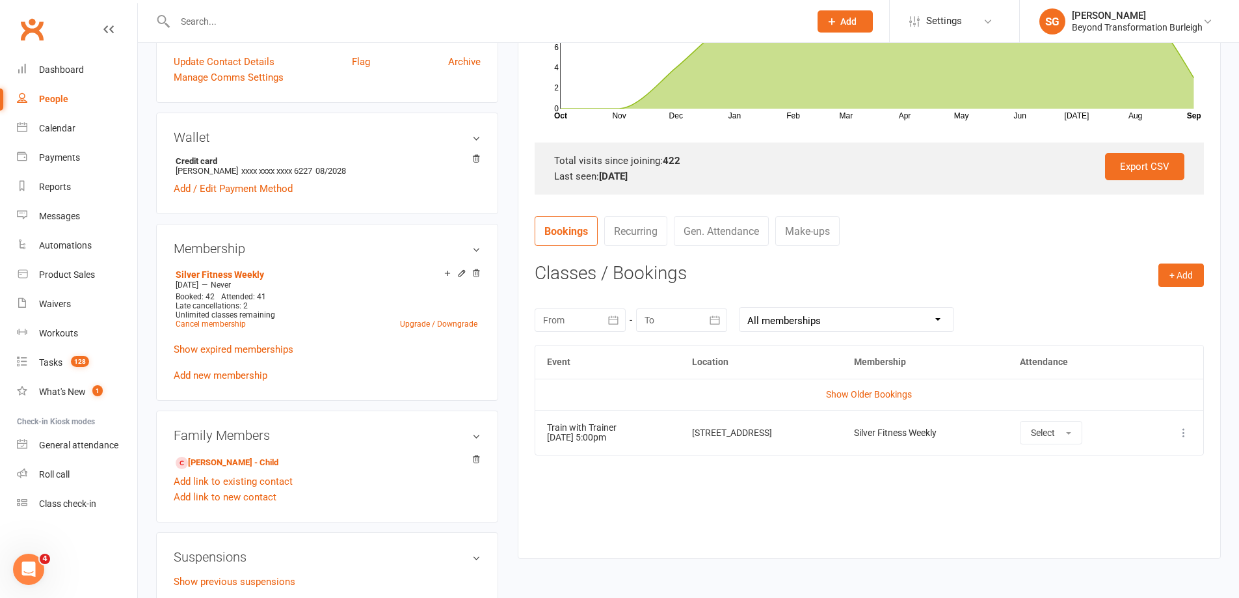
paste input "[PERSON_NAME]"
click at [230, 23] on input "[PERSON_NAME]" at bounding box center [486, 21] width 630 height 18
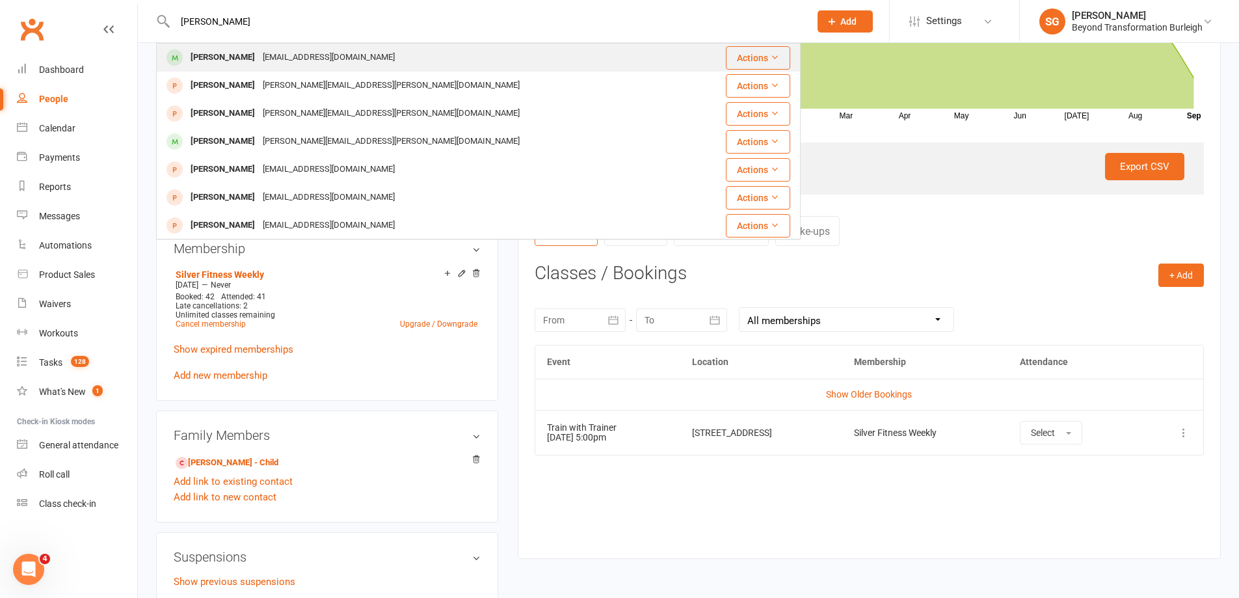
type input "[PERSON_NAME]"
click at [237, 51] on div "[PERSON_NAME]" at bounding box center [223, 57] width 72 height 19
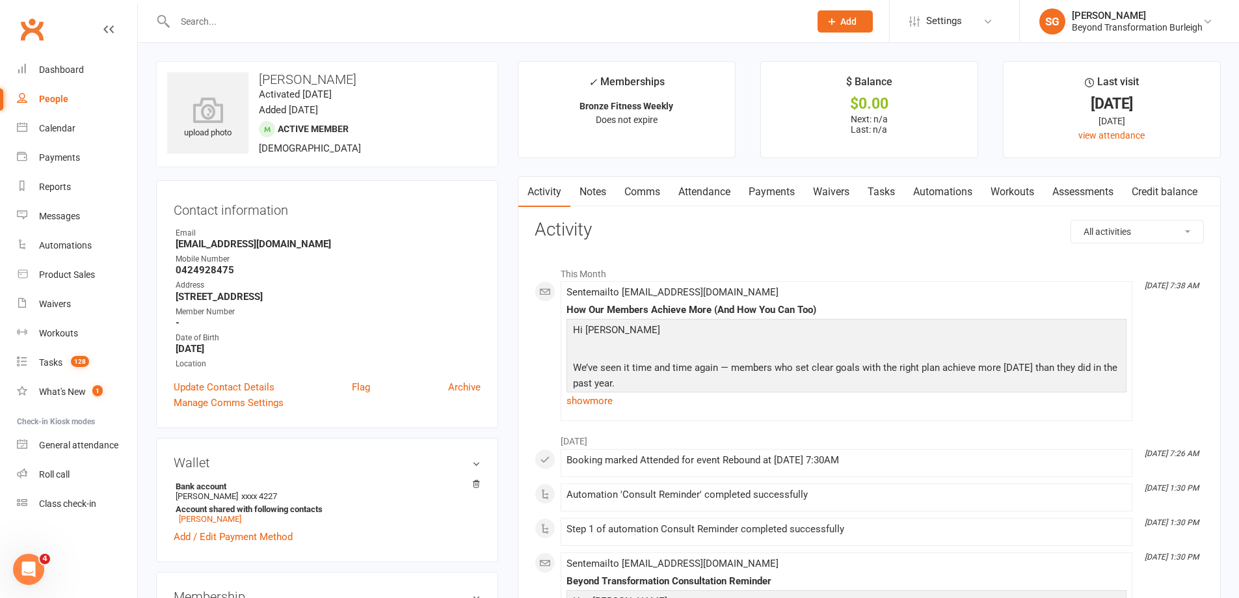
click at [707, 182] on link "Attendance" at bounding box center [704, 192] width 70 height 30
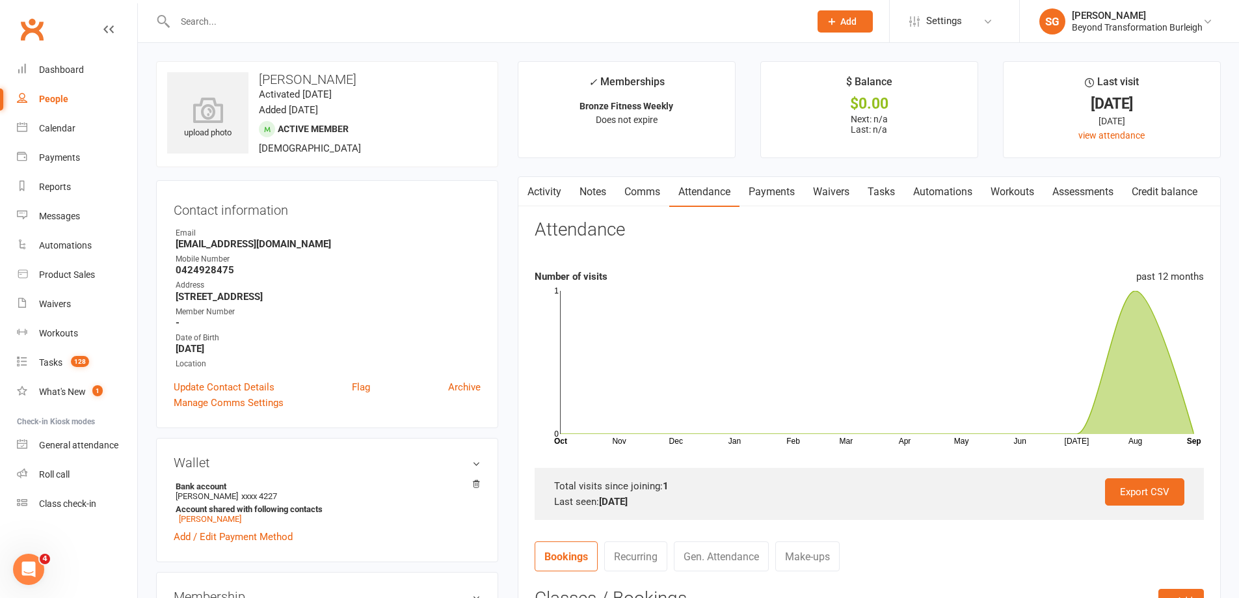
click at [299, 21] on input "text" at bounding box center [486, 21] width 630 height 18
click at [254, 260] on div "Mobile Number" at bounding box center [328, 259] width 305 height 12
click at [256, 245] on strong "[EMAIL_ADDRESS][DOMAIN_NAME]" at bounding box center [328, 244] width 305 height 12
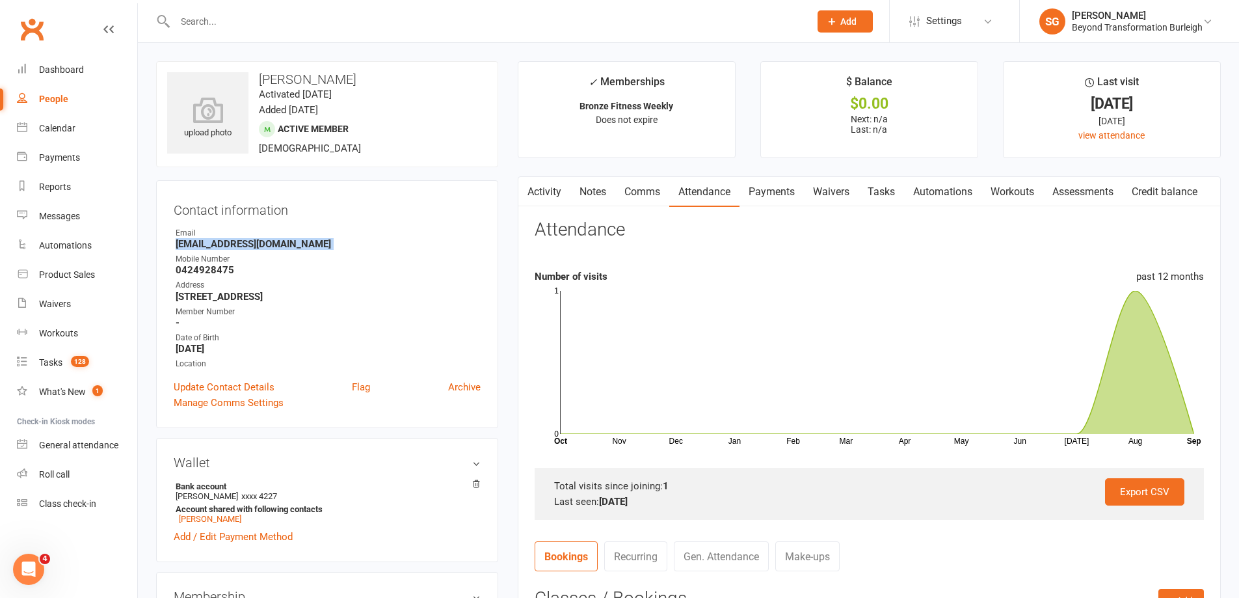
copy render-form-field "[EMAIL_ADDRESS][DOMAIN_NAME]"
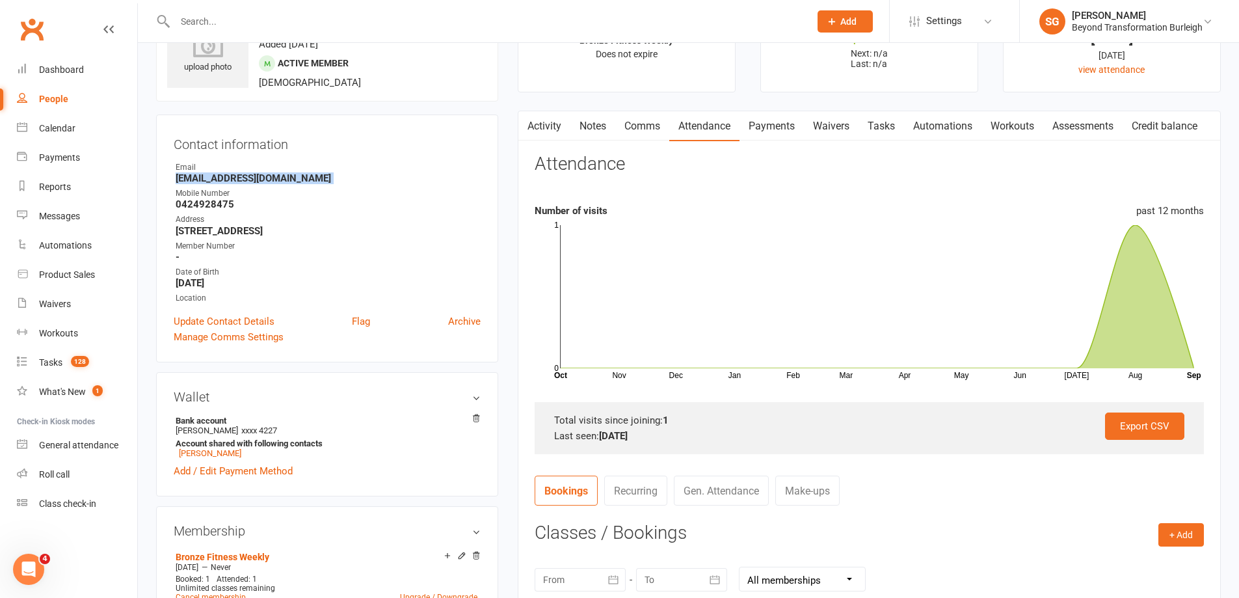
scroll to position [65, 0]
click at [234, 23] on input "text" at bounding box center [486, 21] width 630 height 18
paste input "[PERSON_NAME]"
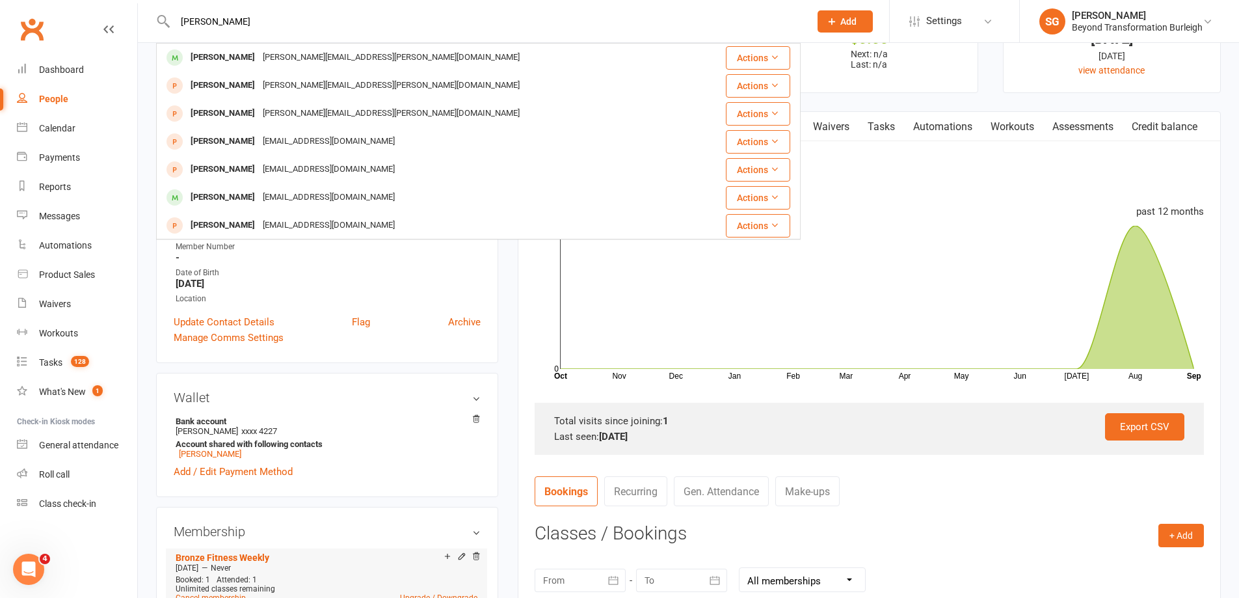
type input "[PERSON_NAME]"
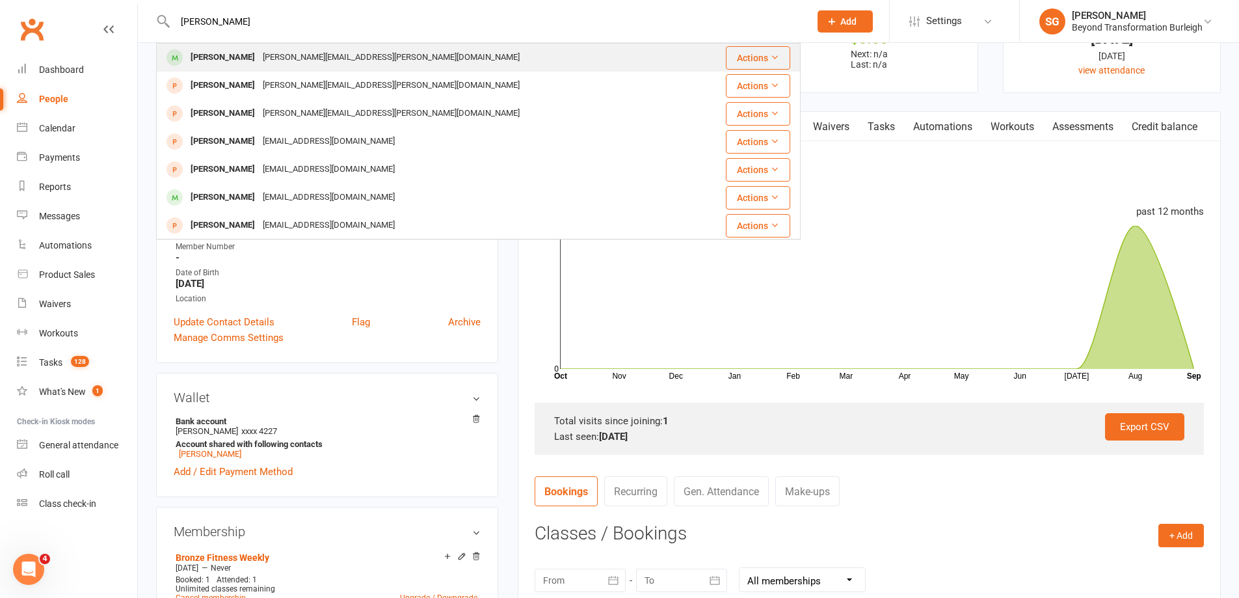
click at [355, 68] on div "[PERSON_NAME] [PERSON_NAME][EMAIL_ADDRESS][PERSON_NAME][DOMAIN_NAME]" at bounding box center [424, 57] width 535 height 27
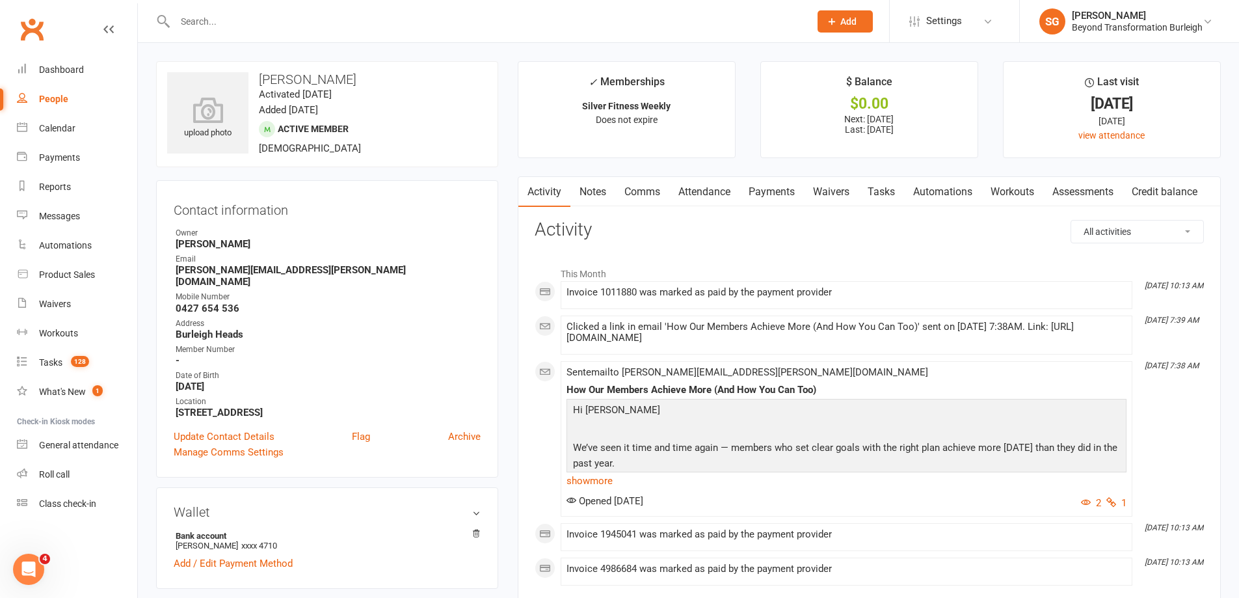
click at [680, 187] on link "Attendance" at bounding box center [704, 192] width 70 height 30
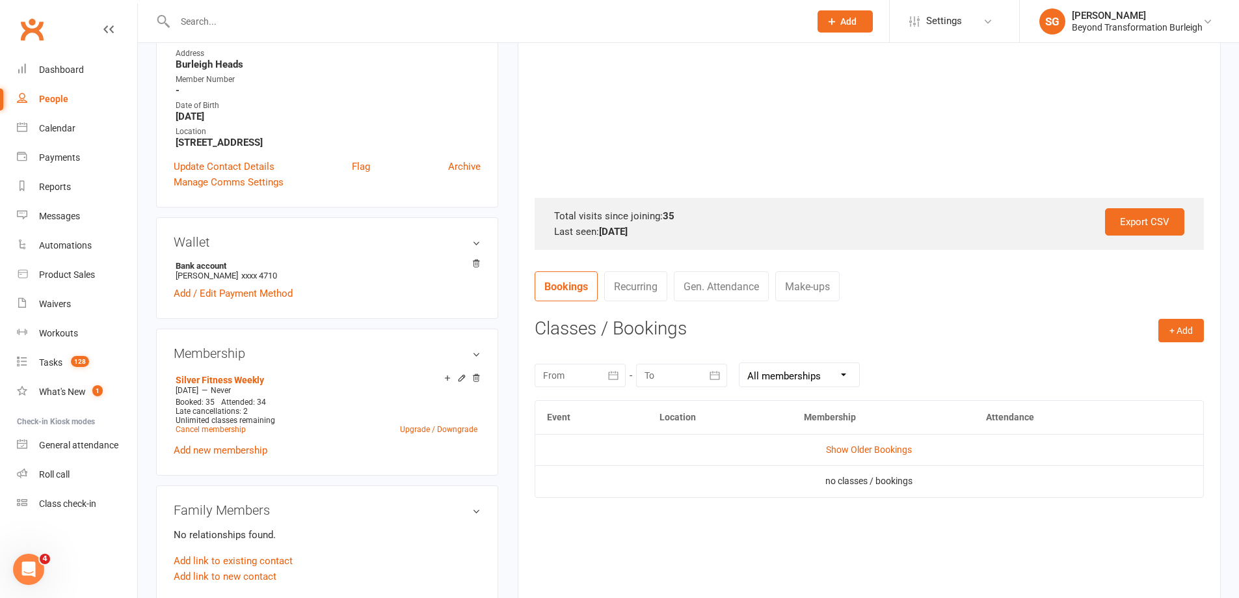
scroll to position [390, 0]
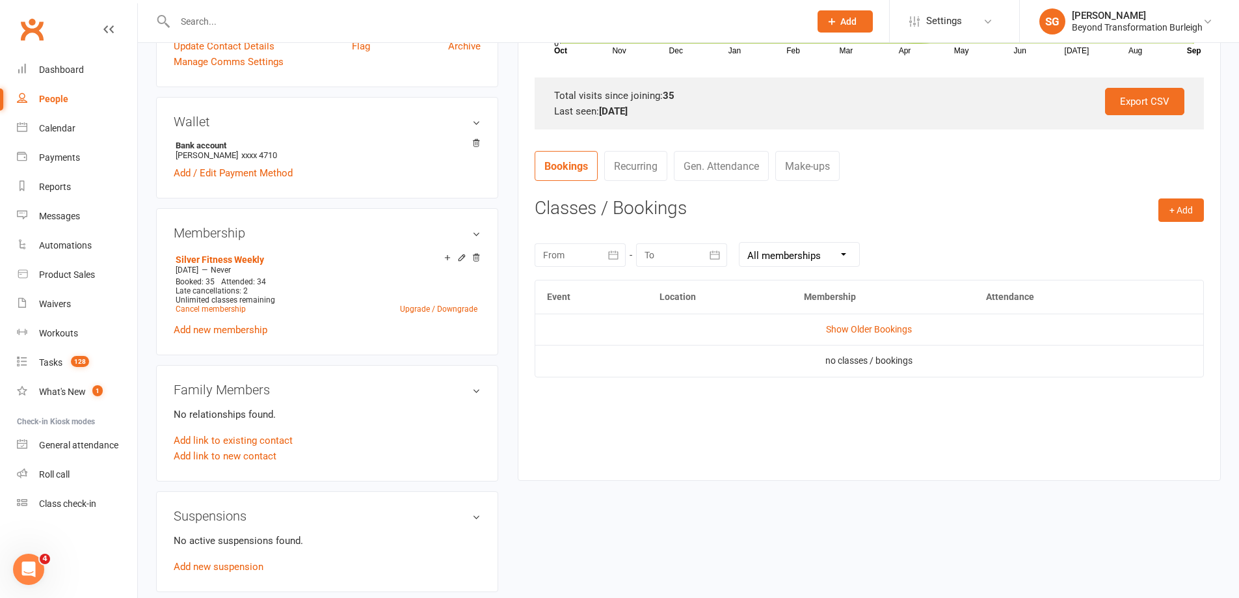
click at [251, 31] on div at bounding box center [478, 21] width 645 height 42
click at [255, 18] on input "text" at bounding box center [486, 21] width 630 height 18
paste input "[PERSON_NAME]"
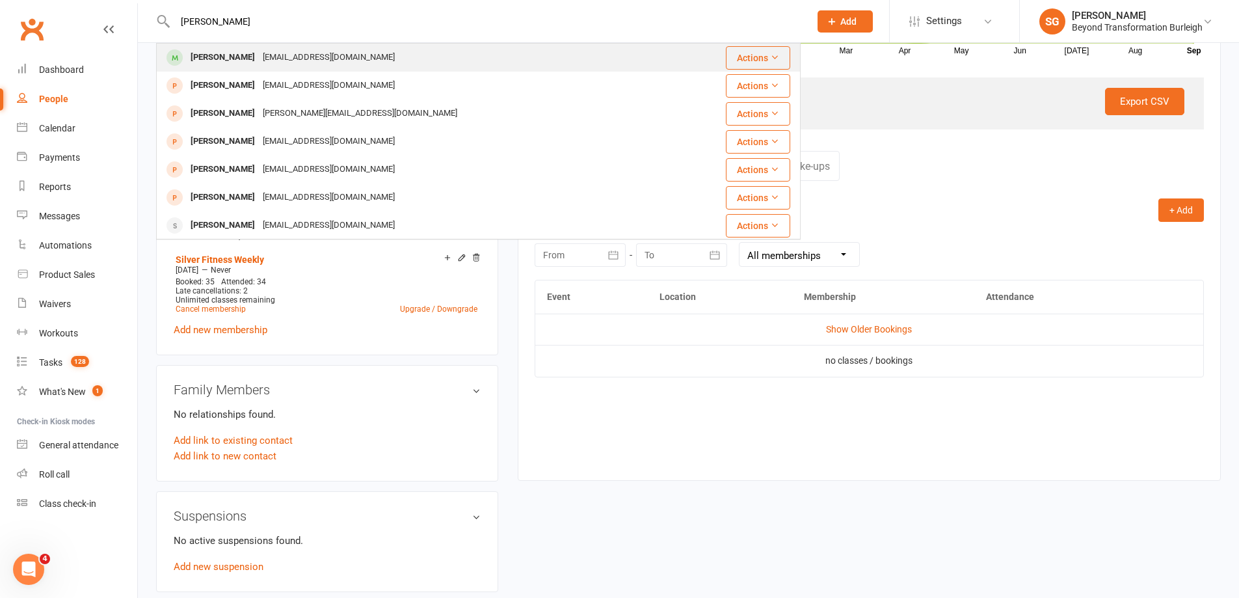
type input "[PERSON_NAME]"
click at [271, 47] on div "[PERSON_NAME] [EMAIL_ADDRESS][DOMAIN_NAME]" at bounding box center [425, 57] width 537 height 27
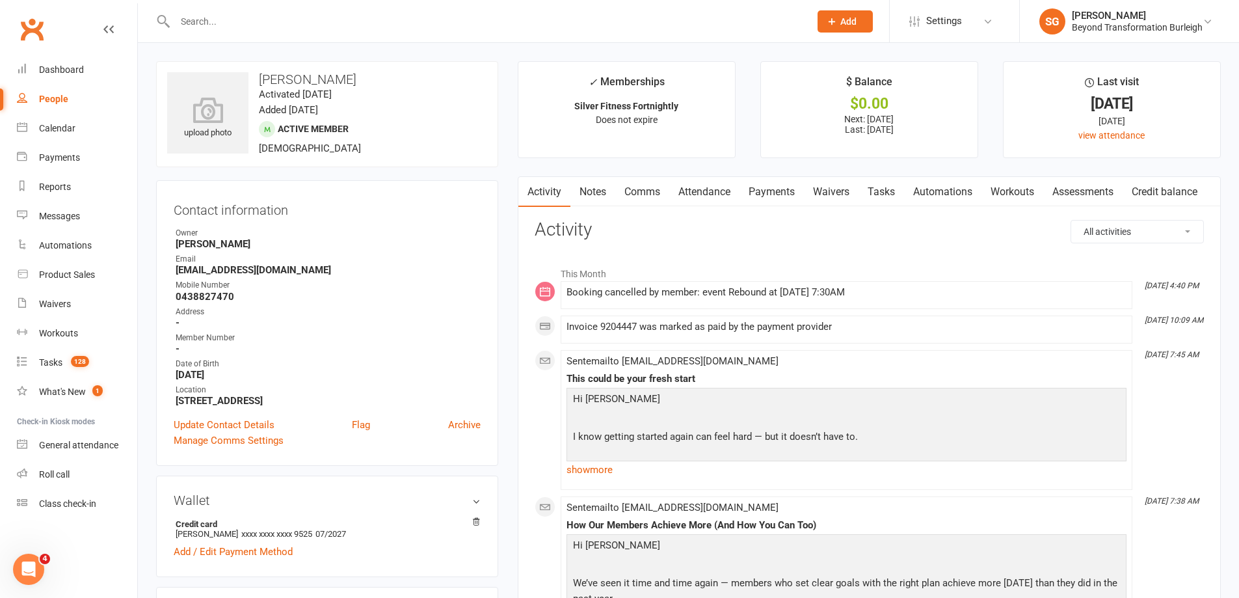
click at [697, 186] on link "Attendance" at bounding box center [704, 192] width 70 height 30
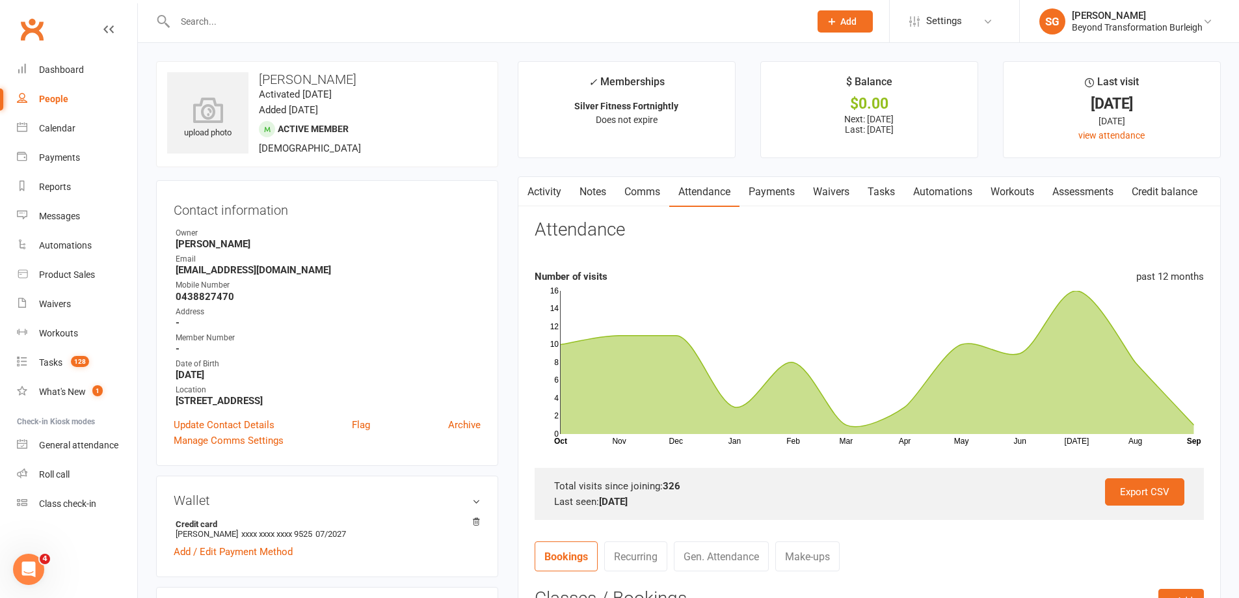
click at [293, 16] on input "text" at bounding box center [486, 21] width 630 height 18
paste input "[PERSON_NAME]"
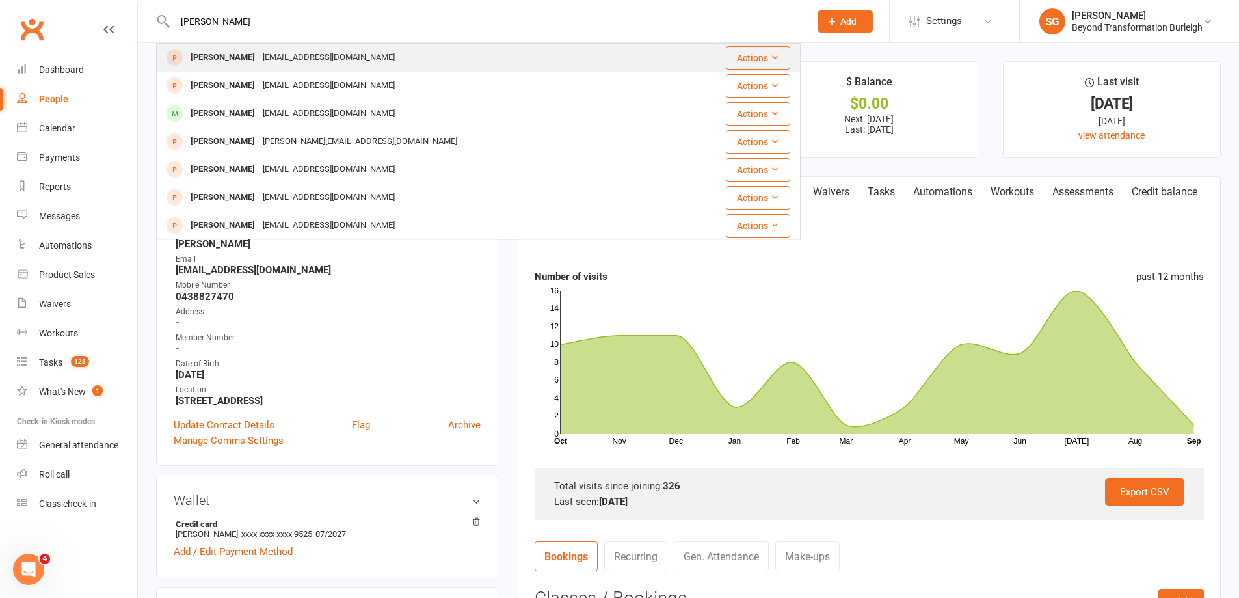
type input "[PERSON_NAME]"
click at [299, 47] on div "[PERSON_NAME] [EMAIL_ADDRESS][DOMAIN_NAME]" at bounding box center [415, 57] width 517 height 27
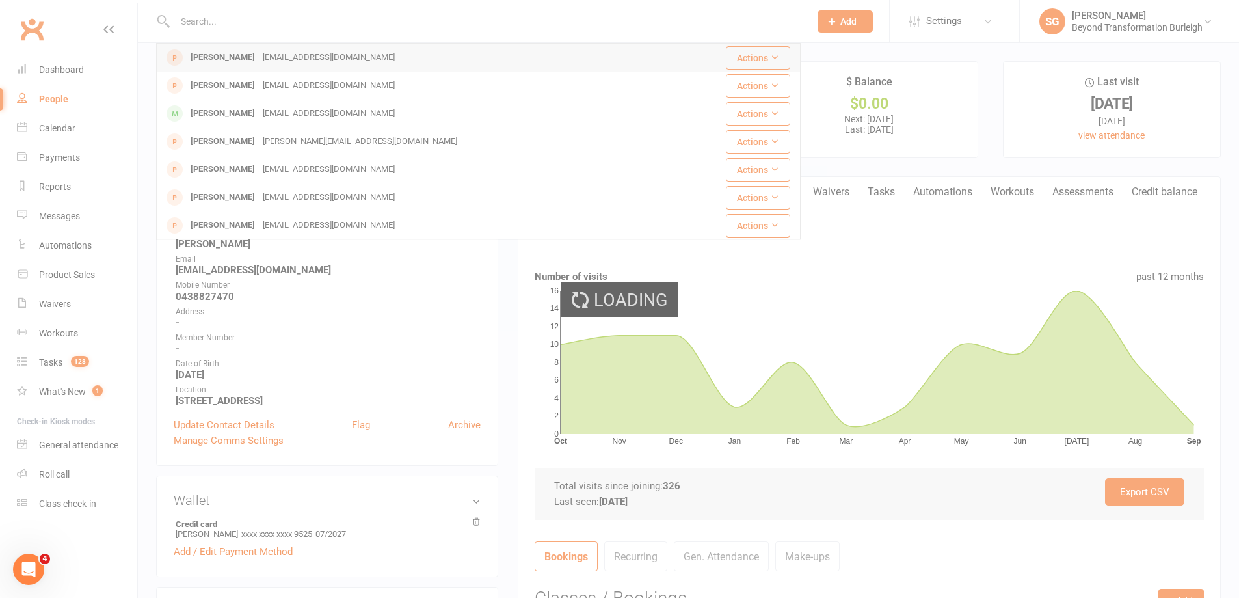
click at [299, 47] on div "Loading" at bounding box center [619, 299] width 1239 height 598
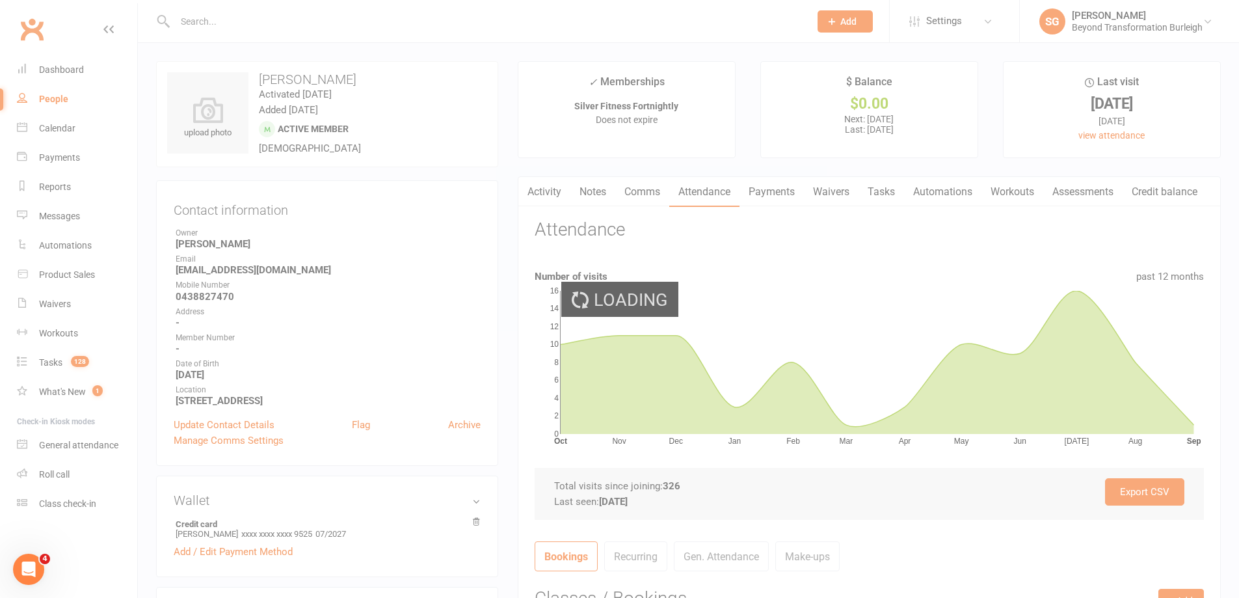
click at [293, 19] on div "Loading" at bounding box center [619, 299] width 1239 height 598
click at [291, 18] on div "Loading" at bounding box center [619, 299] width 1239 height 598
click at [291, 19] on div "Loading" at bounding box center [619, 299] width 1239 height 598
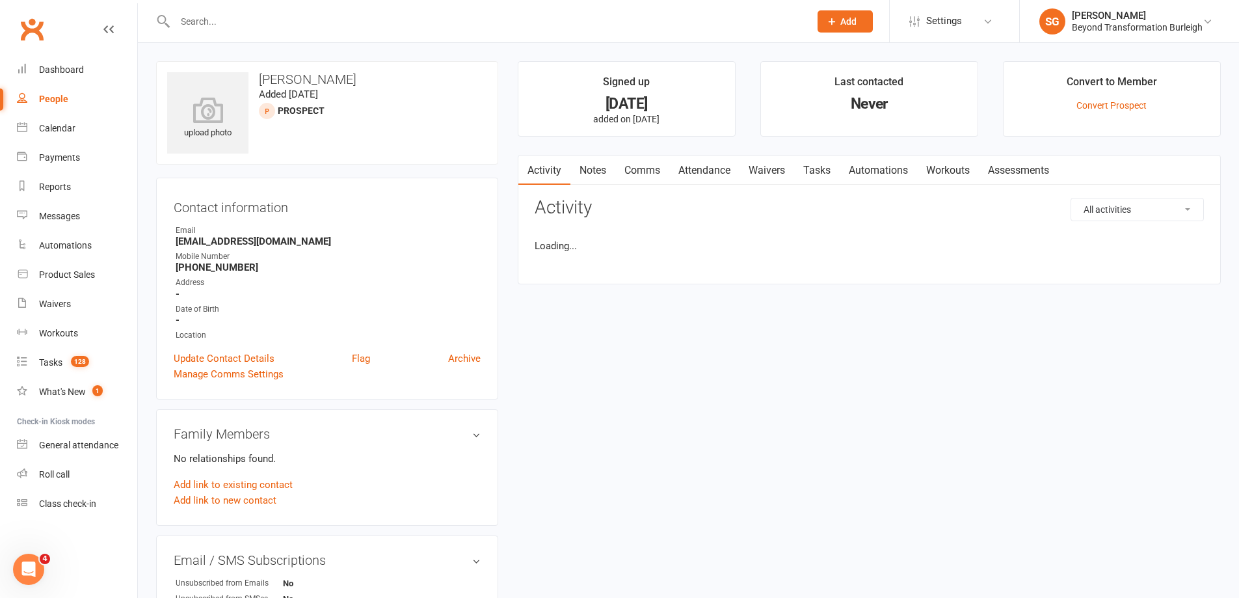
click at [290, 21] on input "text" at bounding box center [486, 21] width 630 height 18
paste input "[PERSON_NAME]"
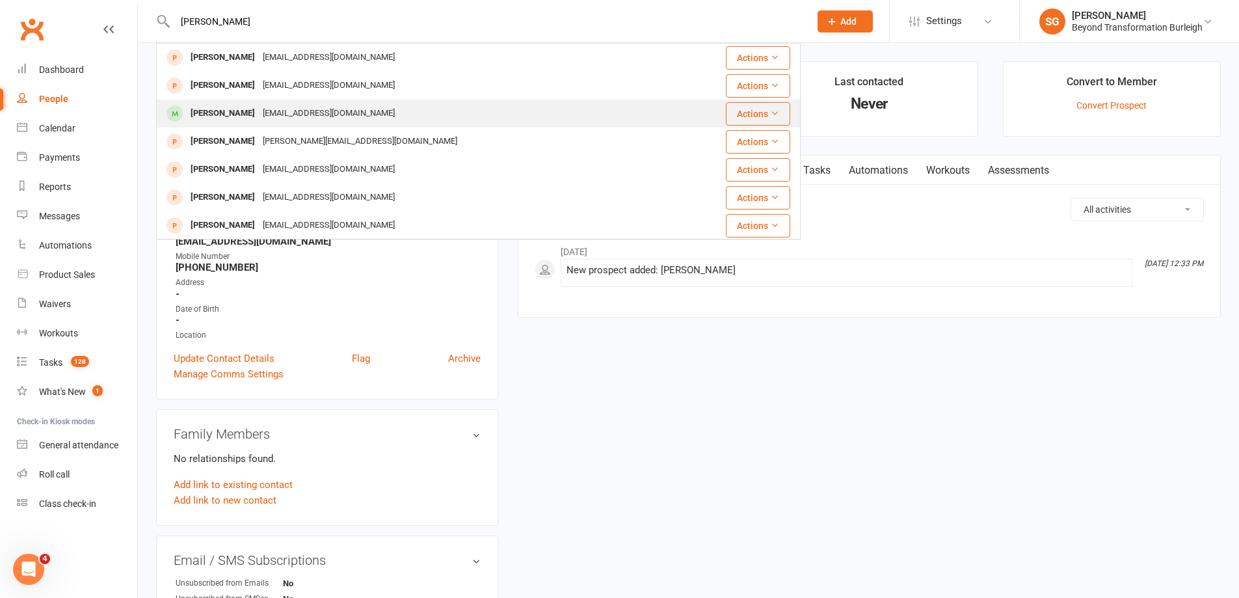
type input "[PERSON_NAME]"
click at [304, 104] on div "[EMAIL_ADDRESS][DOMAIN_NAME]" at bounding box center [329, 113] width 140 height 19
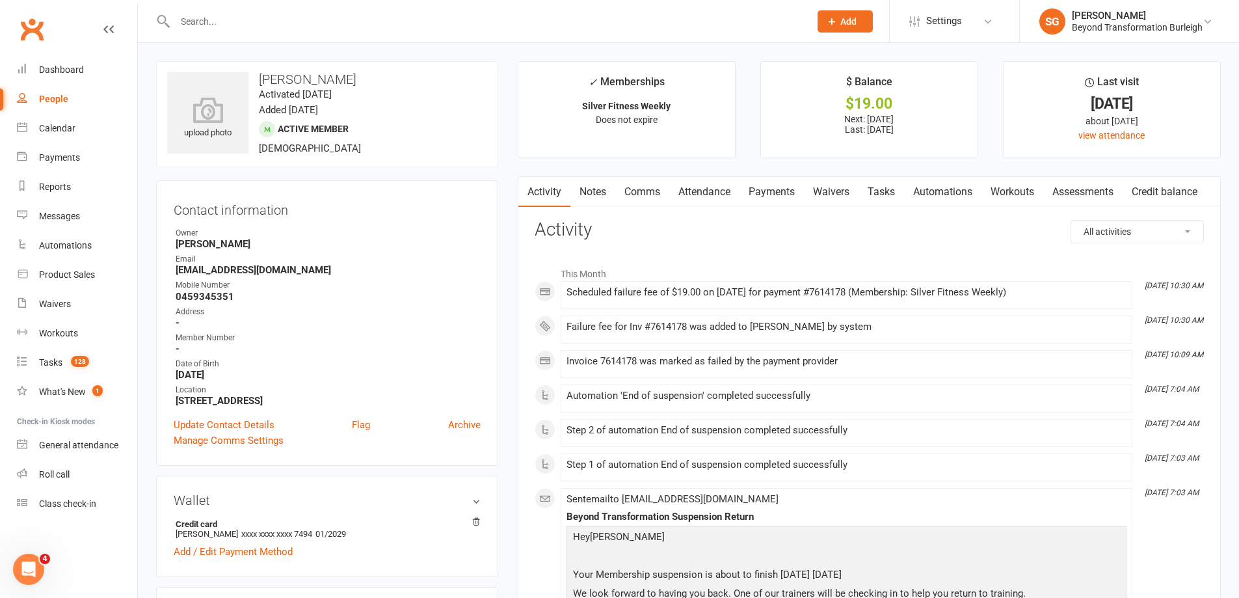
click at [768, 193] on link "Payments" at bounding box center [772, 192] width 64 height 30
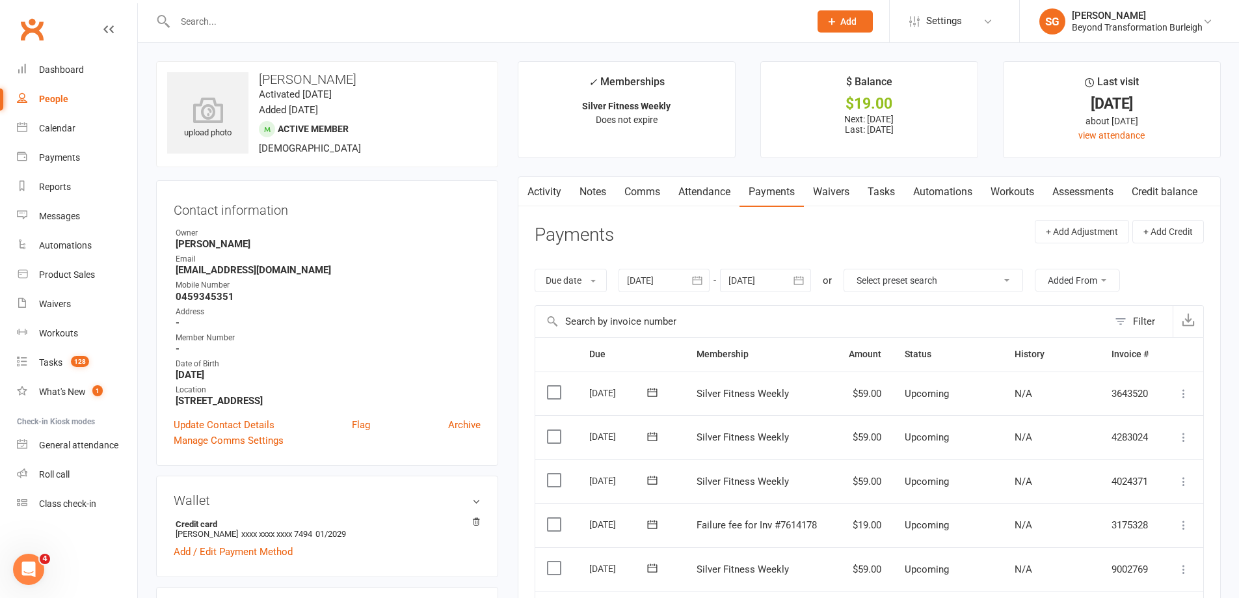
click at [722, 181] on link "Attendance" at bounding box center [704, 192] width 70 height 30
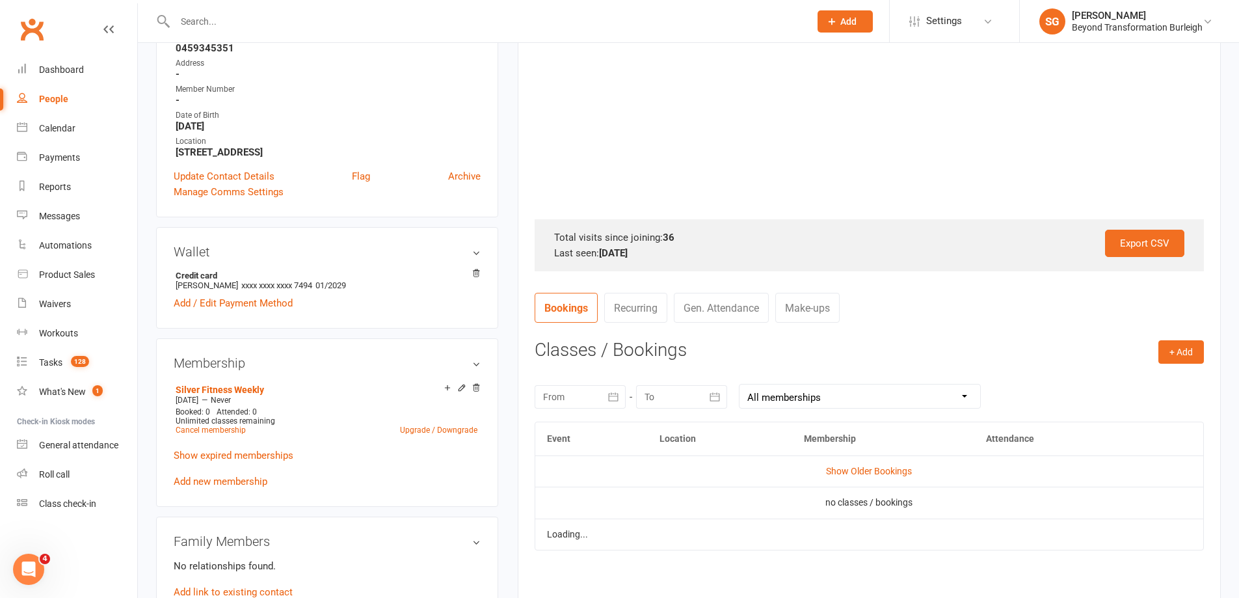
scroll to position [325, 0]
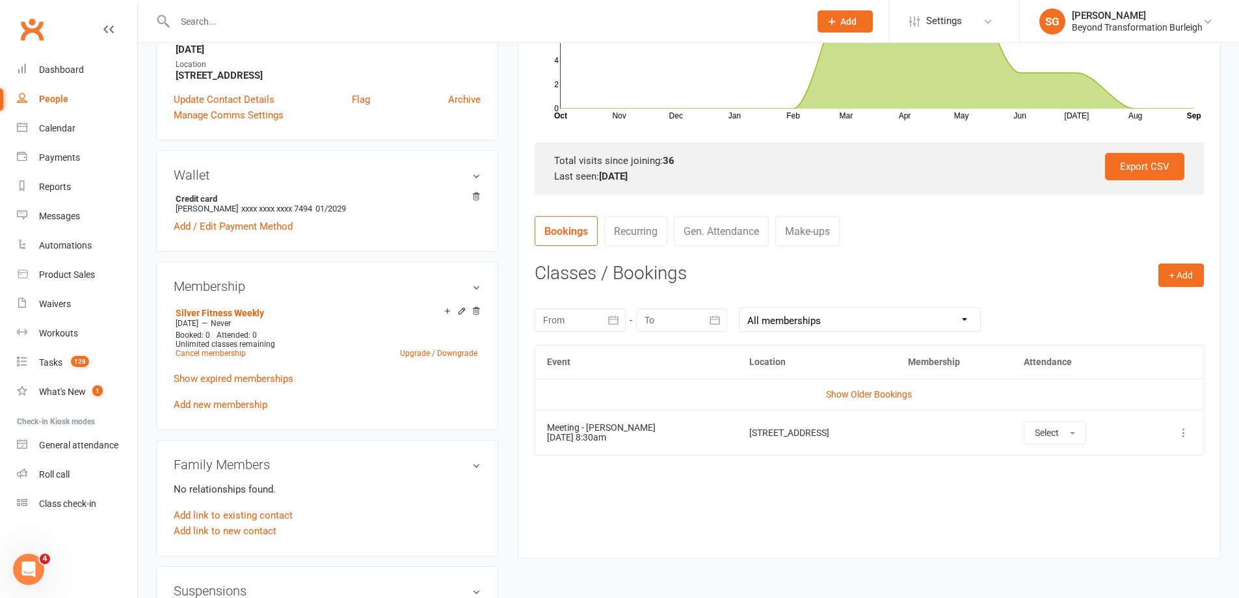
click at [269, 15] on input "text" at bounding box center [486, 21] width 630 height 18
paste input "[PERSON_NAME]"
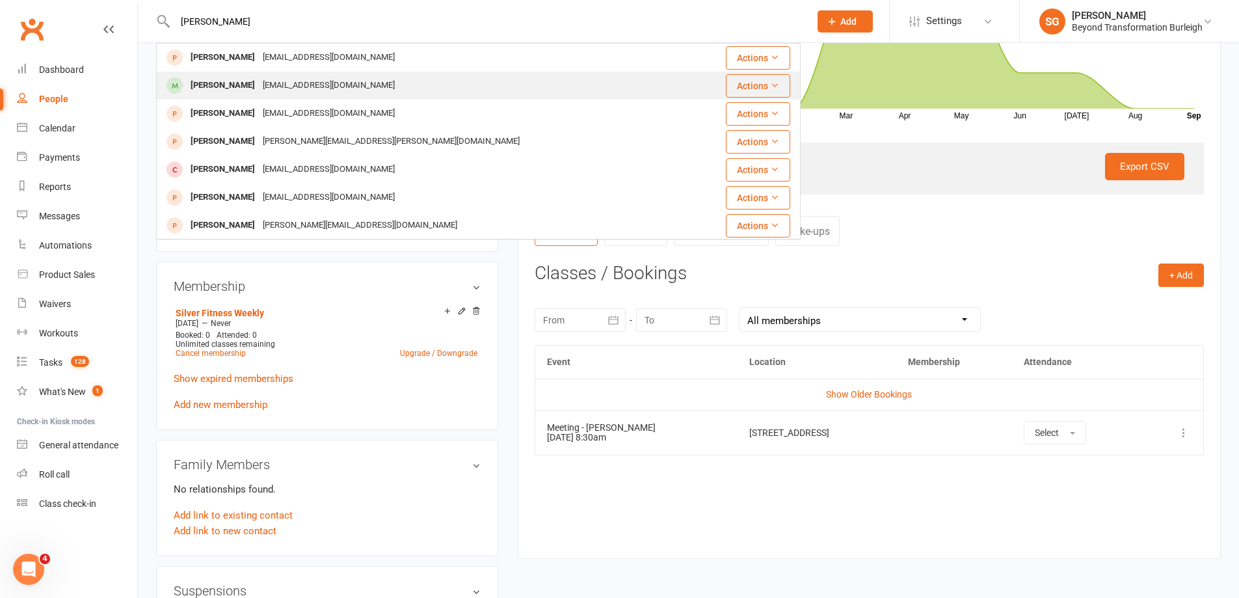
type input "[PERSON_NAME]"
click at [276, 84] on div "[EMAIL_ADDRESS][DOMAIN_NAME]" at bounding box center [329, 85] width 140 height 19
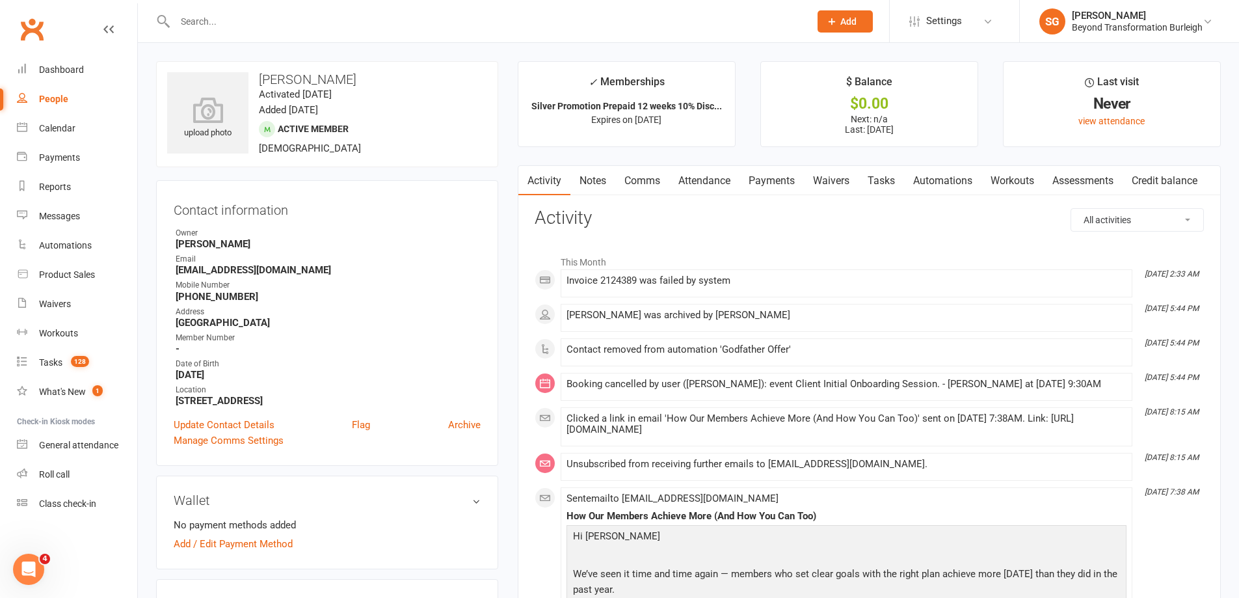
drag, startPoint x: 276, startPoint y: 9, endPoint x: 273, endPoint y: 25, distance: 16.6
click at [276, 10] on div at bounding box center [478, 21] width 645 height 42
click at [273, 30] on input "text" at bounding box center [486, 21] width 630 height 18
paste input "[PERSON_NAME]"
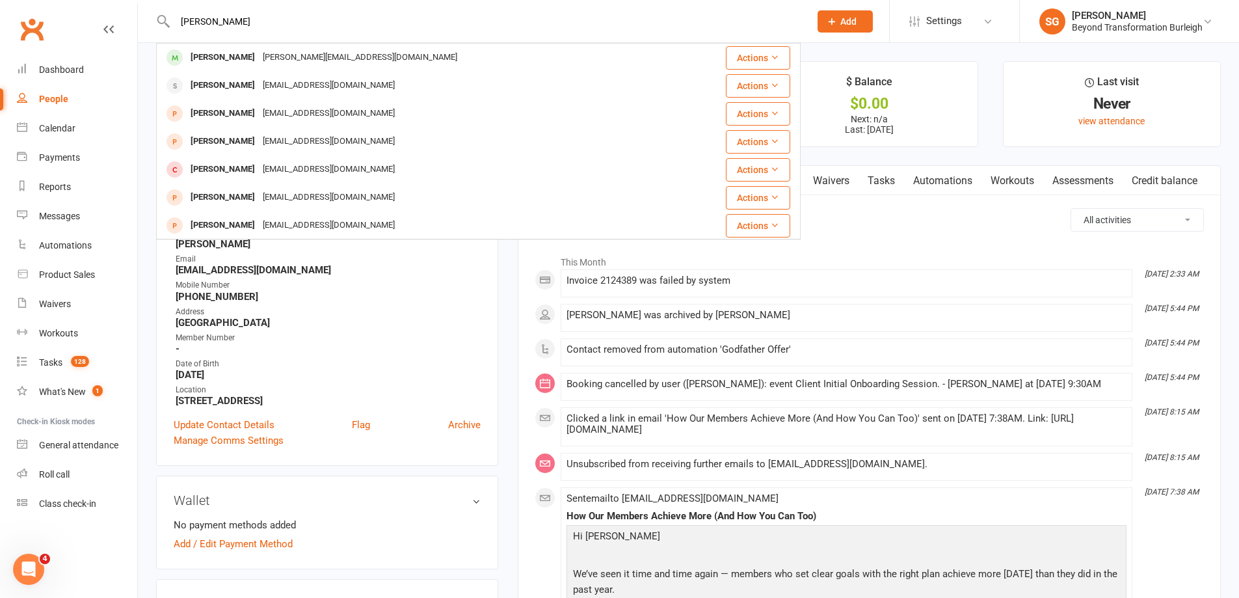
type input "[PERSON_NAME]"
click at [269, 53] on div "[PERSON_NAME][EMAIL_ADDRESS][DOMAIN_NAME]" at bounding box center [360, 57] width 202 height 19
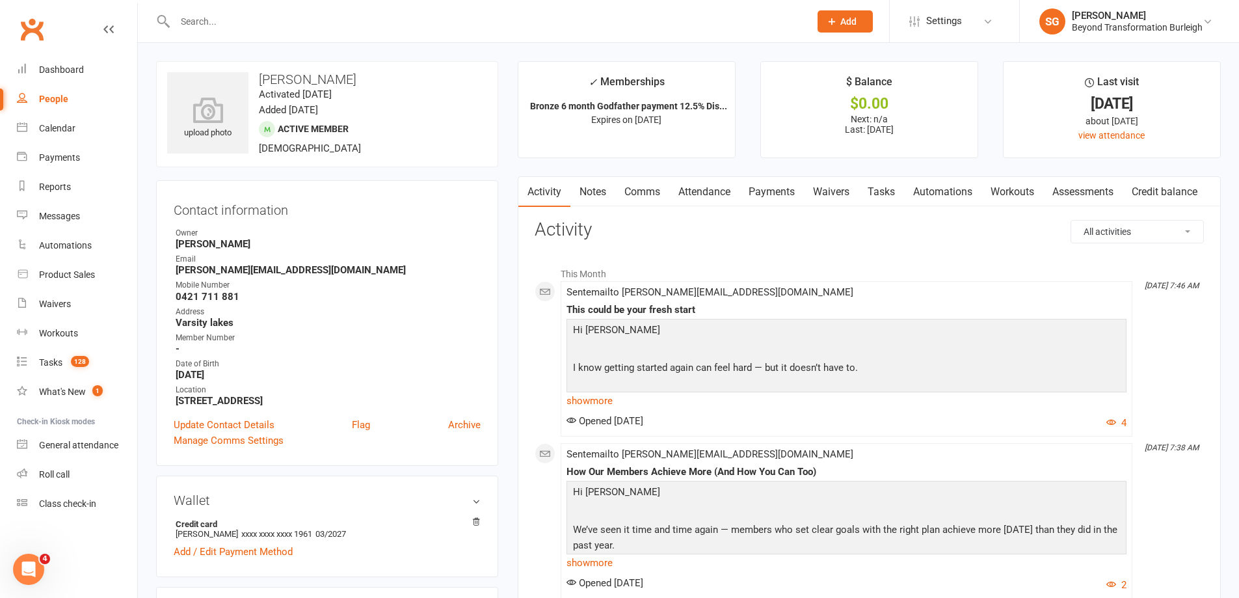
click at [692, 182] on link "Attendance" at bounding box center [704, 192] width 70 height 30
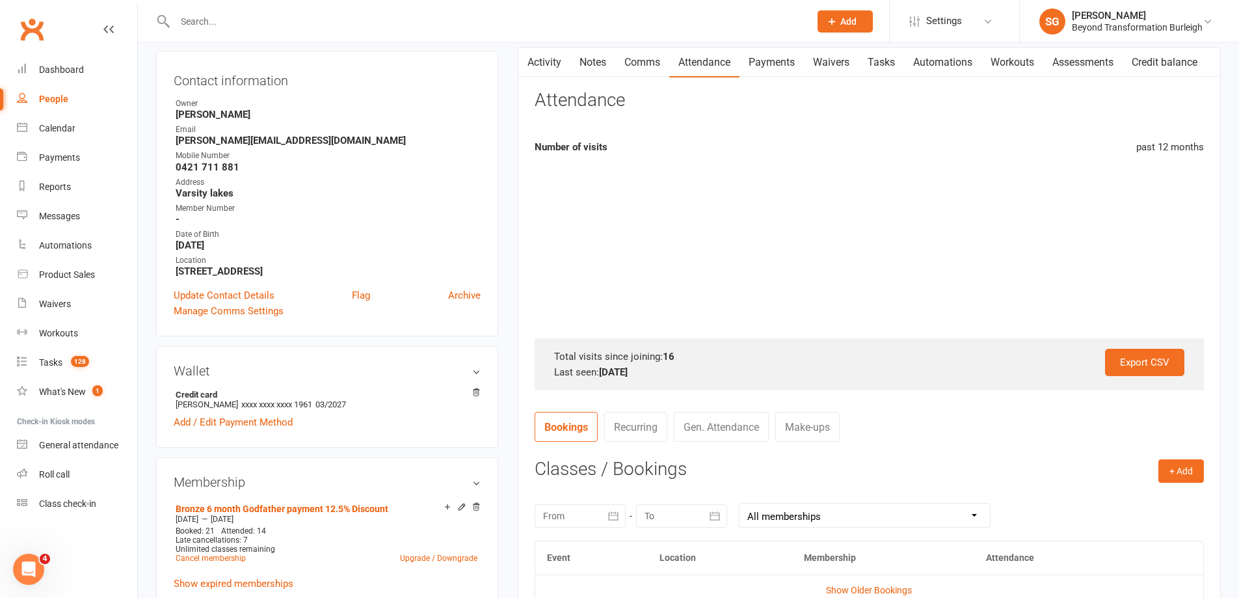
scroll to position [130, 0]
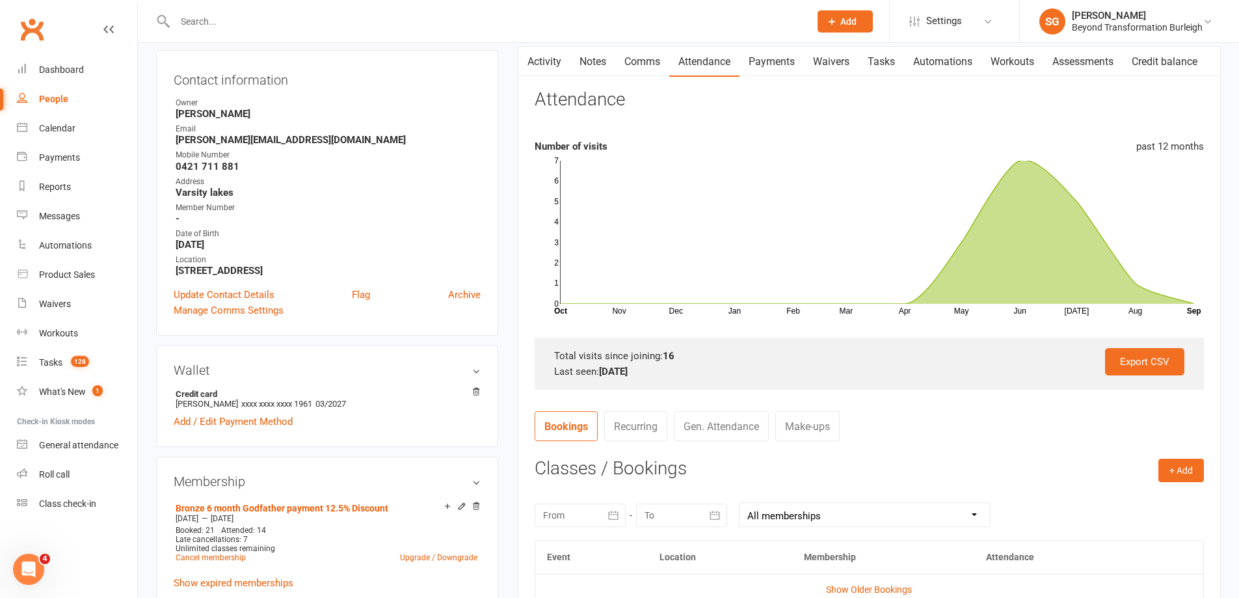
click at [254, 20] on input "text" at bounding box center [486, 21] width 630 height 18
paste input "[PERSON_NAME]"
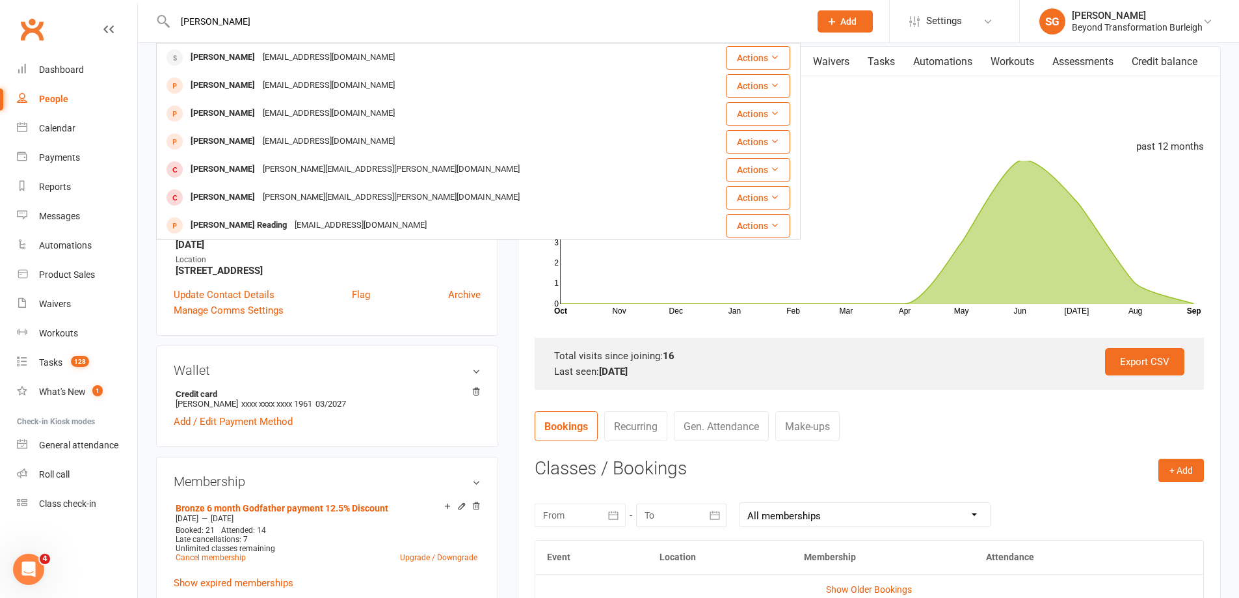
type input "[PERSON_NAME]"
click at [259, 49] on div "[EMAIL_ADDRESS][DOMAIN_NAME]" at bounding box center [329, 57] width 140 height 19
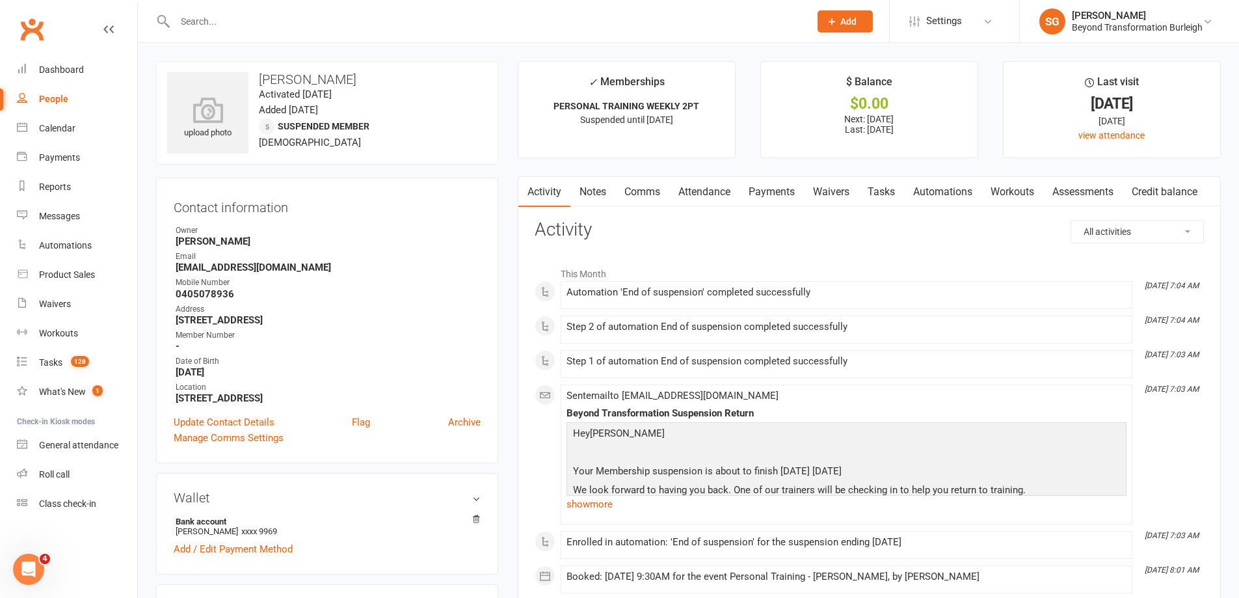
click at [699, 193] on link "Attendance" at bounding box center [704, 192] width 70 height 30
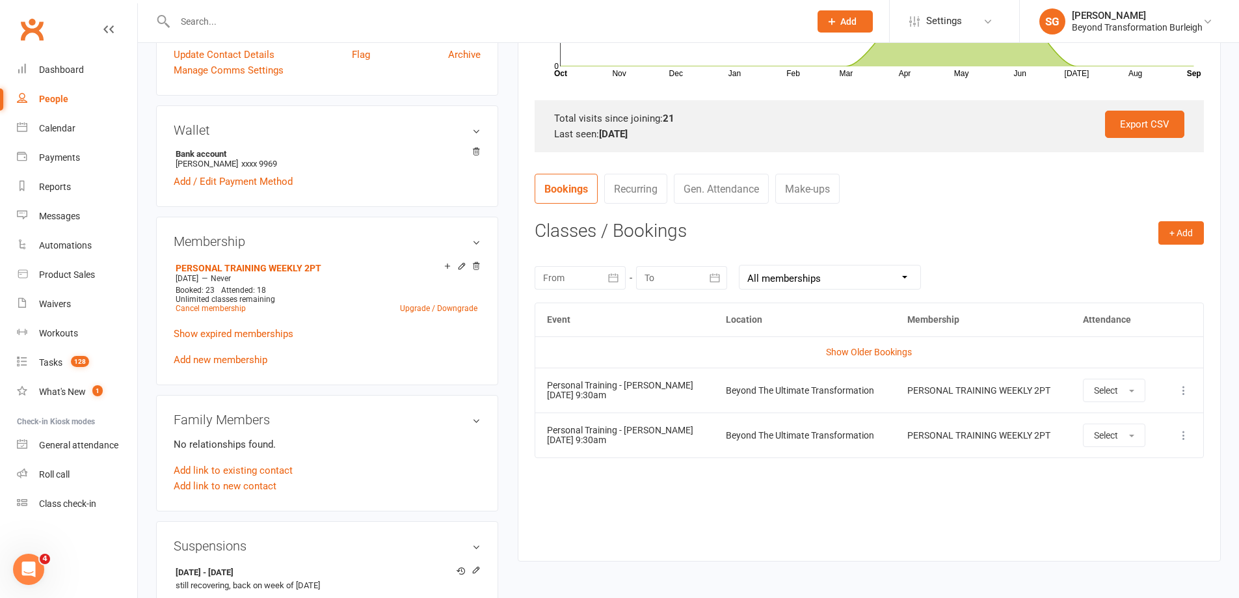
scroll to position [390, 0]
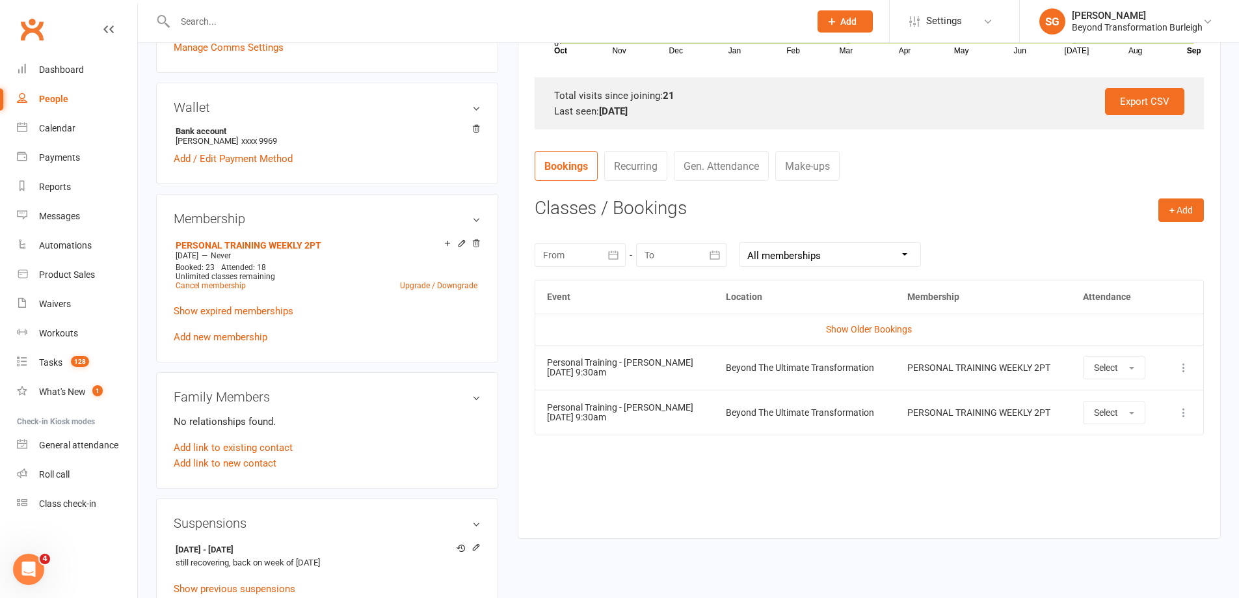
click at [258, 9] on div at bounding box center [478, 21] width 645 height 42
click at [254, 16] on input "text" at bounding box center [486, 21] width 630 height 18
paste input "[PERSON_NAME]"
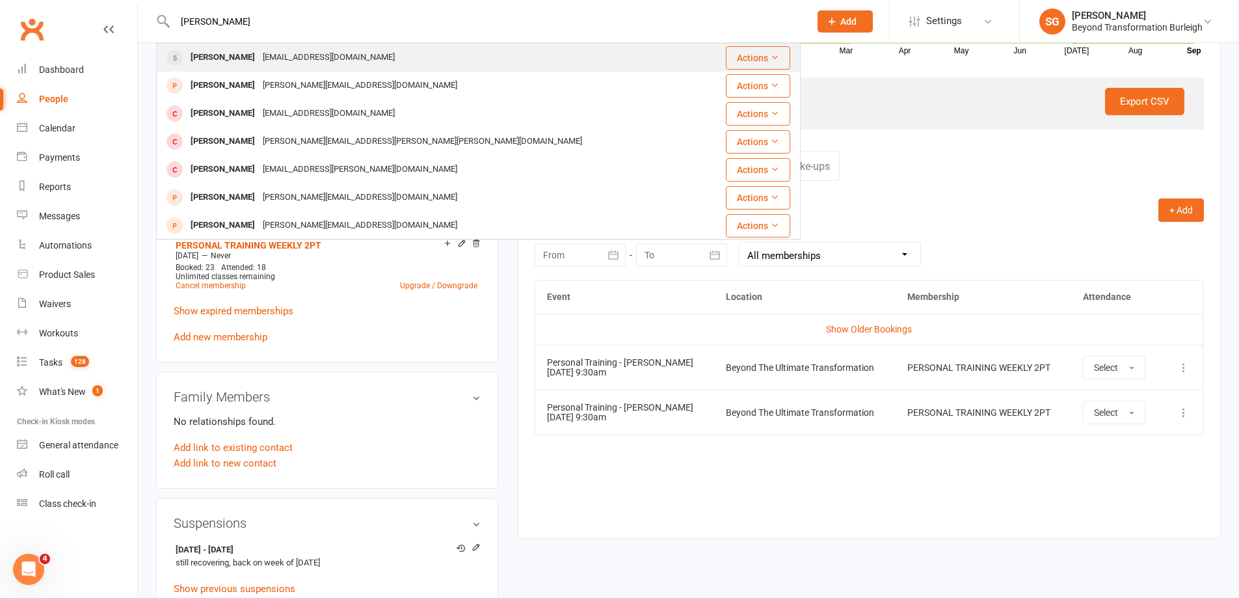
type input "[PERSON_NAME]"
click at [260, 49] on div "[EMAIL_ADDRESS][DOMAIN_NAME]" at bounding box center [329, 57] width 140 height 19
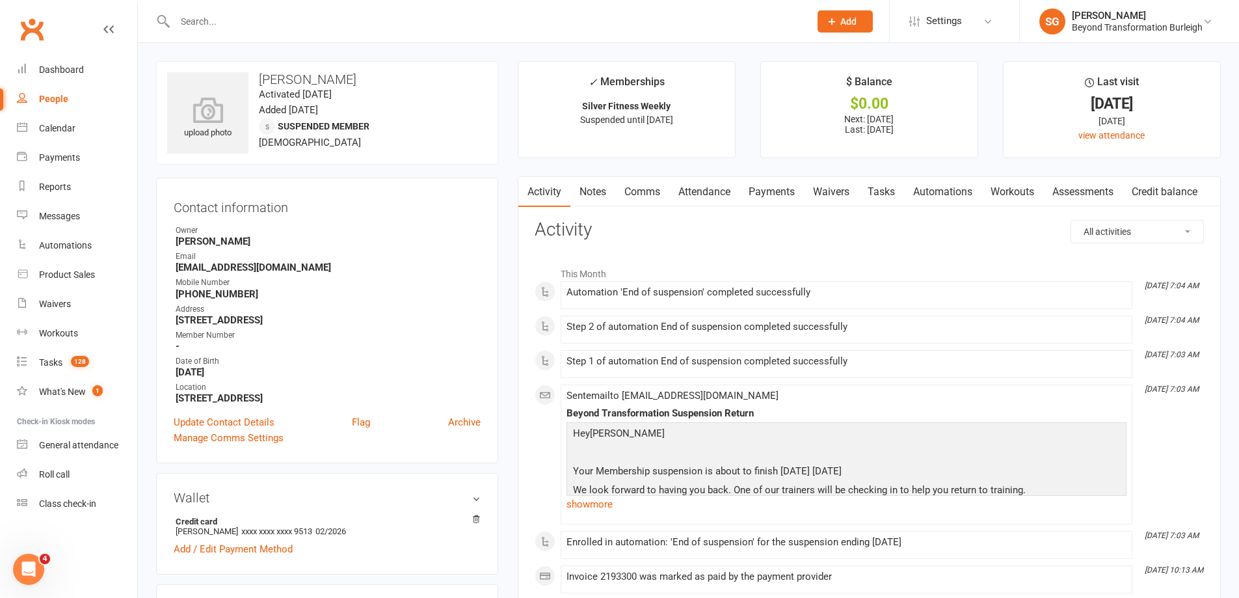
drag, startPoint x: 718, startPoint y: 183, endPoint x: 772, endPoint y: 209, distance: 60.2
click at [718, 183] on link "Attendance" at bounding box center [704, 192] width 70 height 30
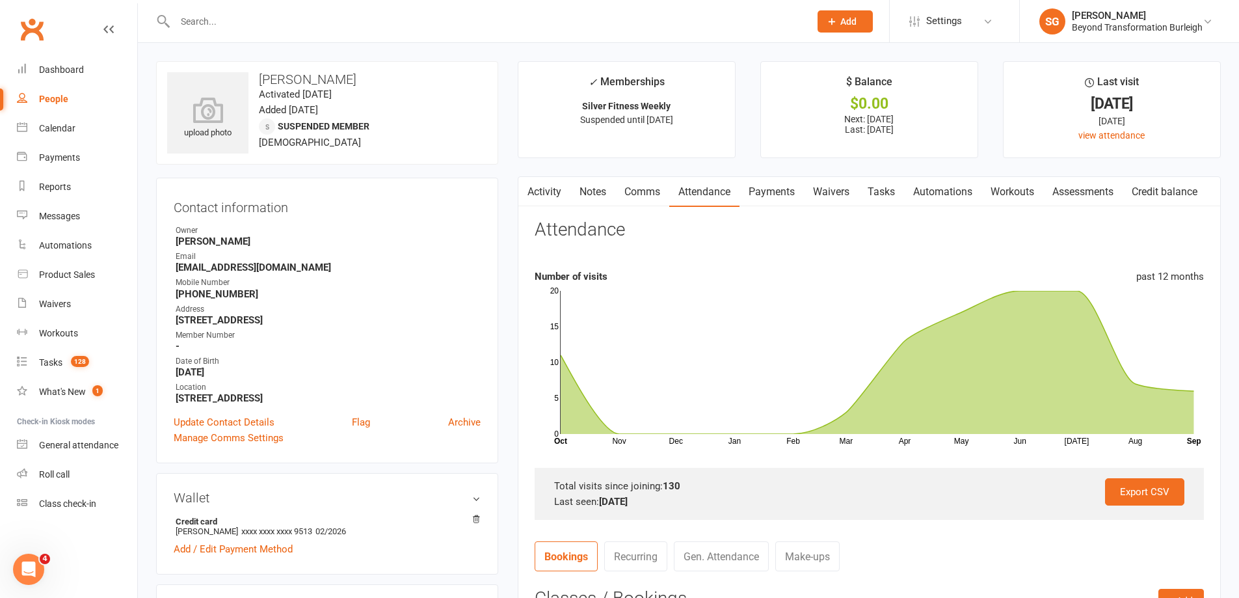
drag, startPoint x: 275, startPoint y: 10, endPoint x: 275, endPoint y: 21, distance: 10.4
click at [275, 11] on div at bounding box center [478, 21] width 645 height 42
click at [275, 23] on input "text" at bounding box center [486, 21] width 630 height 18
paste input "[PERSON_NAME]"
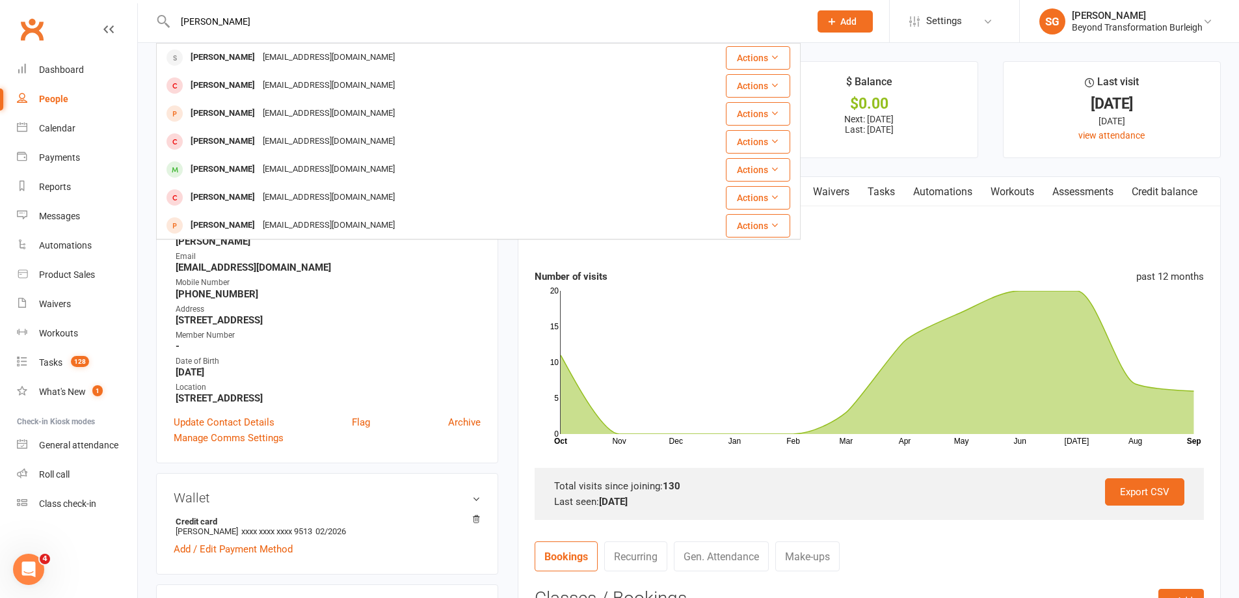
type input "[PERSON_NAME]"
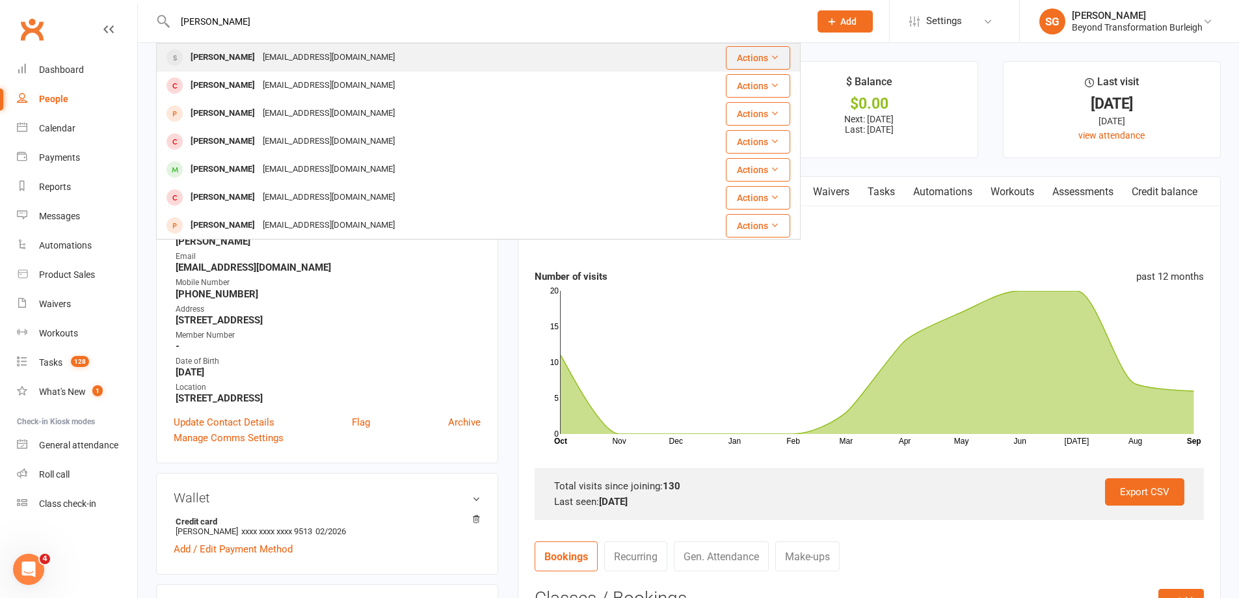
click at [275, 44] on div "[PERSON_NAME] [EMAIL_ADDRESS][DOMAIN_NAME] Actions [PERSON_NAME] [EMAIL_ADDRESS…" at bounding box center [478, 141] width 645 height 196
click at [395, 55] on div "[PERSON_NAME] [EMAIL_ADDRESS][DOMAIN_NAME]" at bounding box center [416, 57] width 518 height 27
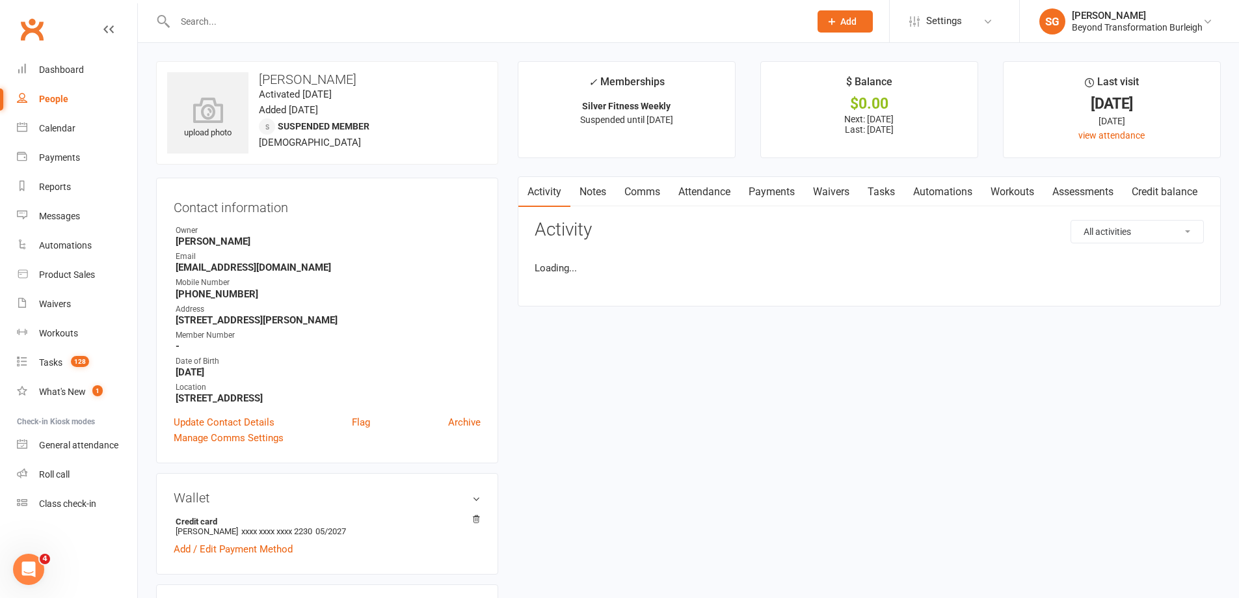
click at [722, 202] on link "Attendance" at bounding box center [704, 192] width 70 height 30
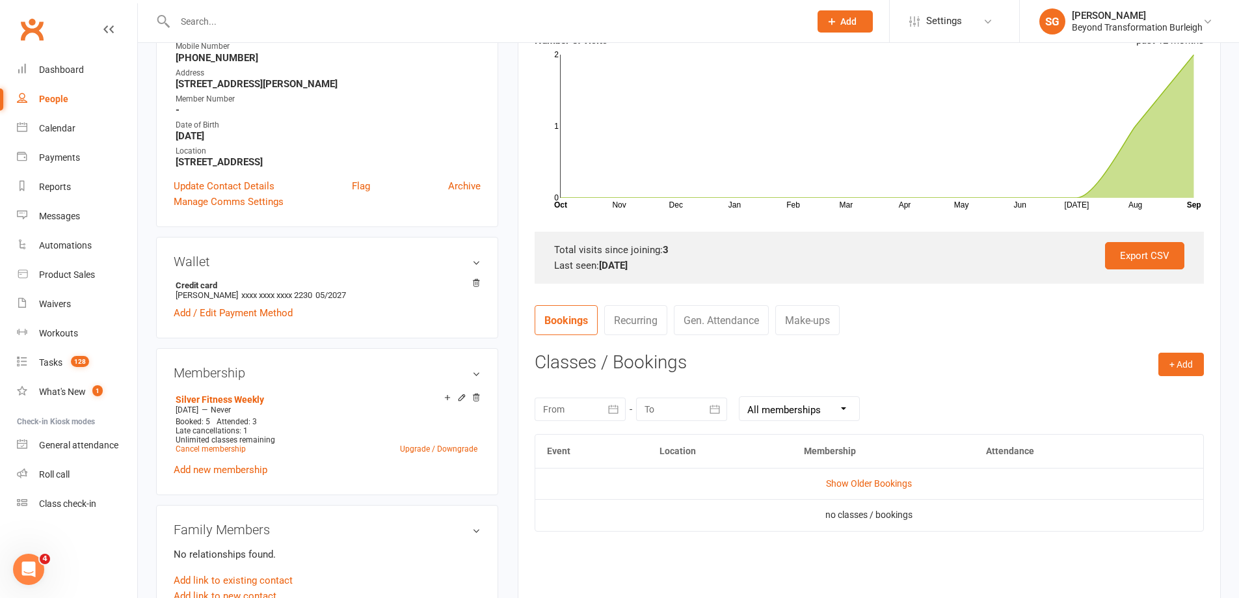
scroll to position [325, 0]
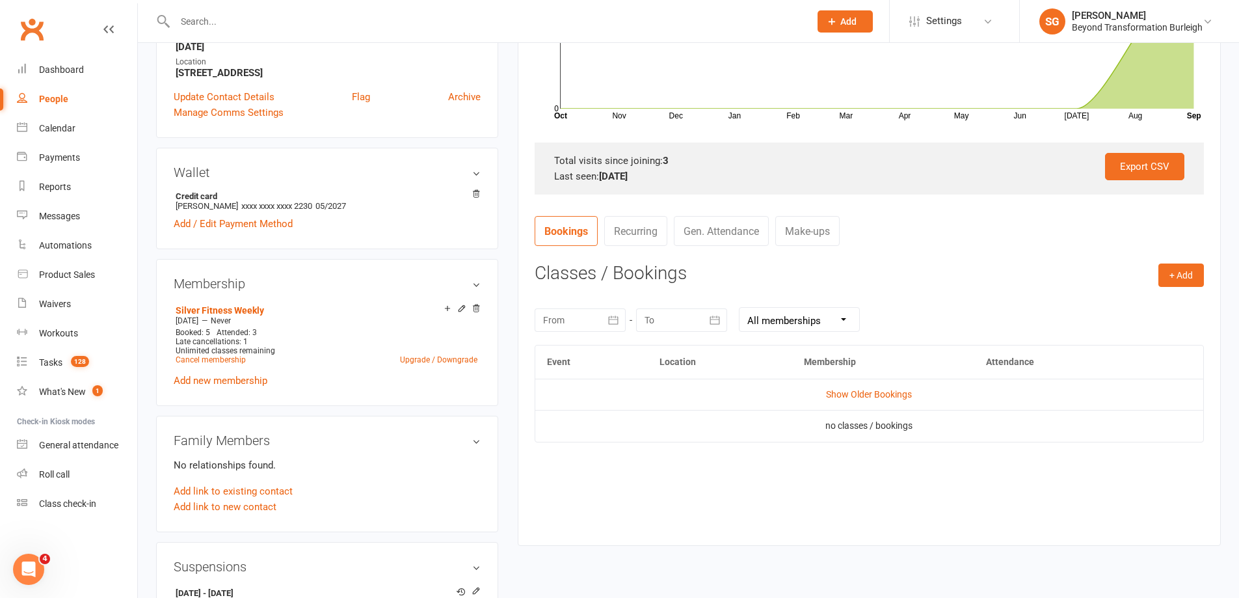
click at [234, 19] on input "text" at bounding box center [486, 21] width 630 height 18
paste input "[PERSON_NAME]"
type input "[PERSON_NAME]"
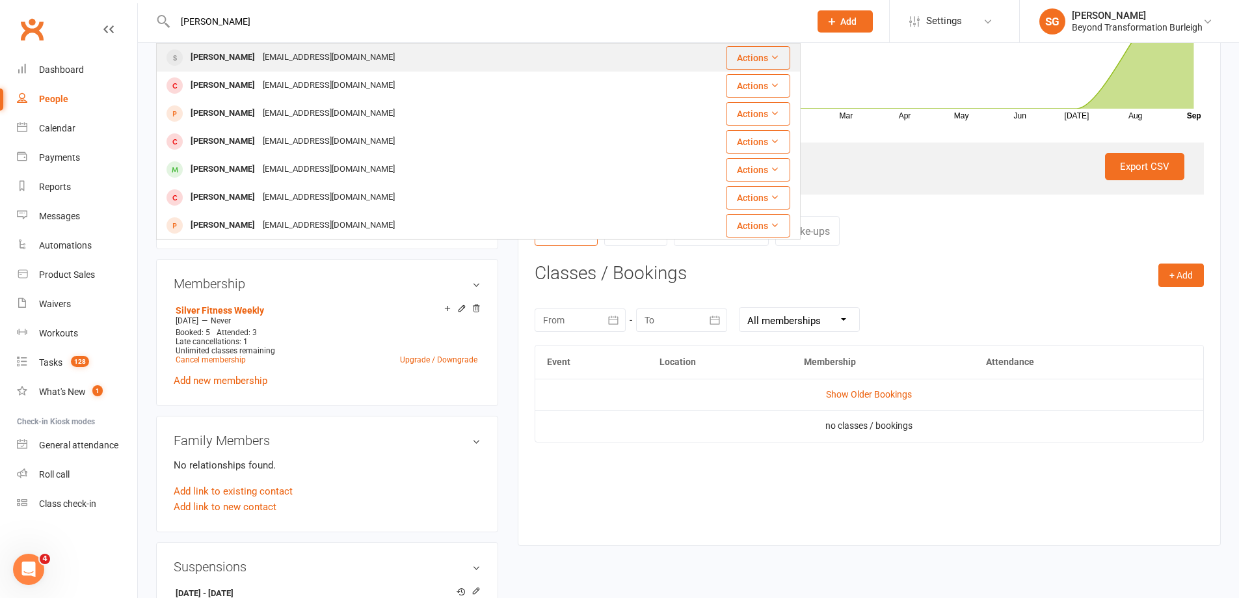
click at [278, 53] on div "[EMAIL_ADDRESS][DOMAIN_NAME]" at bounding box center [329, 57] width 140 height 19
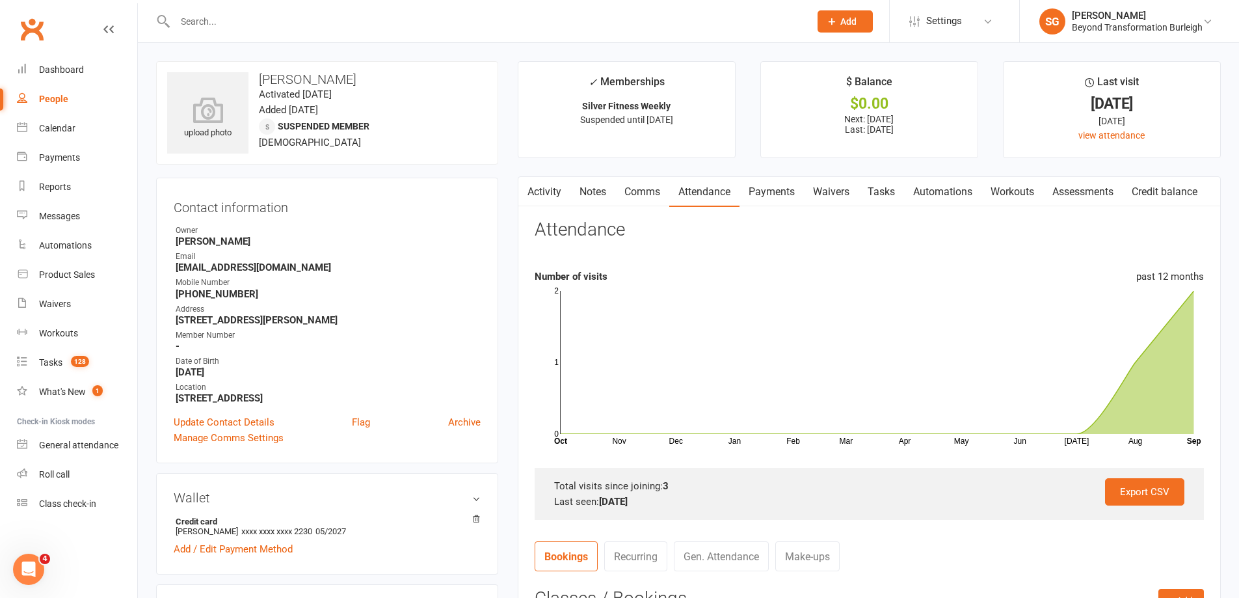
click at [255, 18] on input "text" at bounding box center [486, 21] width 630 height 18
paste input "[PERSON_NAME]-Rouge"
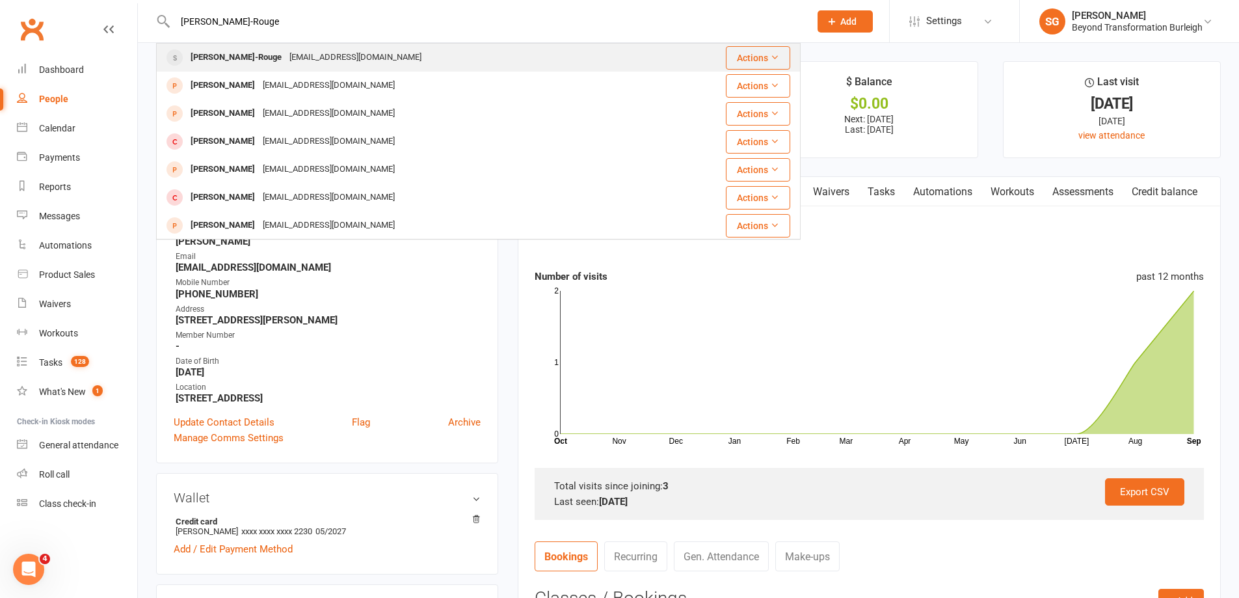
type input "[PERSON_NAME]-Rouge"
click at [267, 55] on div "[PERSON_NAME]-Rouge" at bounding box center [236, 57] width 99 height 19
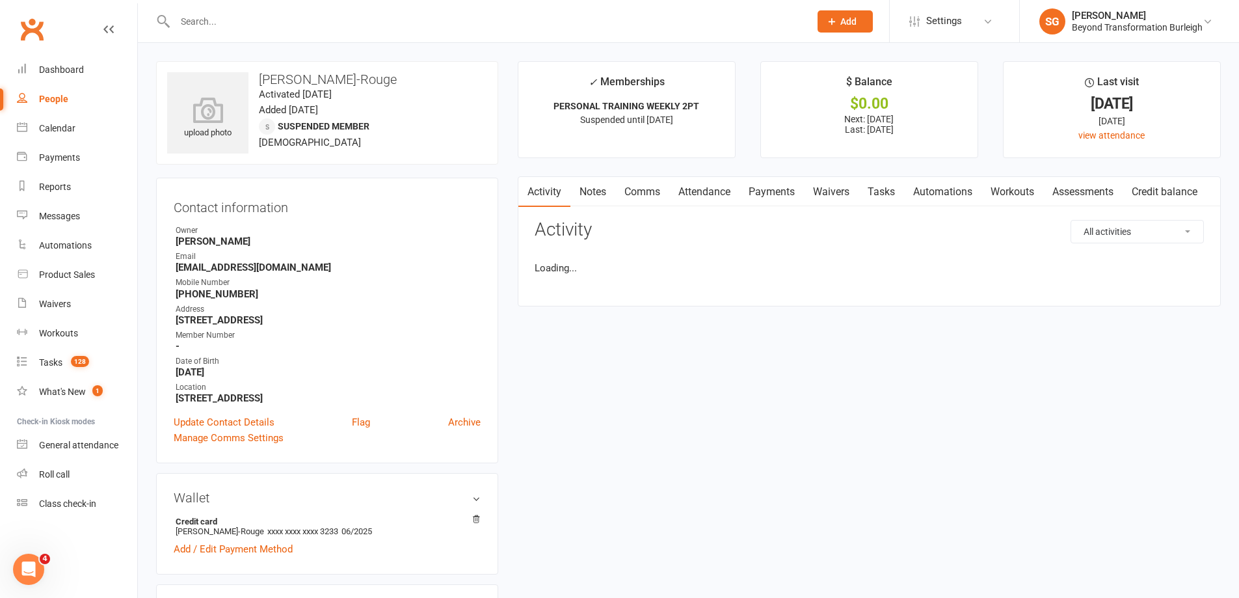
click at [704, 195] on link "Attendance" at bounding box center [704, 192] width 70 height 30
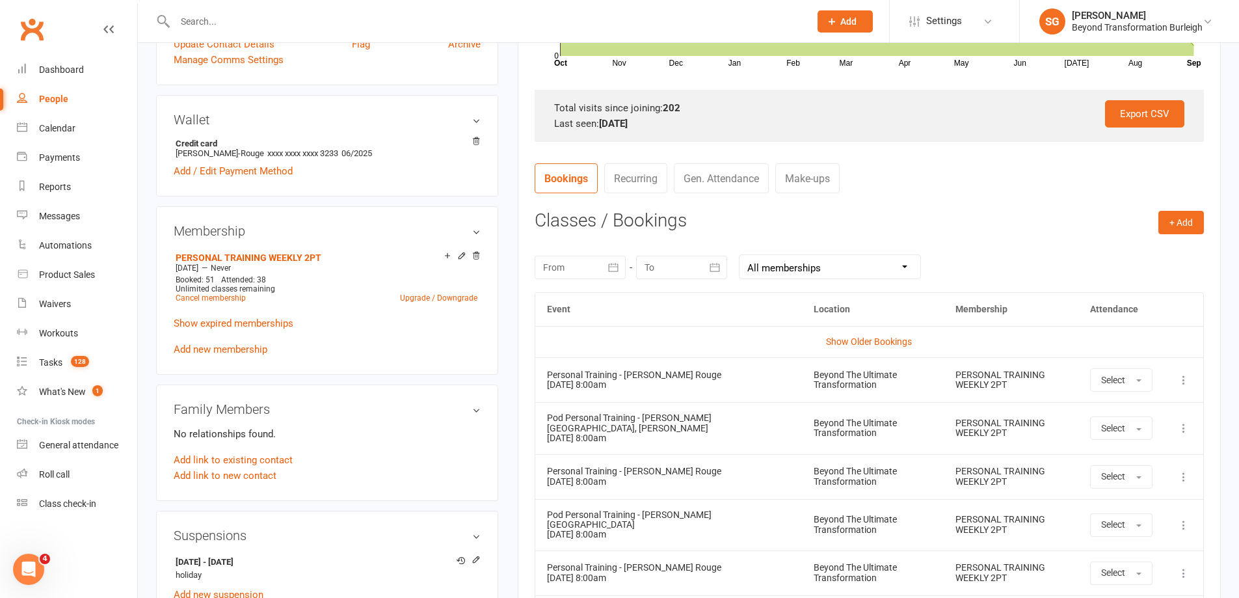
scroll to position [195, 0]
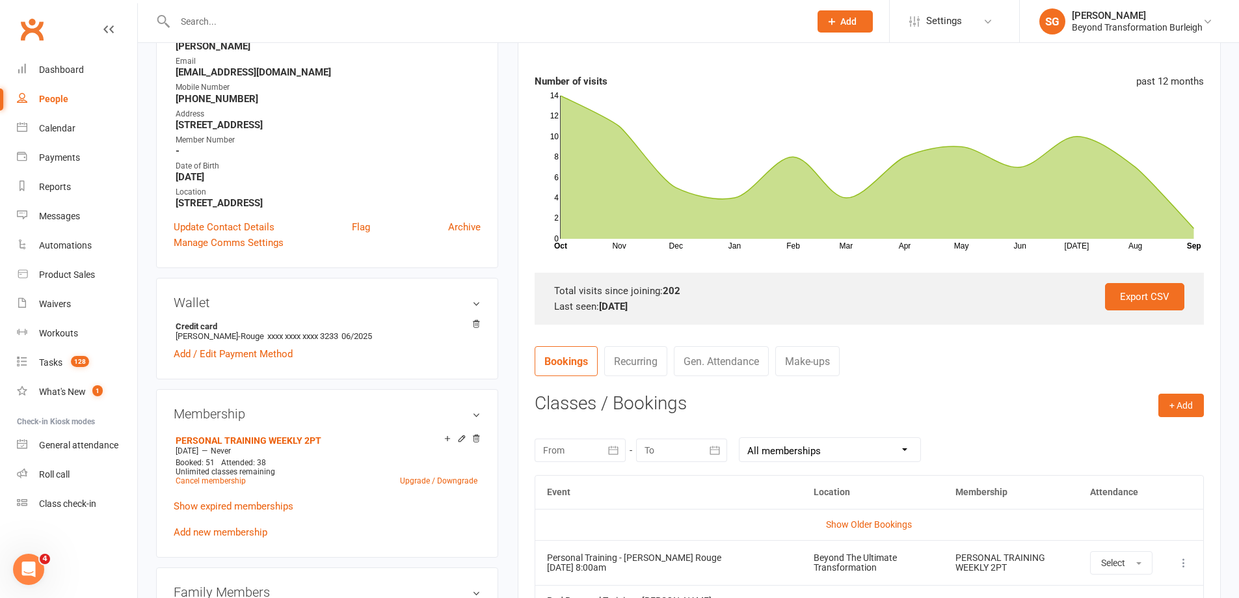
drag, startPoint x: 256, startPoint y: 5, endPoint x: 256, endPoint y: 14, distance: 9.1
click at [256, 8] on div at bounding box center [478, 21] width 645 height 42
click at [258, 25] on input "text" at bounding box center [486, 21] width 630 height 18
paste input "[PERSON_NAME]"
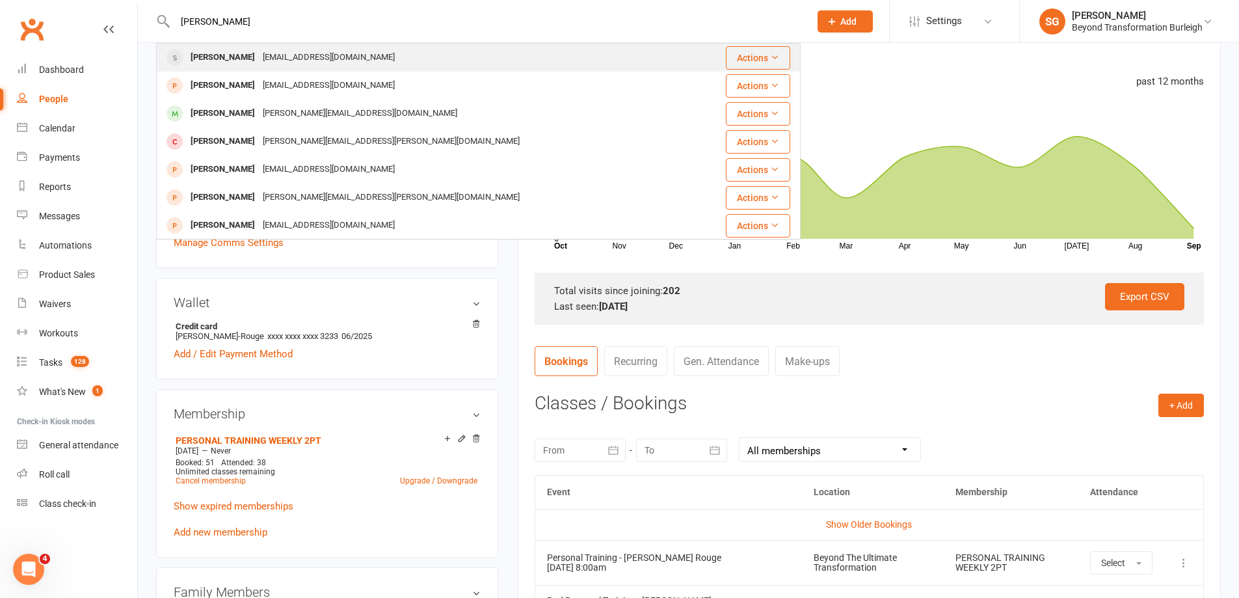
type input "[PERSON_NAME]"
click at [258, 47] on div "[PERSON_NAME] [EMAIL_ADDRESS][DOMAIN_NAME]" at bounding box center [424, 57] width 535 height 27
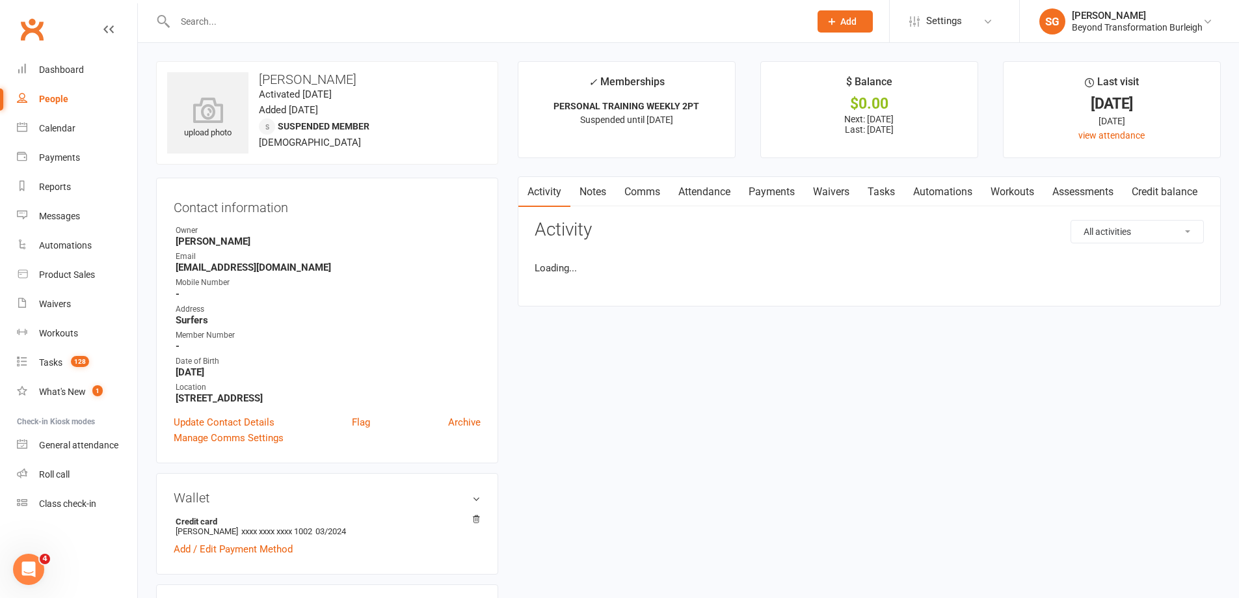
click at [687, 171] on main "✓ Memberships PERSONAL TRAINING WEEKLY 2PT Suspended until [DATE] $ Balance $0.…" at bounding box center [869, 190] width 723 height 258
click at [702, 196] on link "Attendance" at bounding box center [704, 192] width 70 height 30
